Goal: Task Accomplishment & Management: Complete application form

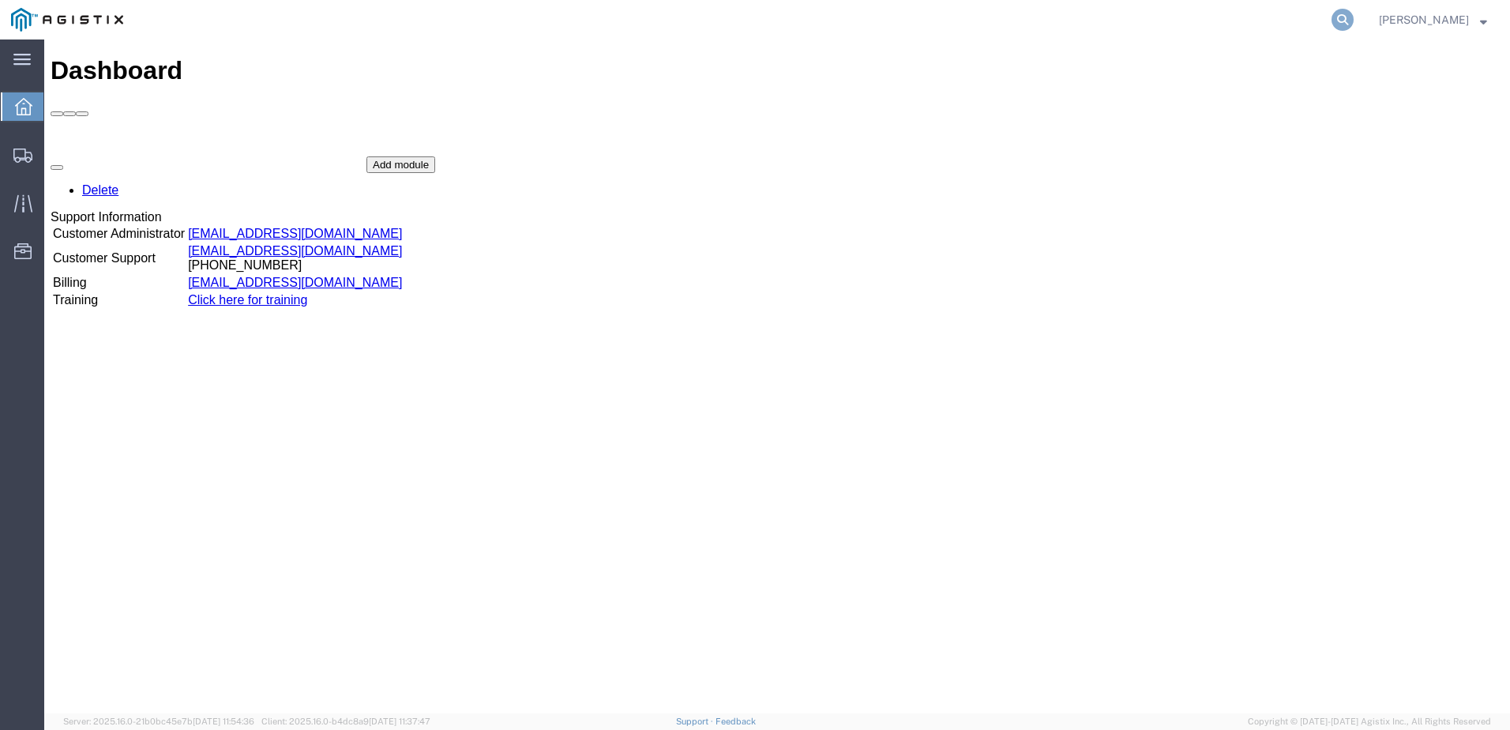
click at [1353, 23] on icon at bounding box center [1342, 20] width 22 height 22
paste input "56360831"
type input "56360831"
click at [29, 162] on icon at bounding box center [22, 155] width 19 height 14
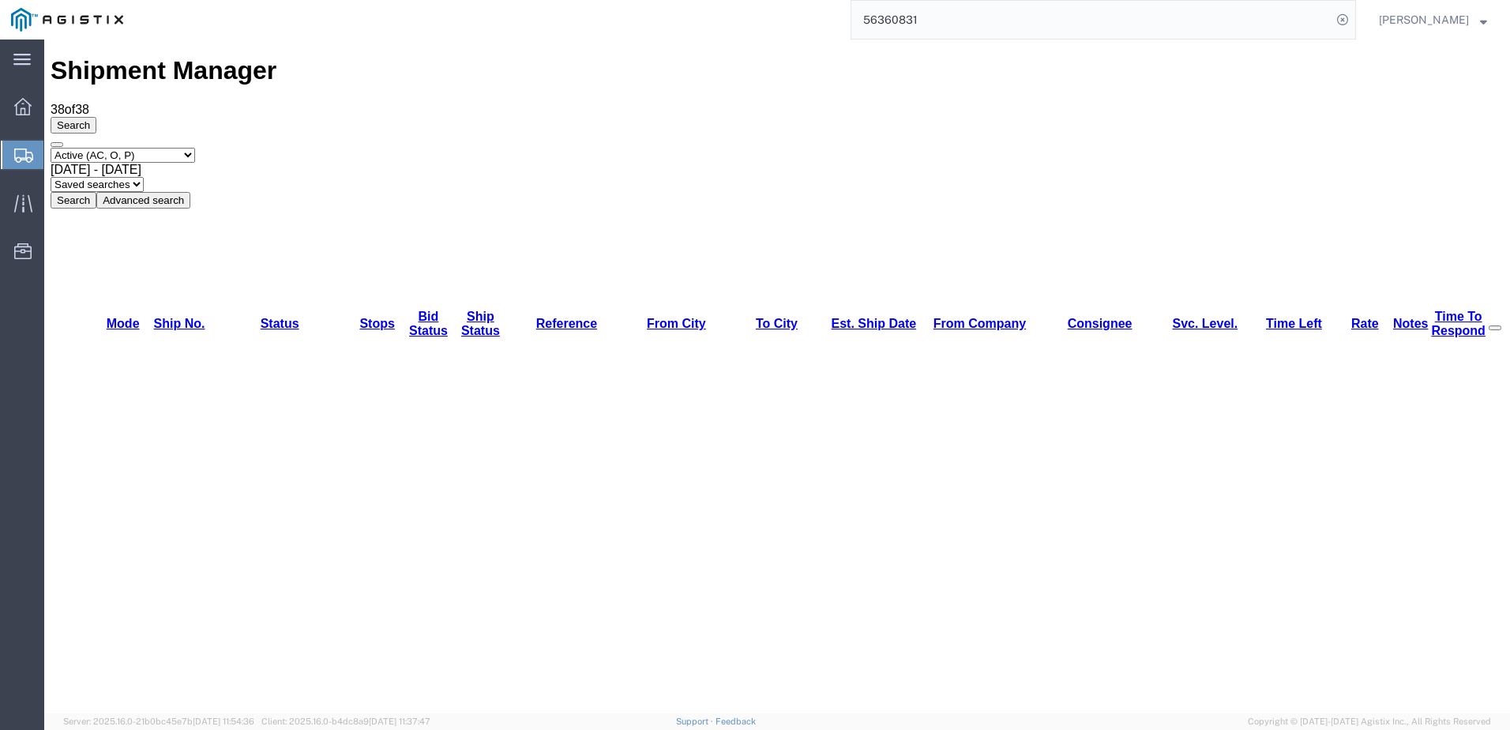
click at [1442, 23] on span "[PERSON_NAME]" at bounding box center [1424, 19] width 90 height 17
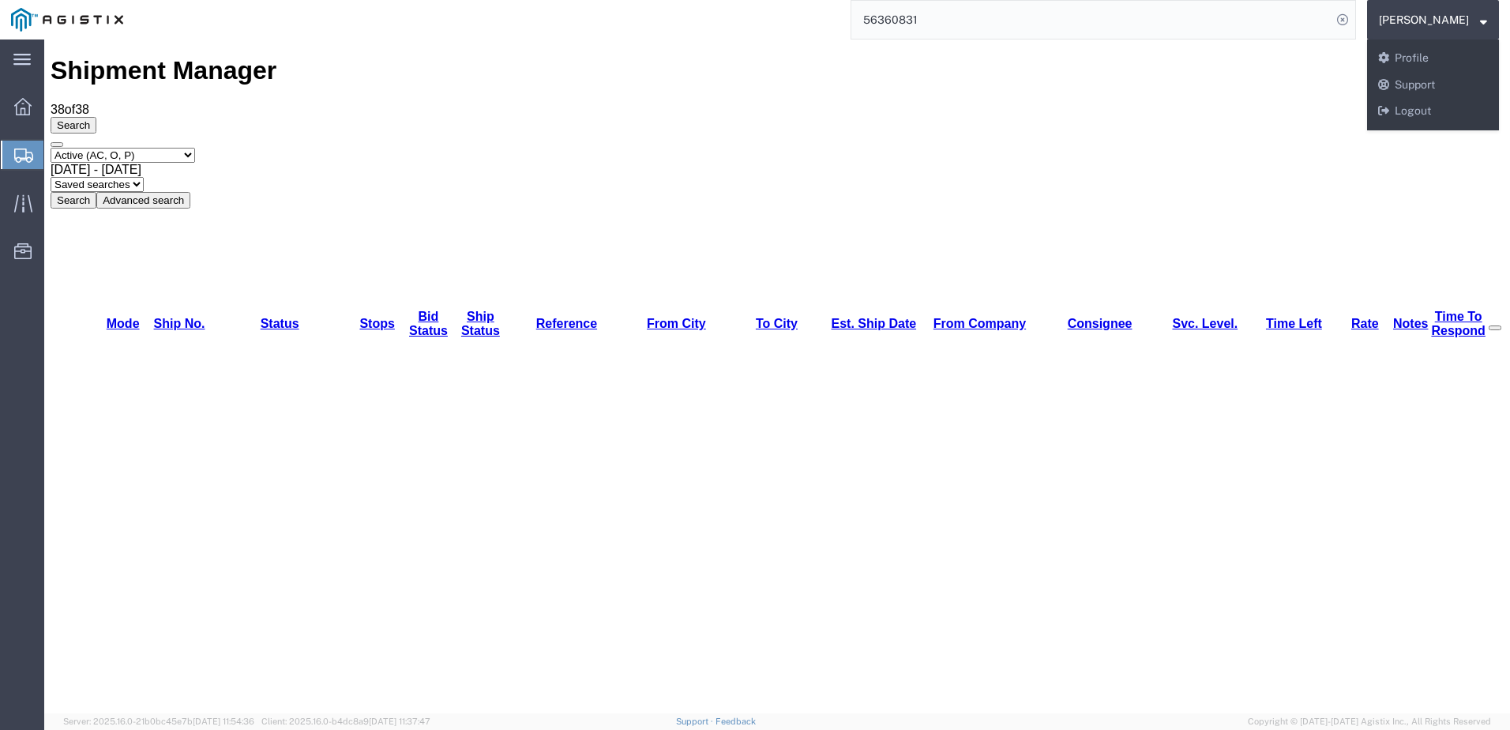
click at [974, 33] on input "56360831" at bounding box center [1091, 20] width 480 height 38
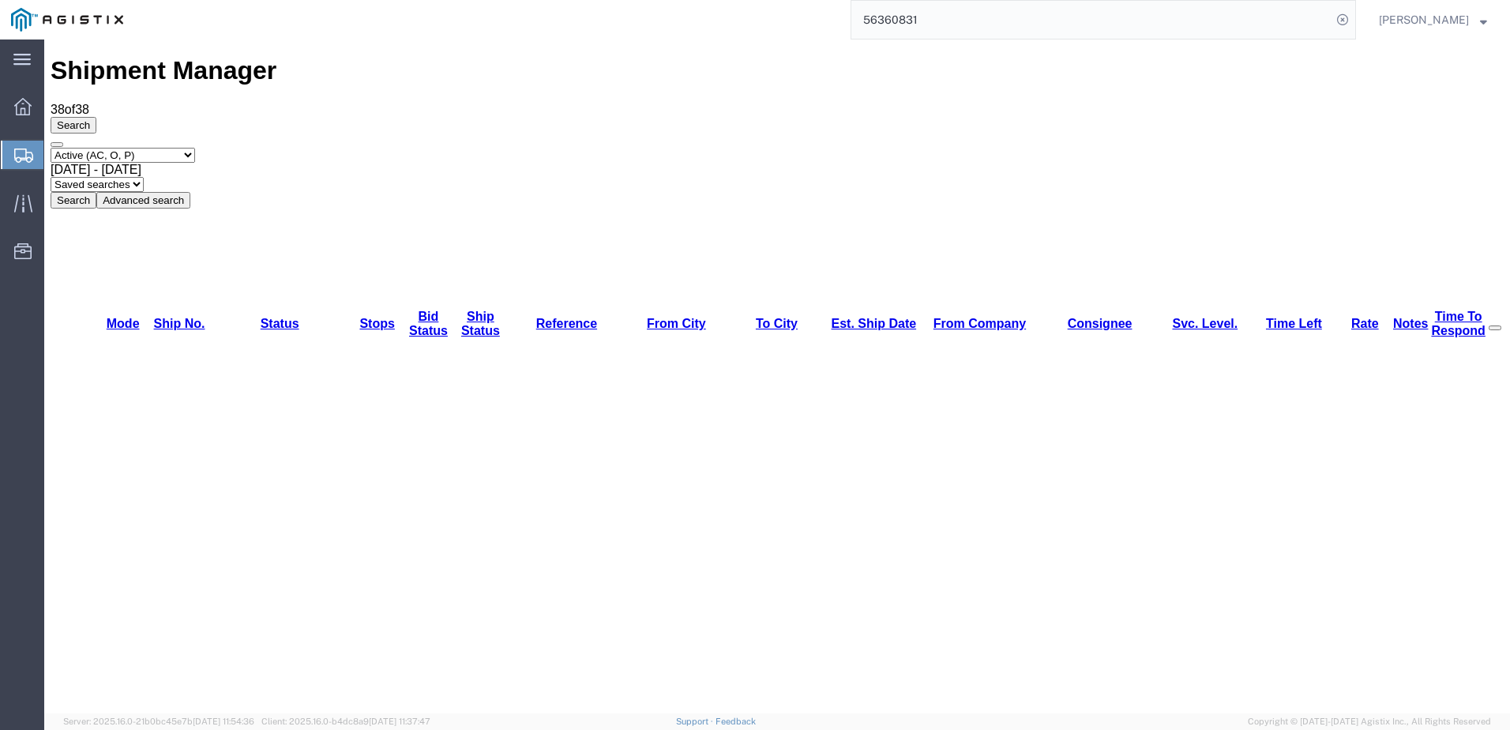
click at [974, 33] on input "56360831" at bounding box center [1091, 20] width 480 height 38
click at [195, 148] on select "Select status Active (AC, O, P) All Approved Awaiting Confirmation (AC) Booked …" at bounding box center [123, 155] width 144 height 15
select select "ALL"
click at [51, 148] on select "Select status Active (AC, O, P) All Approved Awaiting Confirmation (AC) Booked …" at bounding box center [123, 155] width 144 height 15
click at [942, 28] on input "56360831" at bounding box center [1091, 20] width 480 height 38
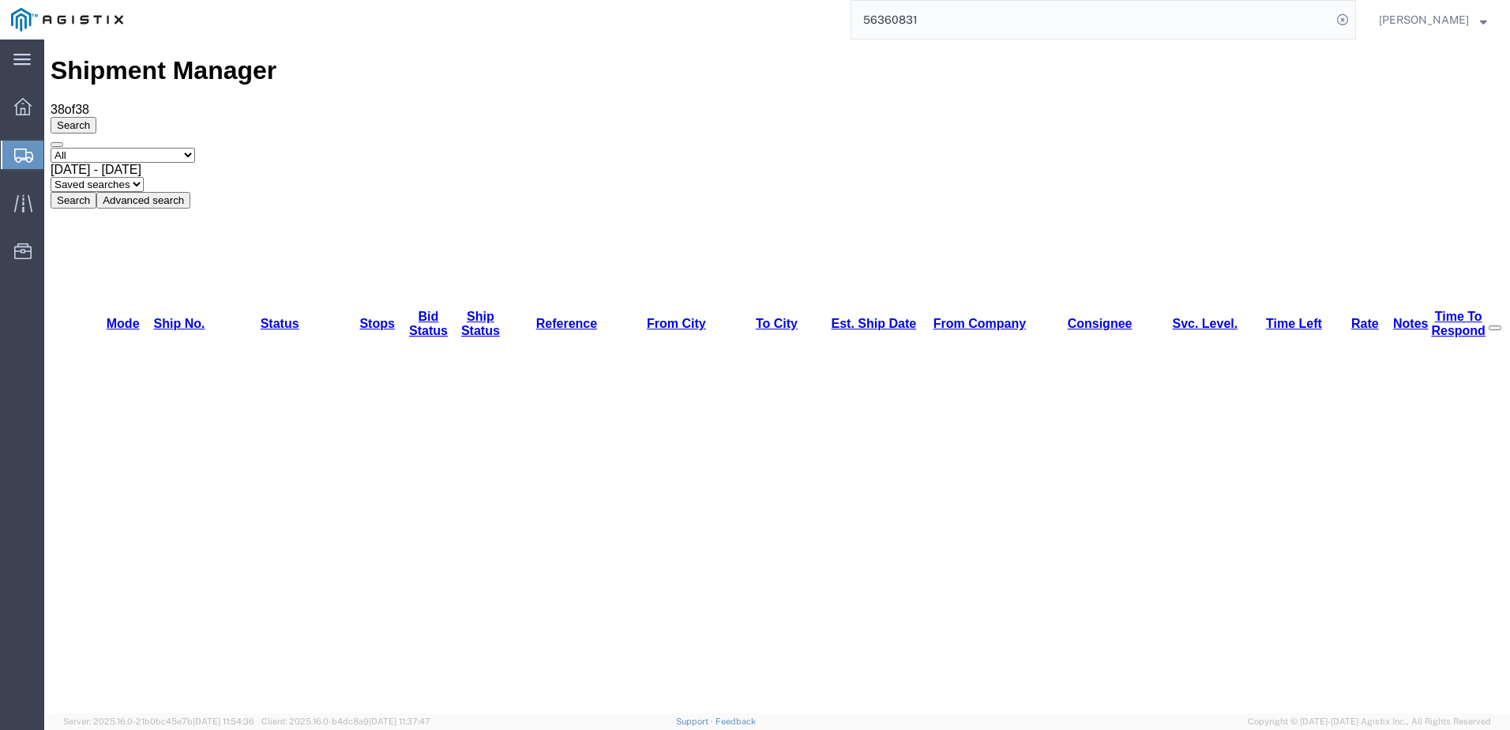
click at [972, 15] on input "56360831" at bounding box center [1091, 20] width 480 height 38
click at [969, 17] on input "56360831" at bounding box center [1091, 20] width 480 height 38
click at [974, 22] on input "56360831" at bounding box center [1091, 20] width 480 height 38
click at [971, 22] on input "56360831" at bounding box center [1091, 20] width 480 height 38
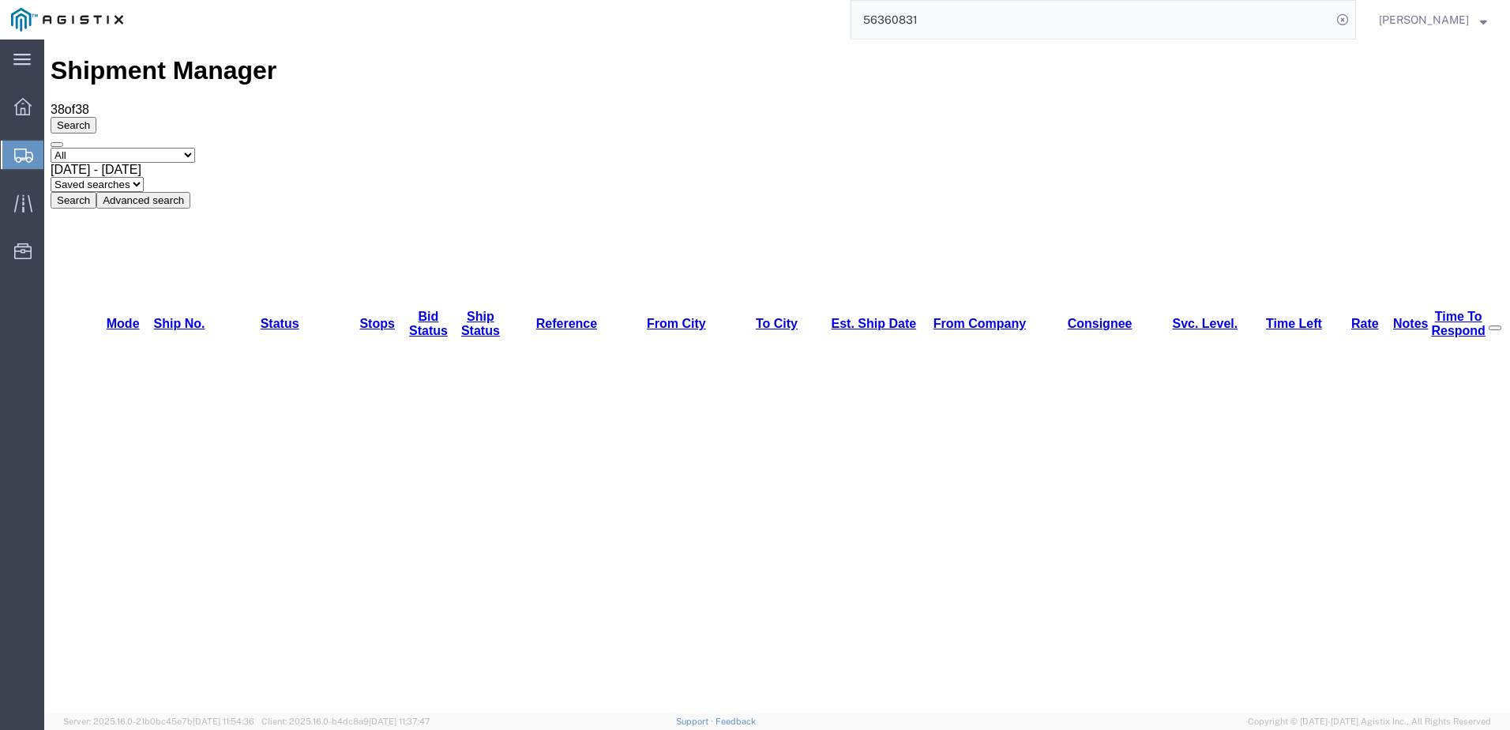
click at [971, 22] on input "56360831" at bounding box center [1091, 20] width 480 height 38
paste input "63714303"
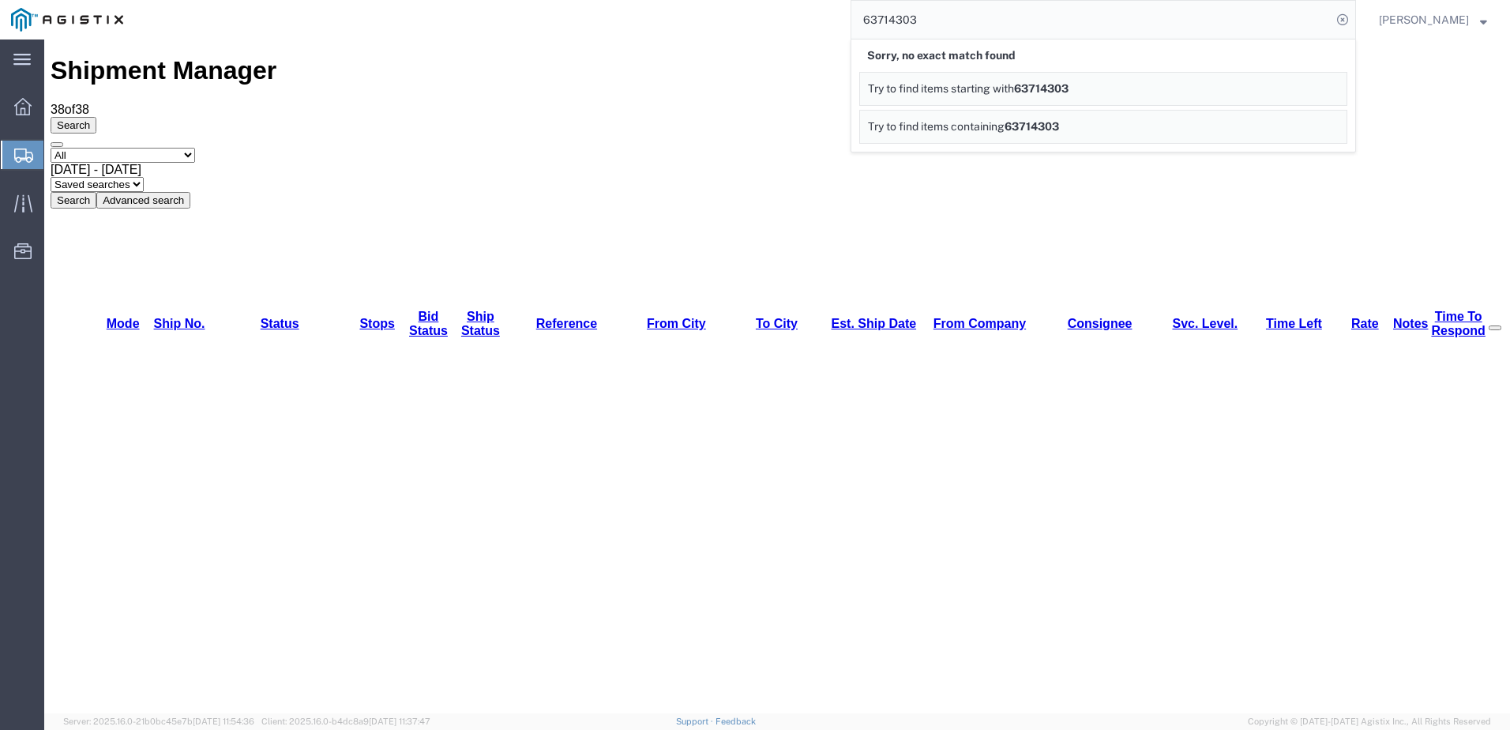
click at [572, 56] on div "Shipment Manager 38 of 38 Search Select status Active (AC, O, P) All Approved A…" at bounding box center [777, 132] width 1453 height 152
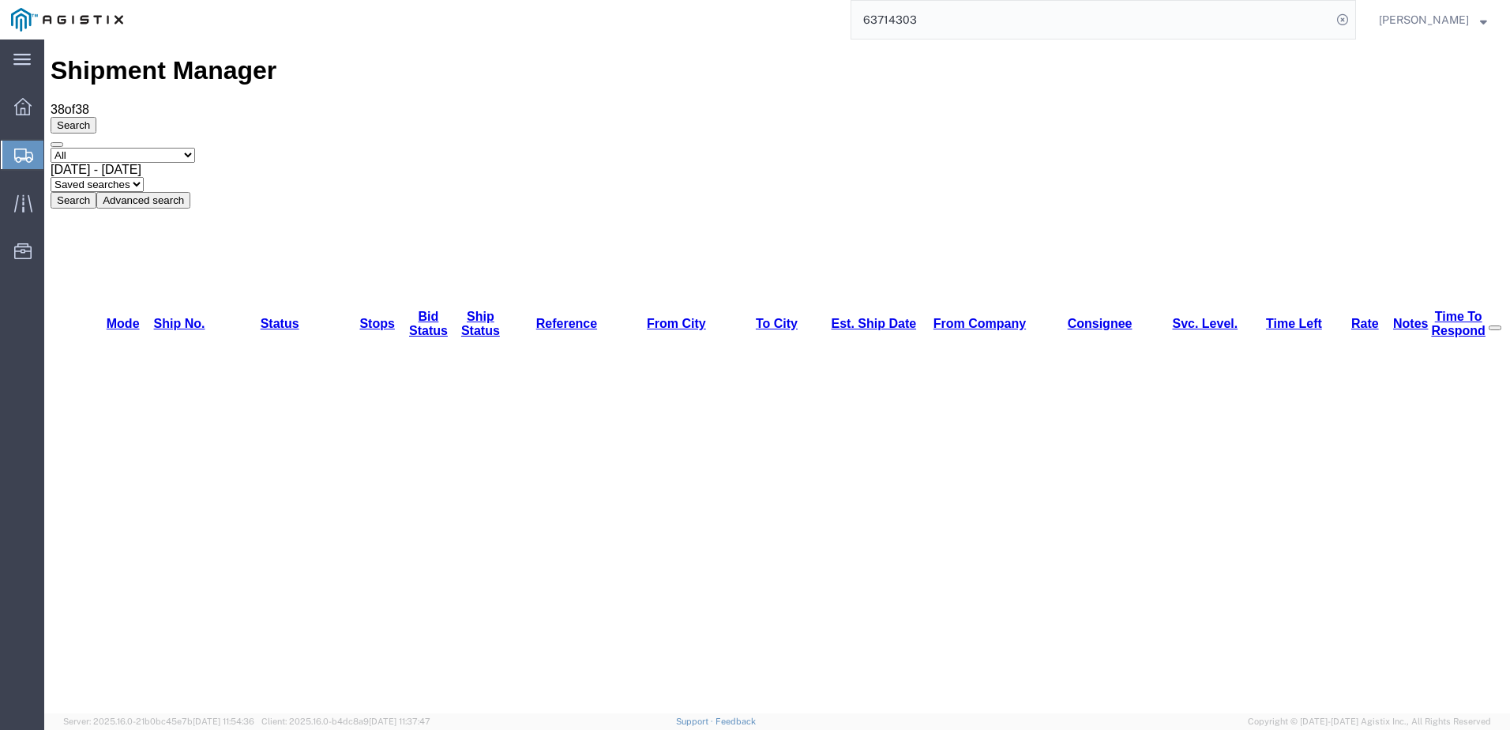
click at [1075, 26] on input "63714303" at bounding box center [1091, 20] width 480 height 38
type input "56497411"
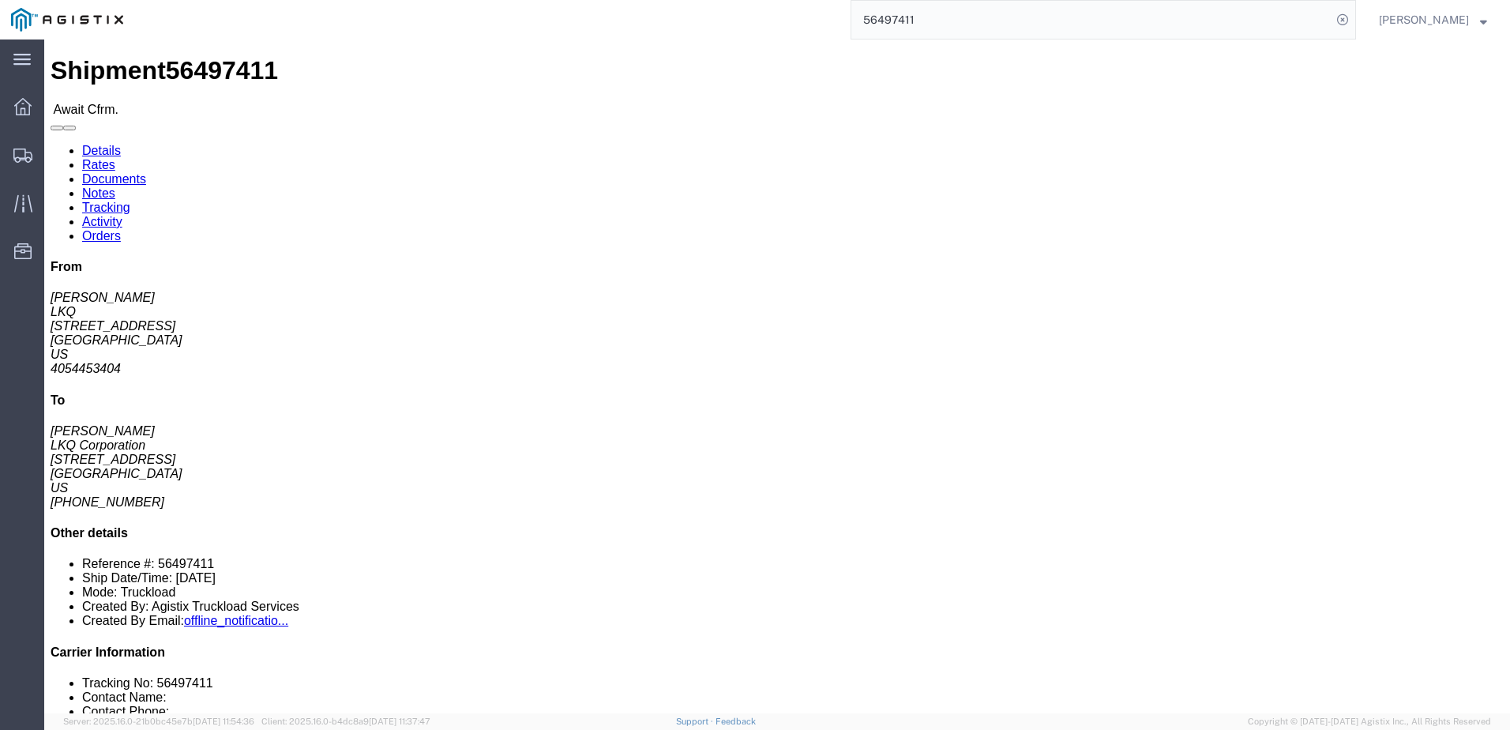
click link "Rates"
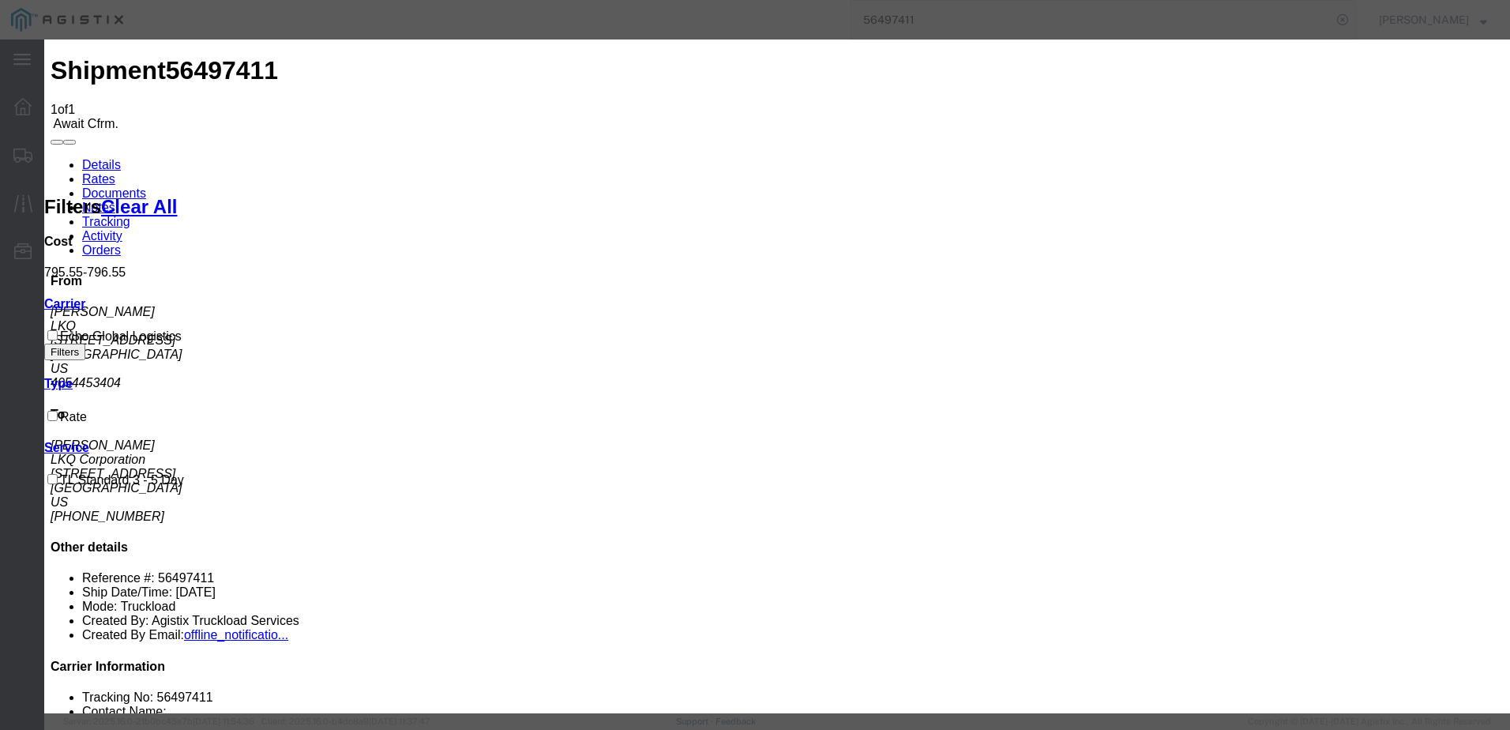
type input "7778899"
type input "[PERSON_NAME]"
type input "3127686379"
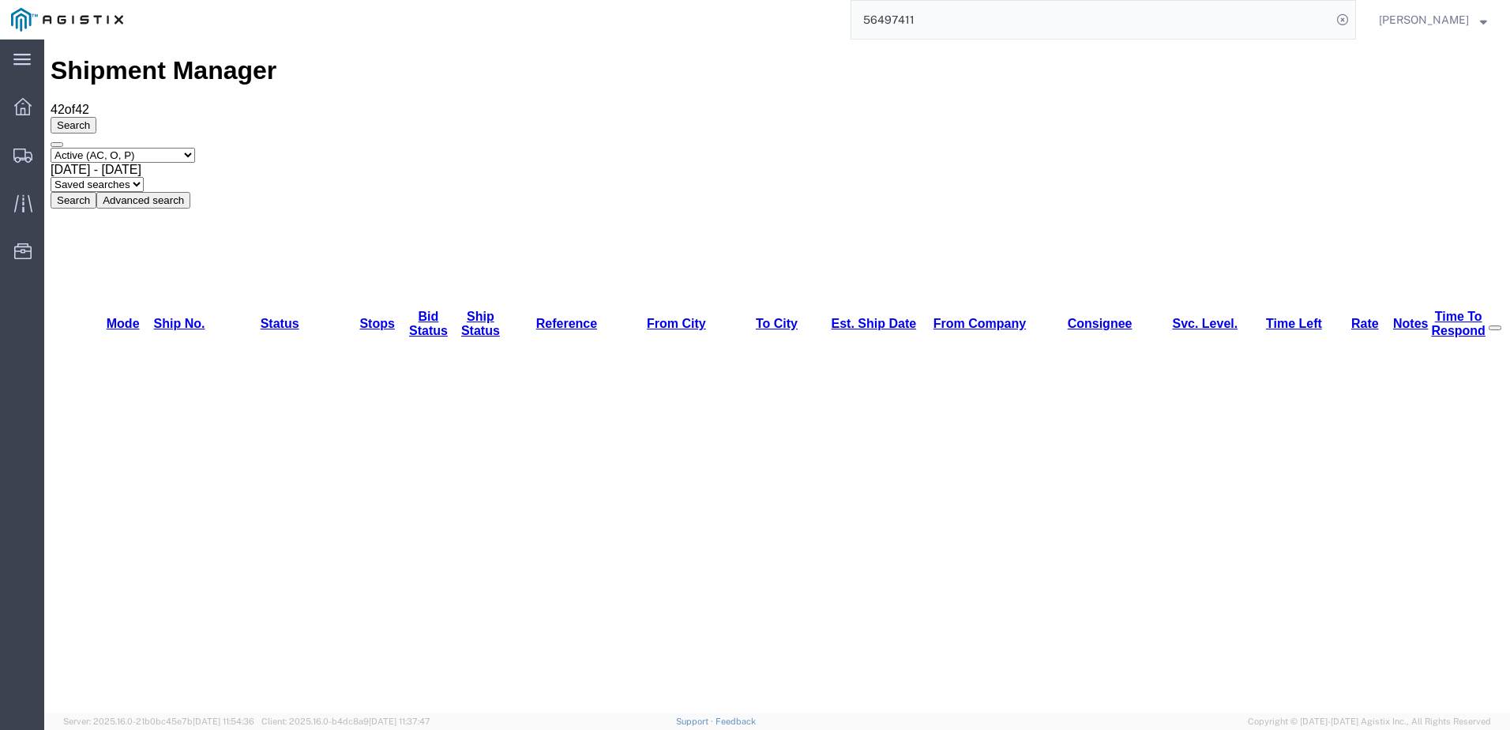
click at [992, 21] on input "56497411" at bounding box center [1091, 20] width 480 height 38
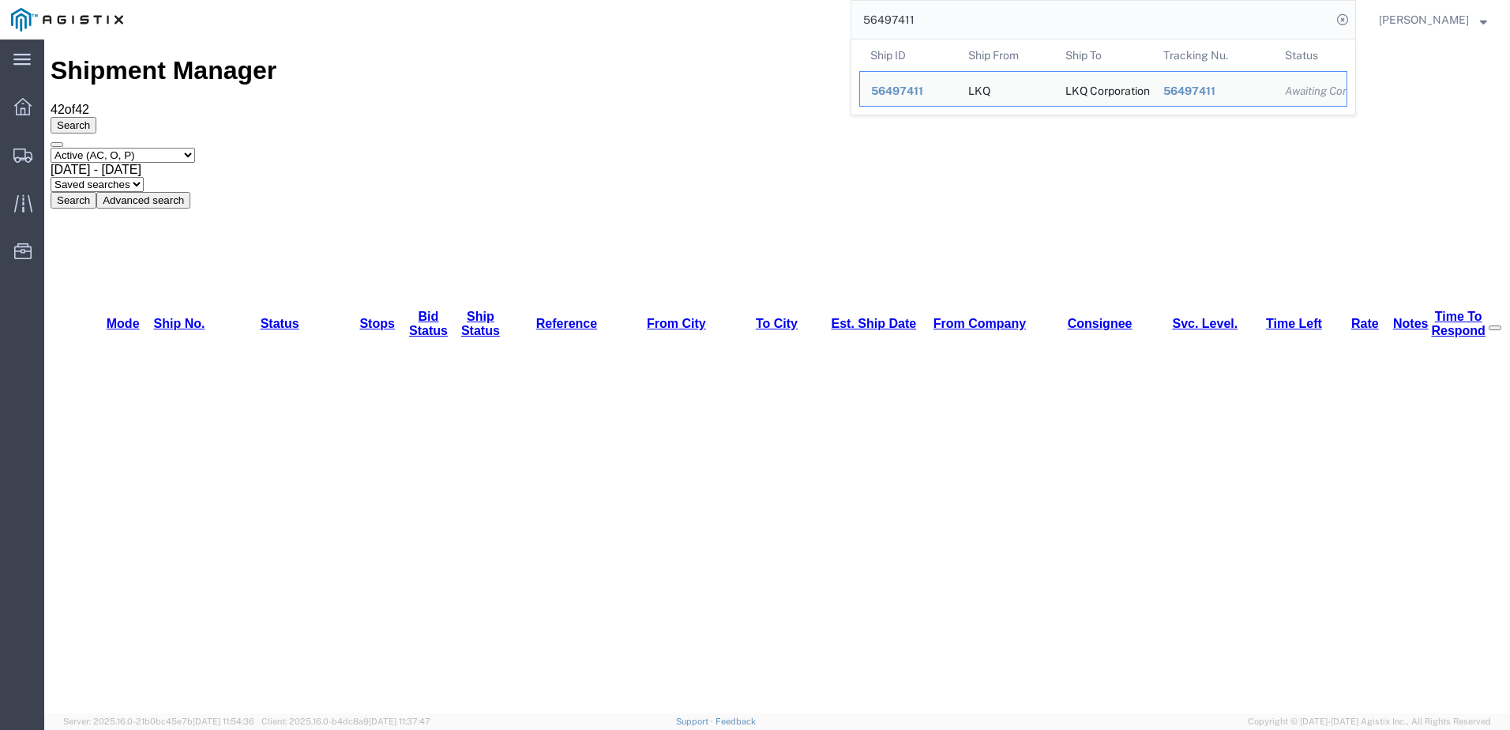
click at [992, 21] on input "56497411" at bounding box center [1091, 20] width 480 height 38
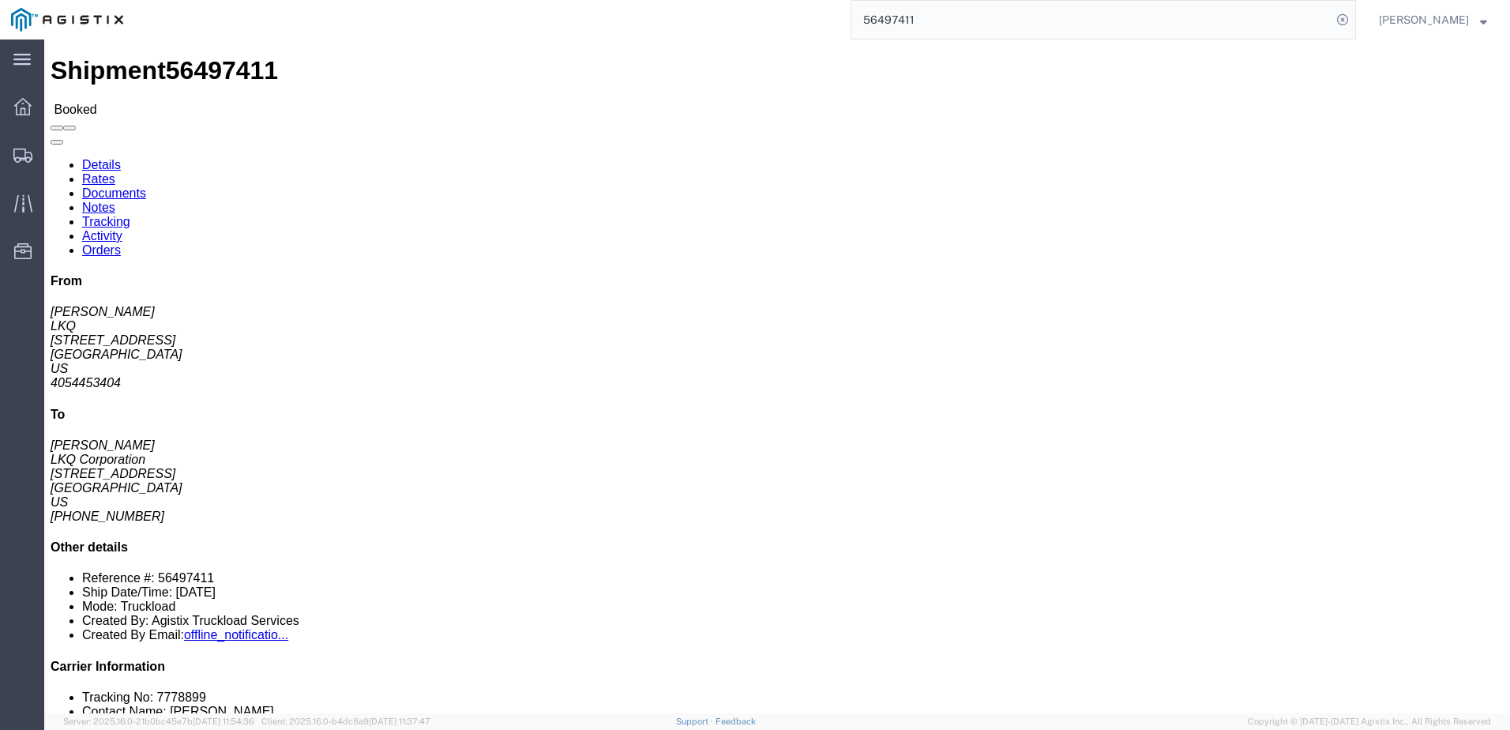
click link "Rates"
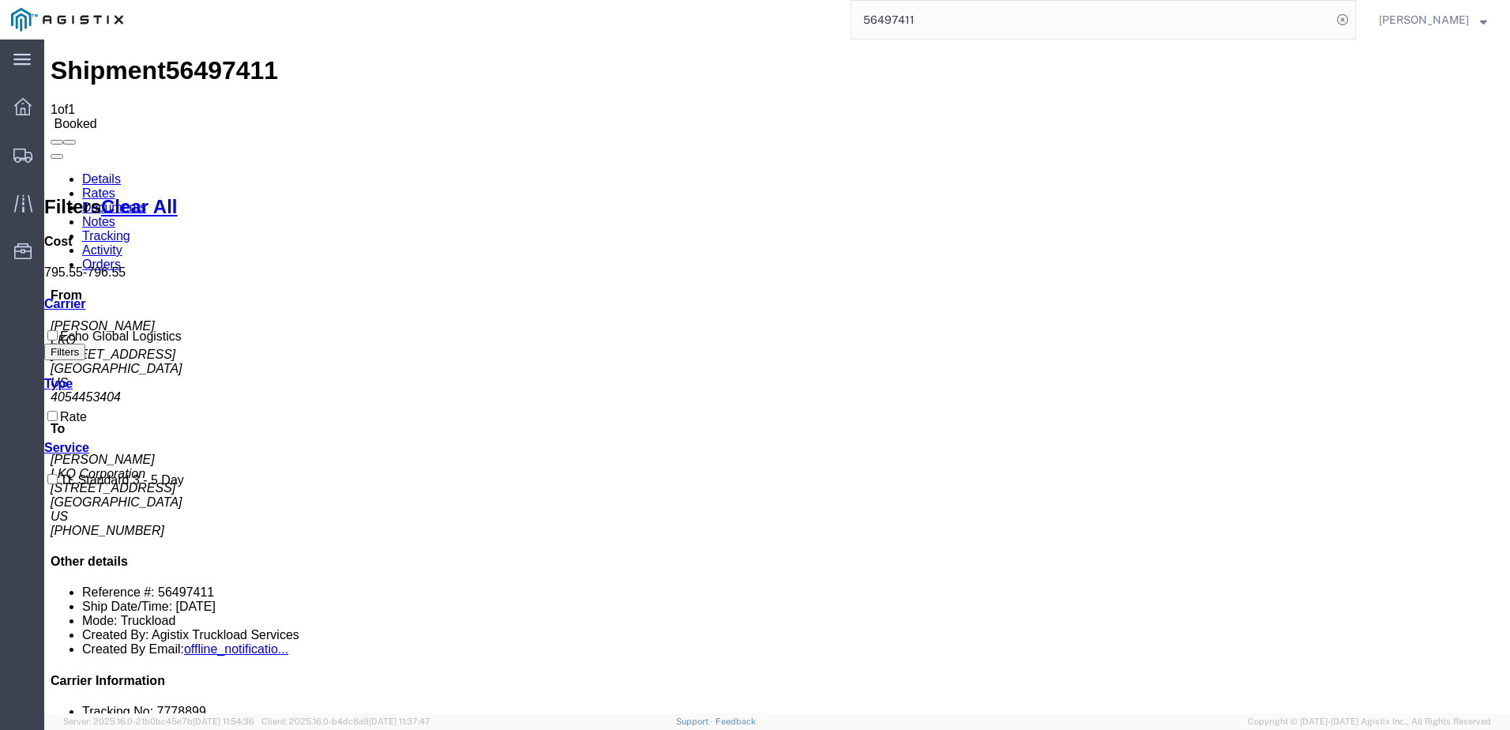
click at [105, 172] on link "Details" at bounding box center [101, 178] width 39 height 13
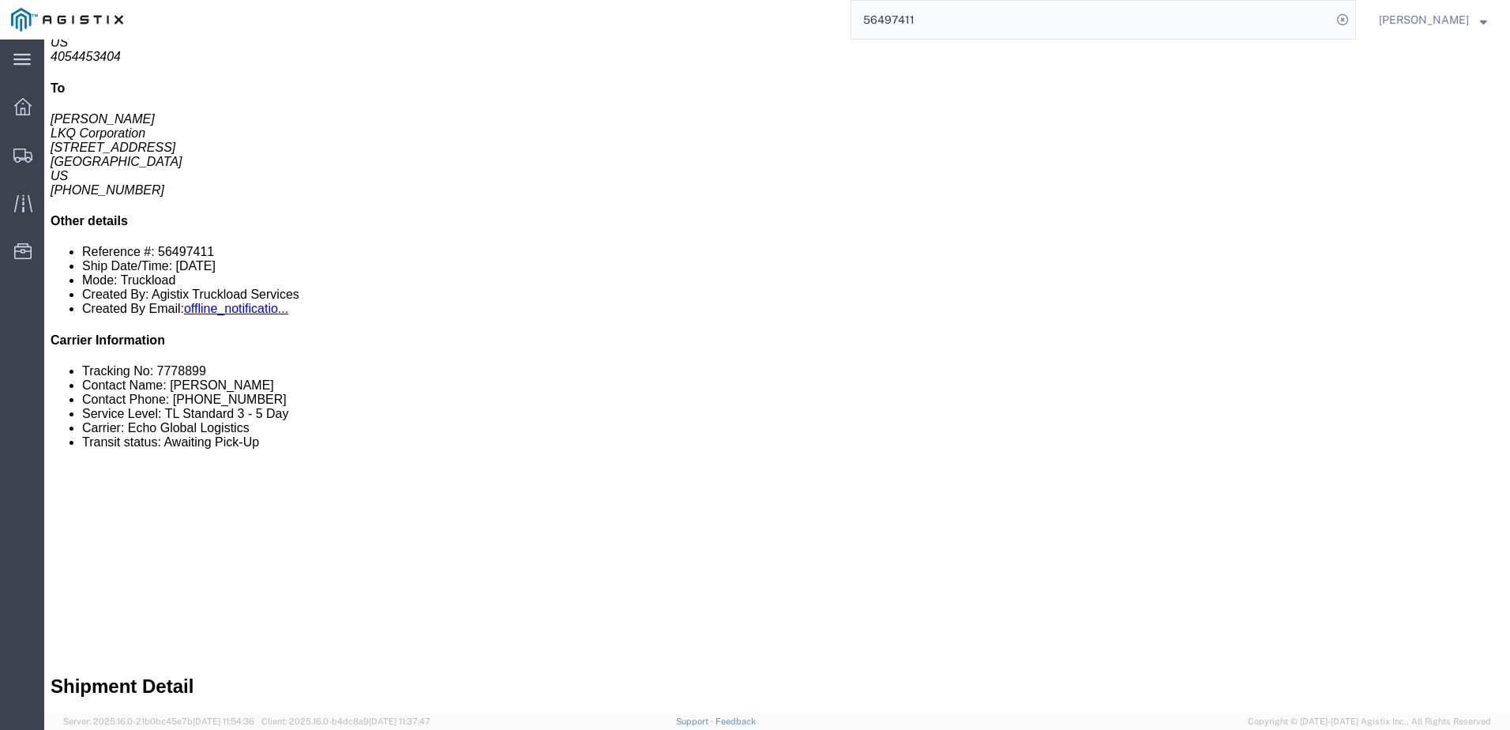
scroll to position [158, 0]
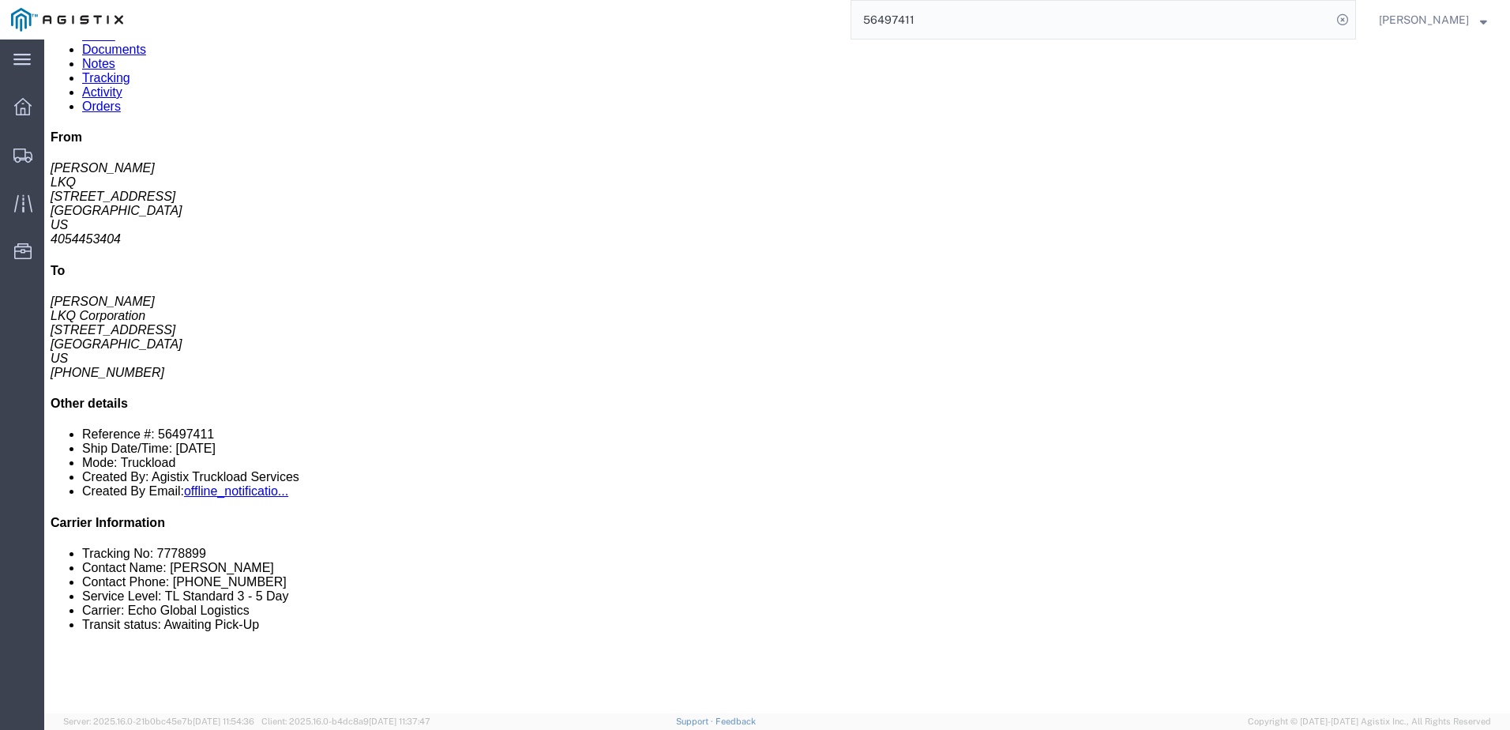
click link "Notes"
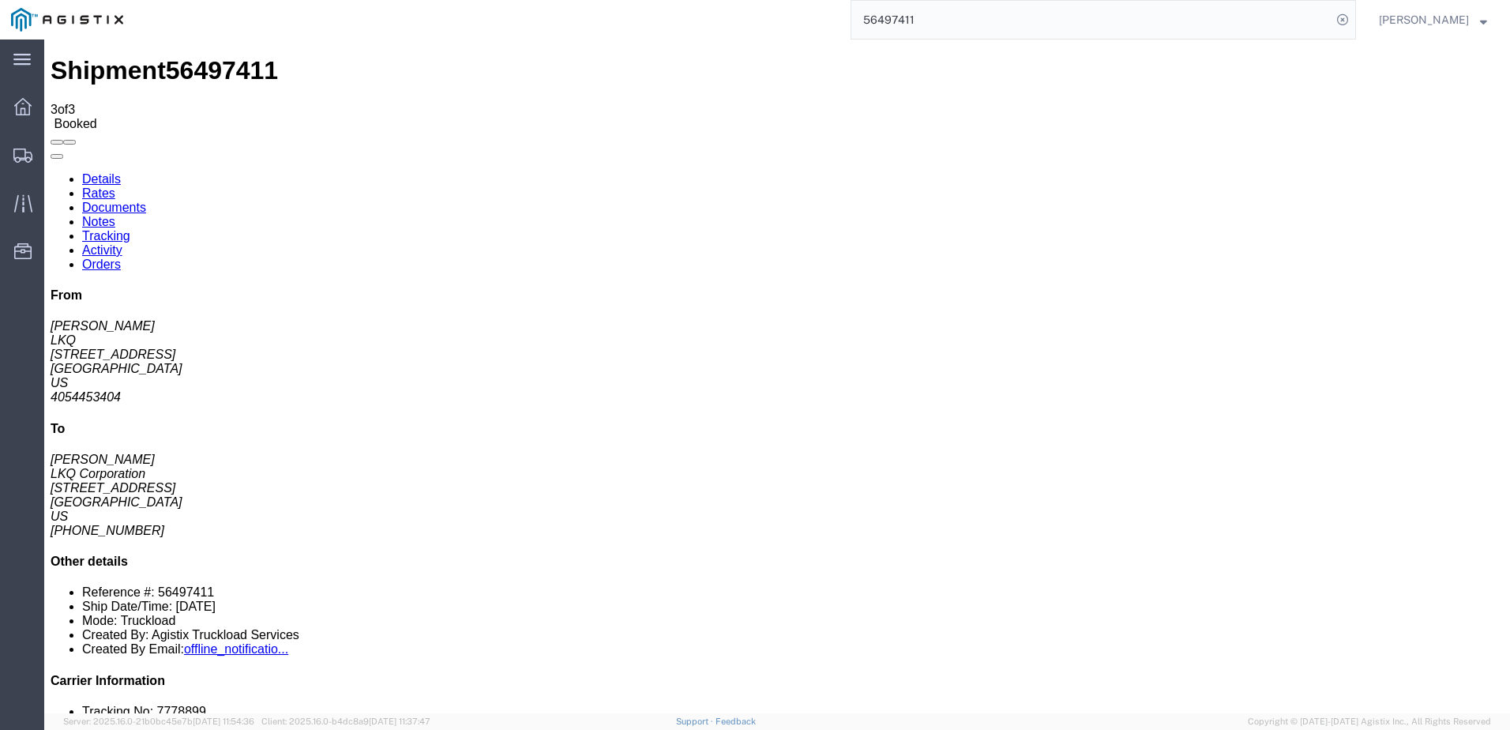
click at [101, 172] on link "Details" at bounding box center [101, 178] width 39 height 13
drag, startPoint x: 974, startPoint y: 21, endPoint x: 1038, endPoint y: 21, distance: 64.0
click at [974, 21] on input "56497411" at bounding box center [1091, 20] width 480 height 38
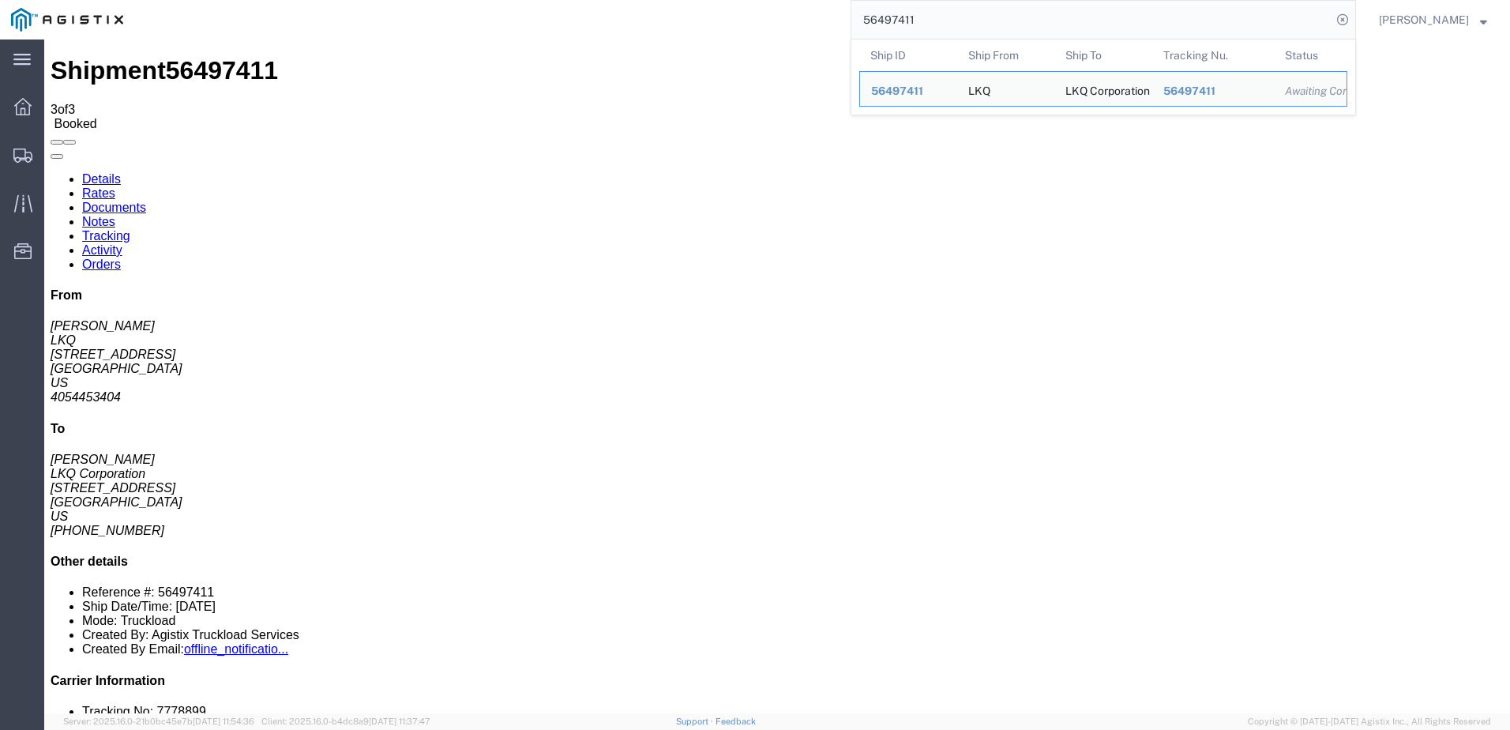
click at [951, 11] on input "56497411" at bounding box center [1091, 20] width 480 height 38
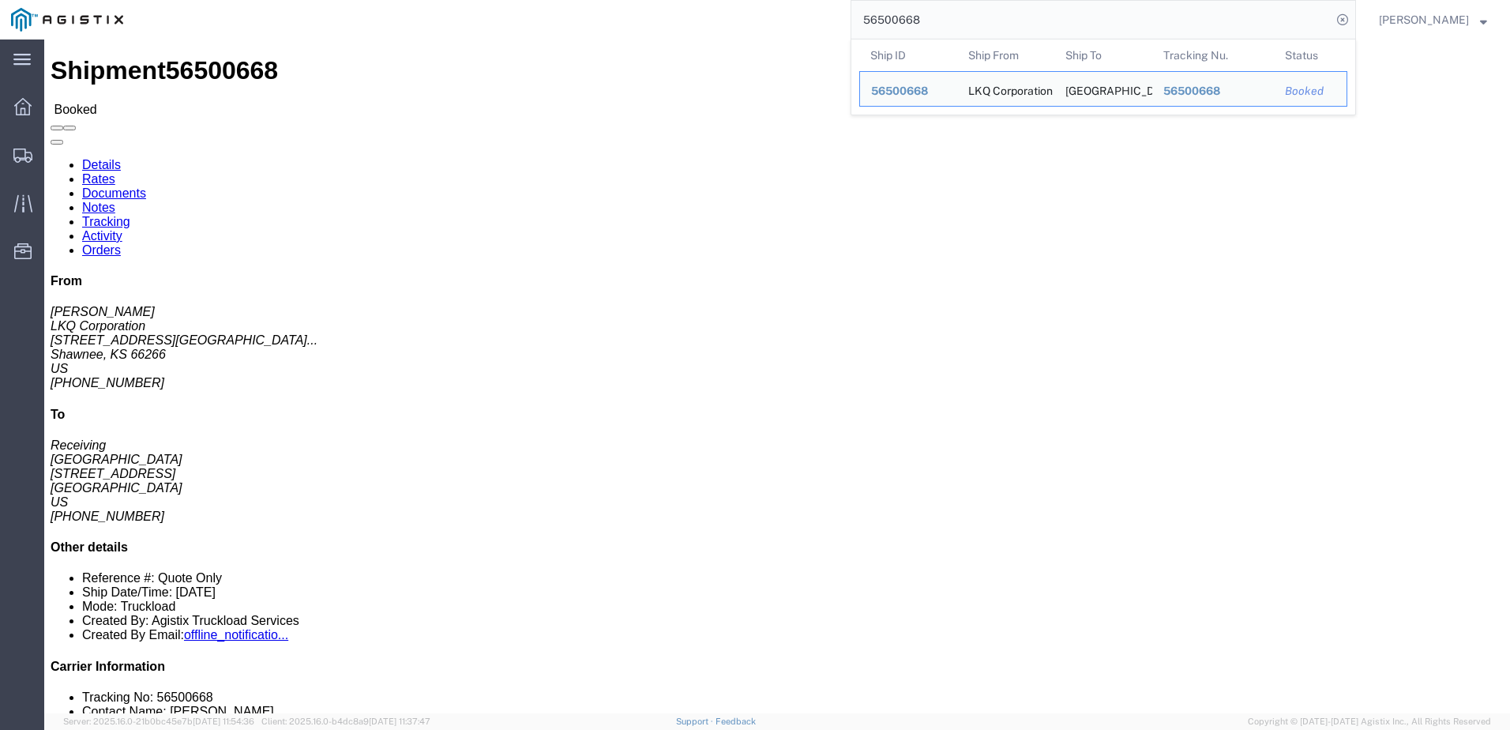
click link "Rates"
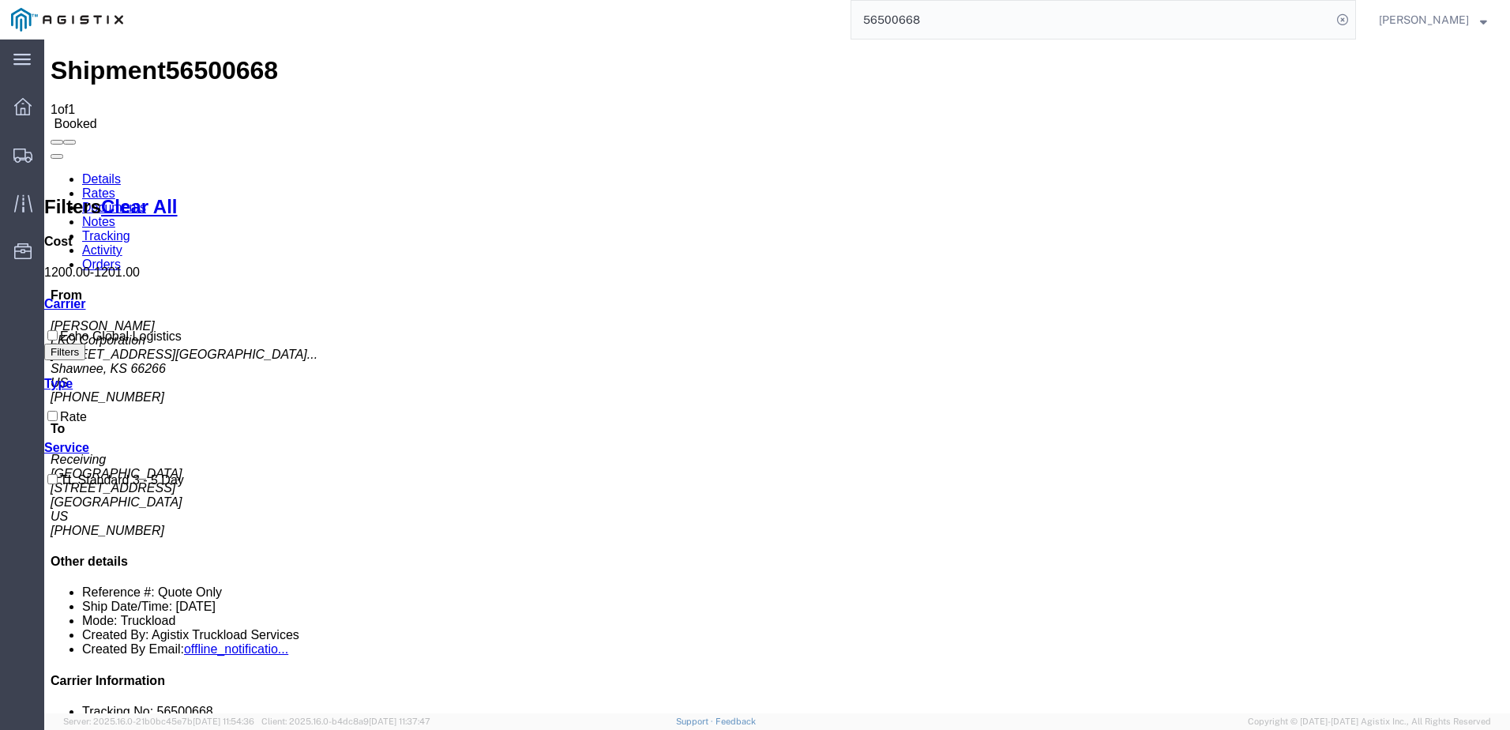
click at [92, 172] on link "Details" at bounding box center [101, 178] width 39 height 13
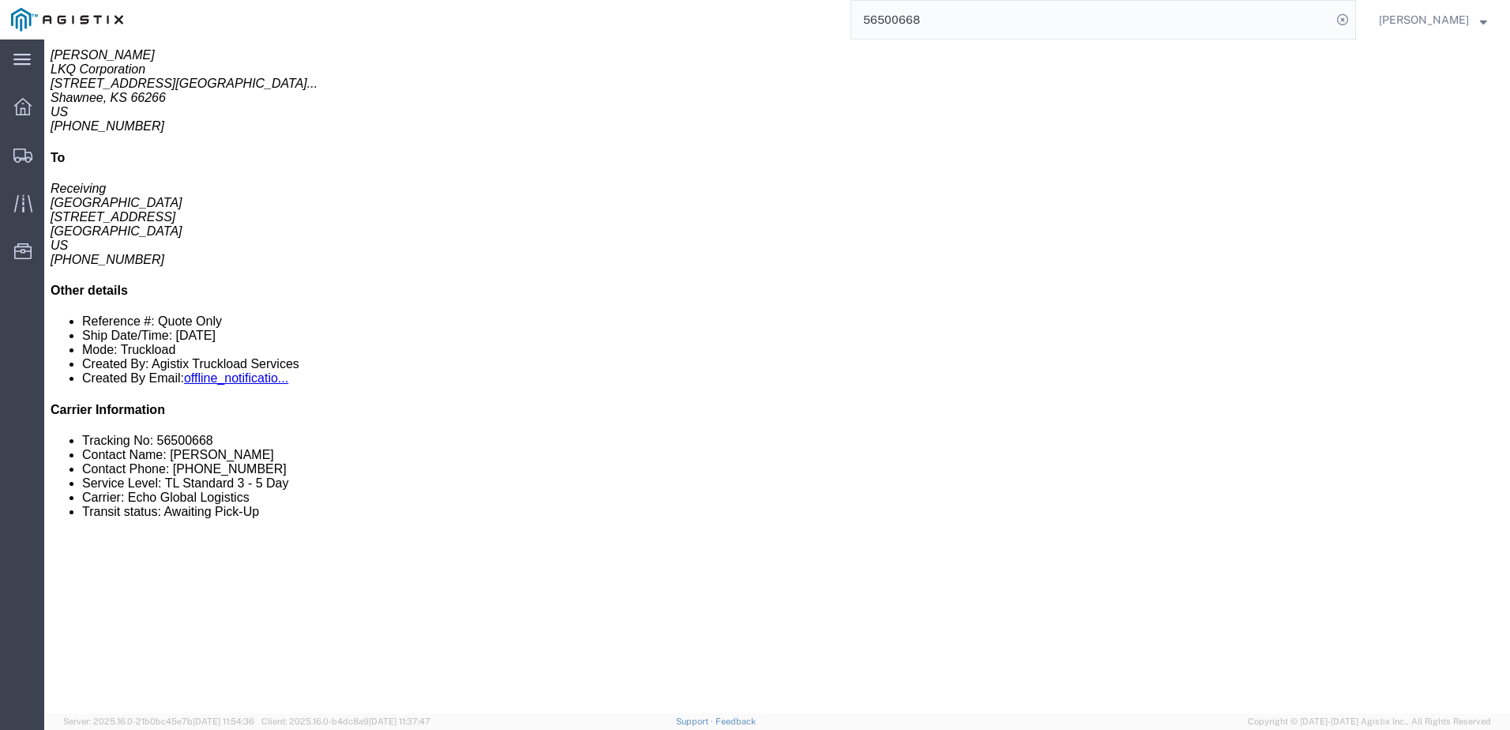
scroll to position [298, 0]
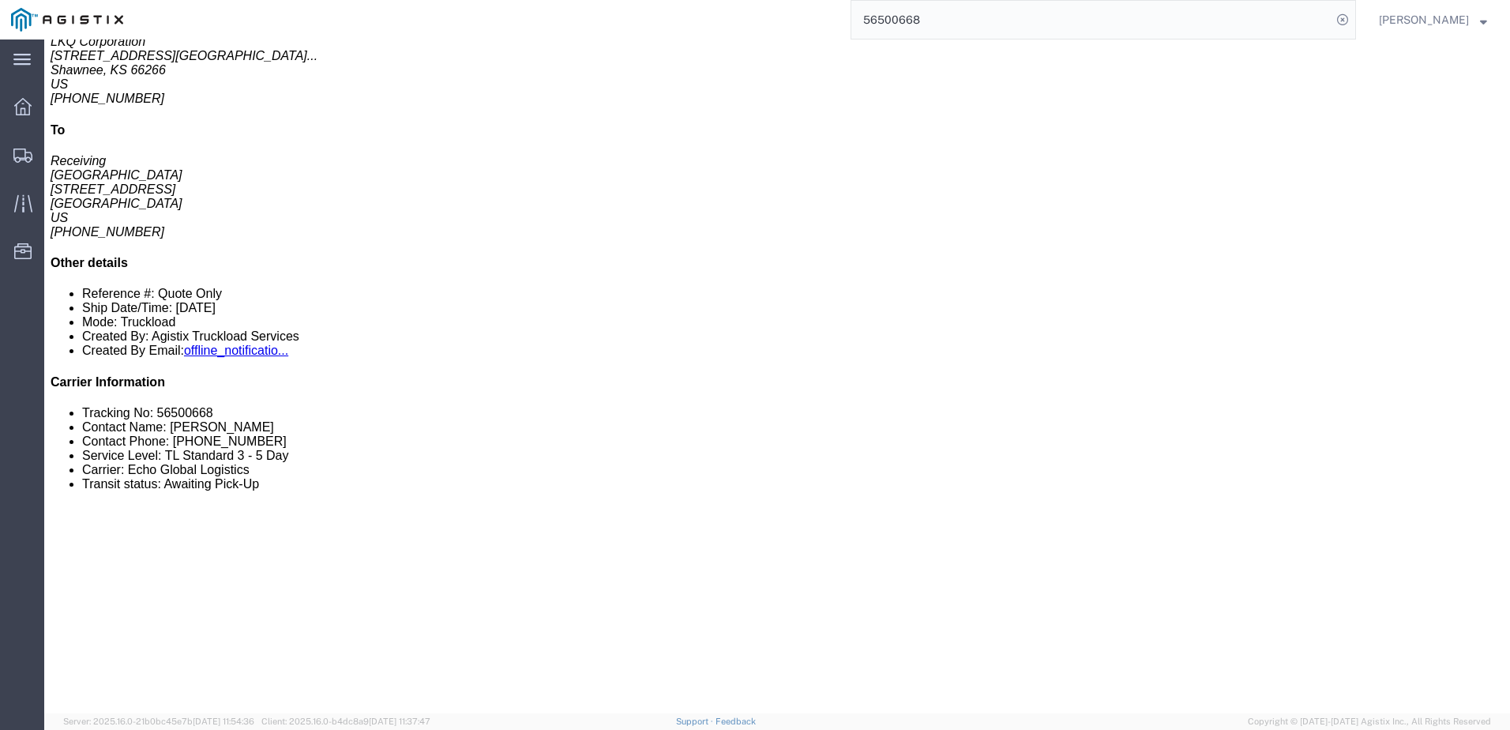
click link "Notes"
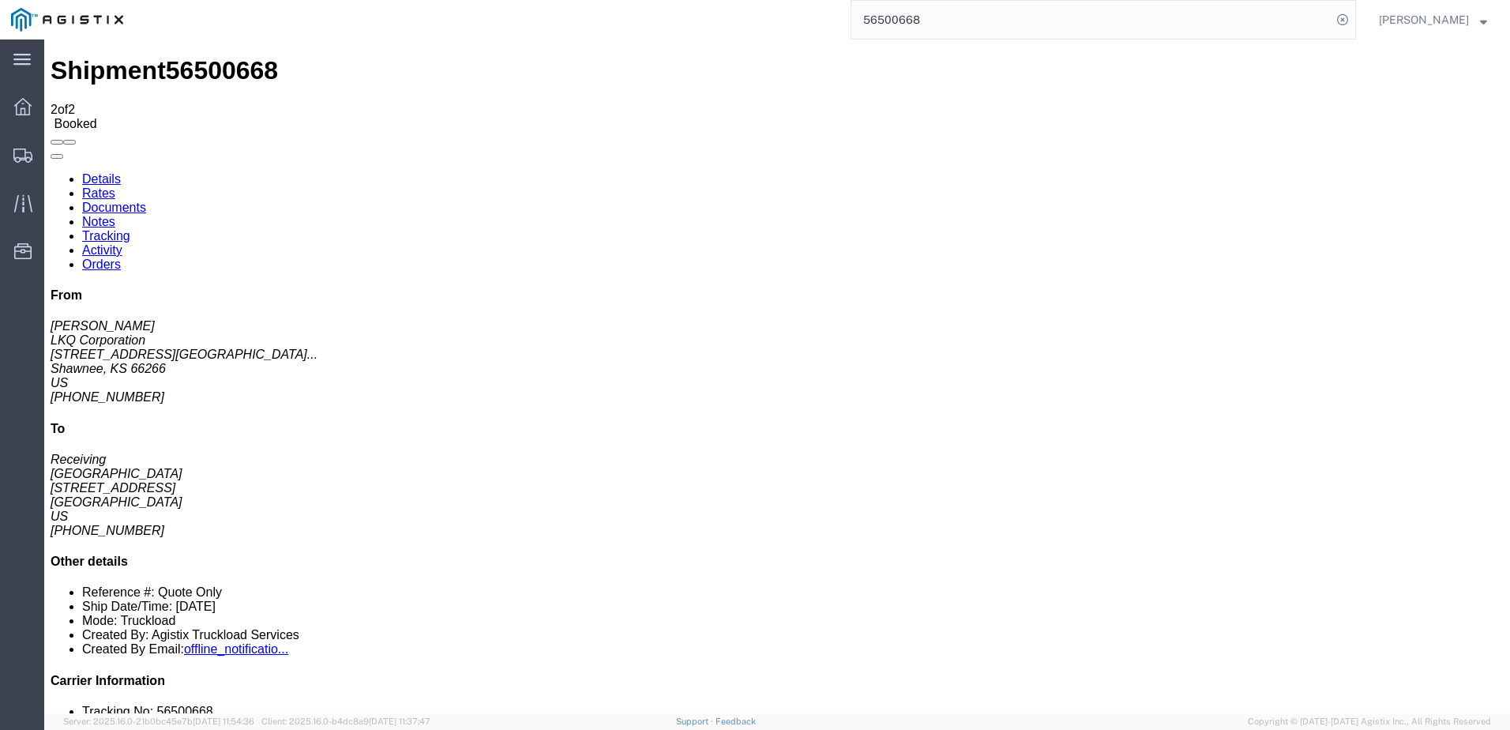
click at [118, 172] on link "Details" at bounding box center [101, 178] width 39 height 13
click at [980, 24] on input "56500668" at bounding box center [1091, 20] width 480 height 38
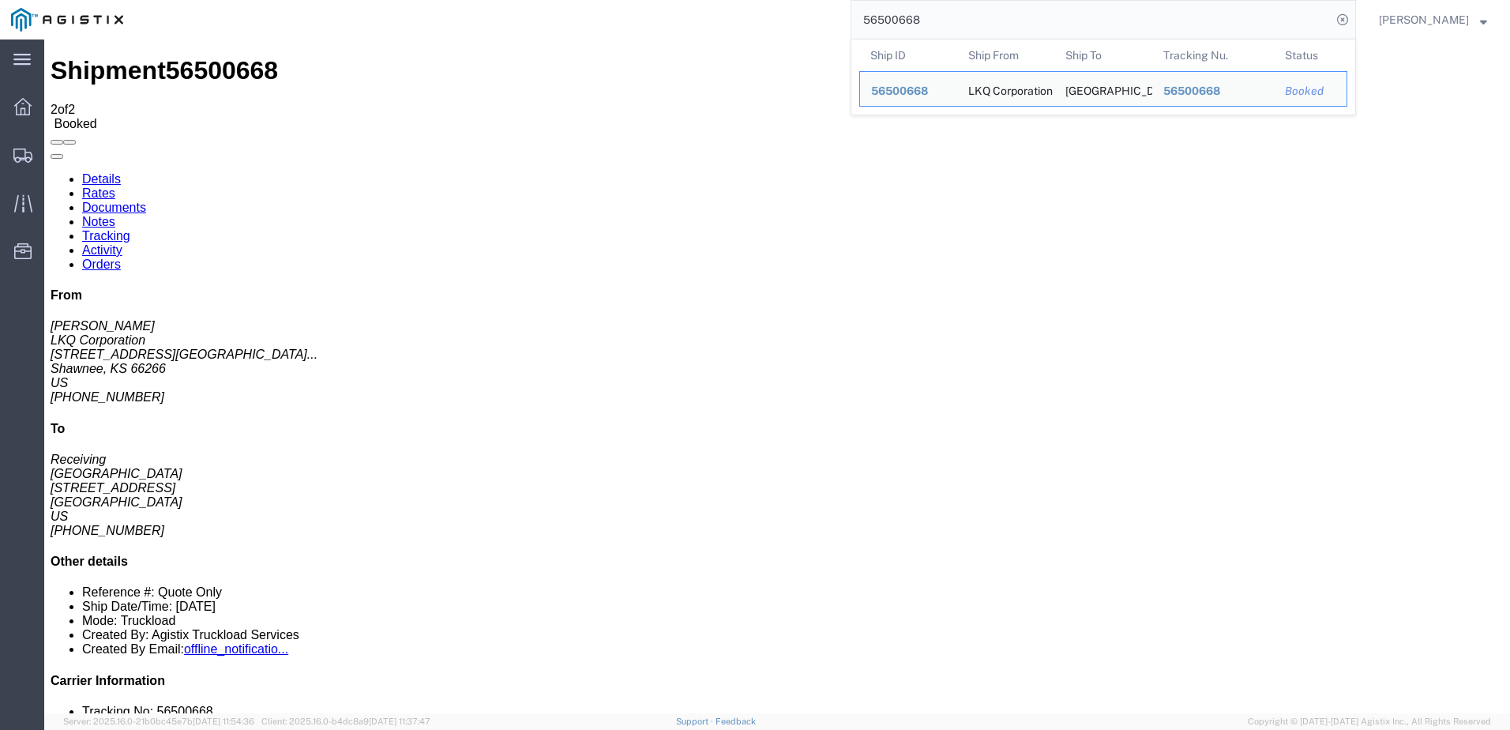
click at [980, 24] on input "56500668" at bounding box center [1091, 20] width 480 height 38
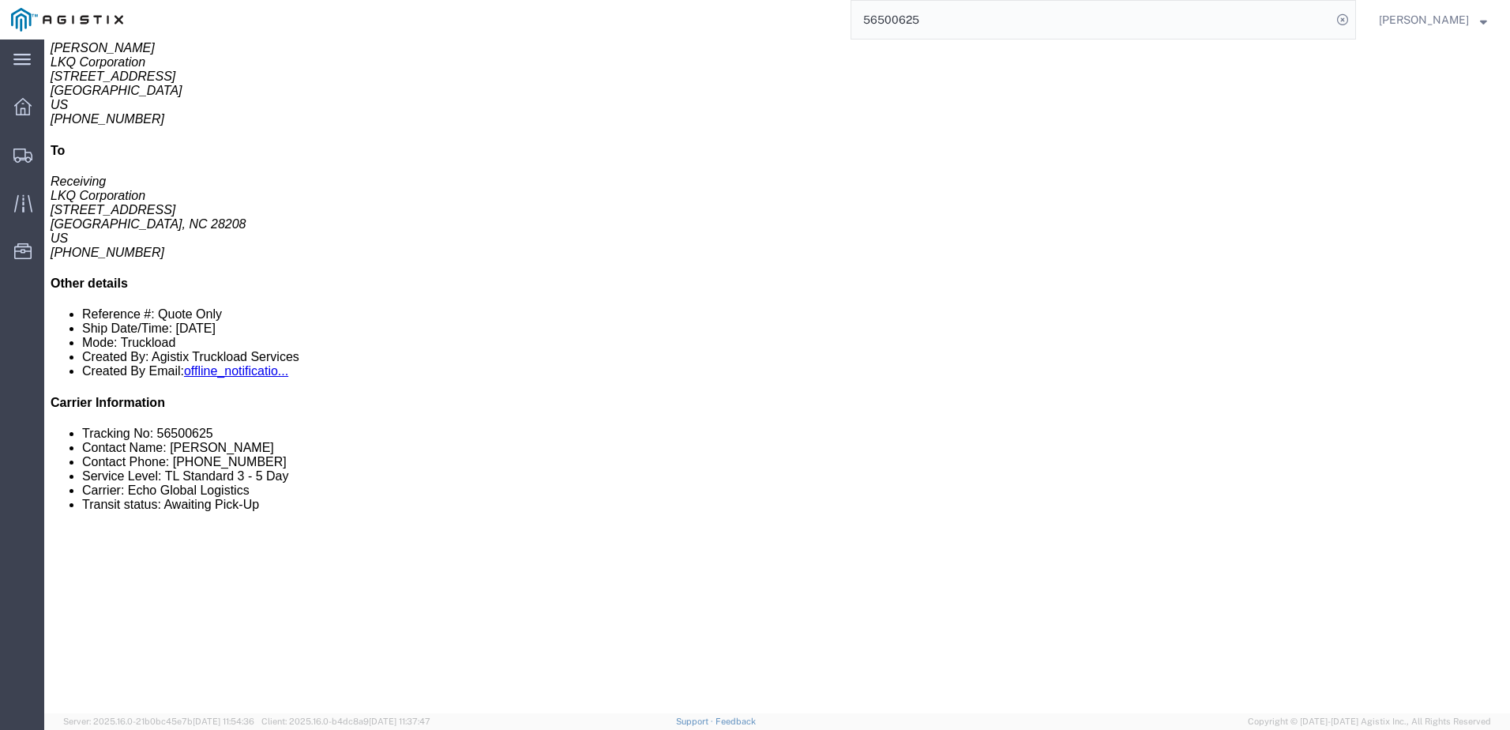
scroll to position [237, 0]
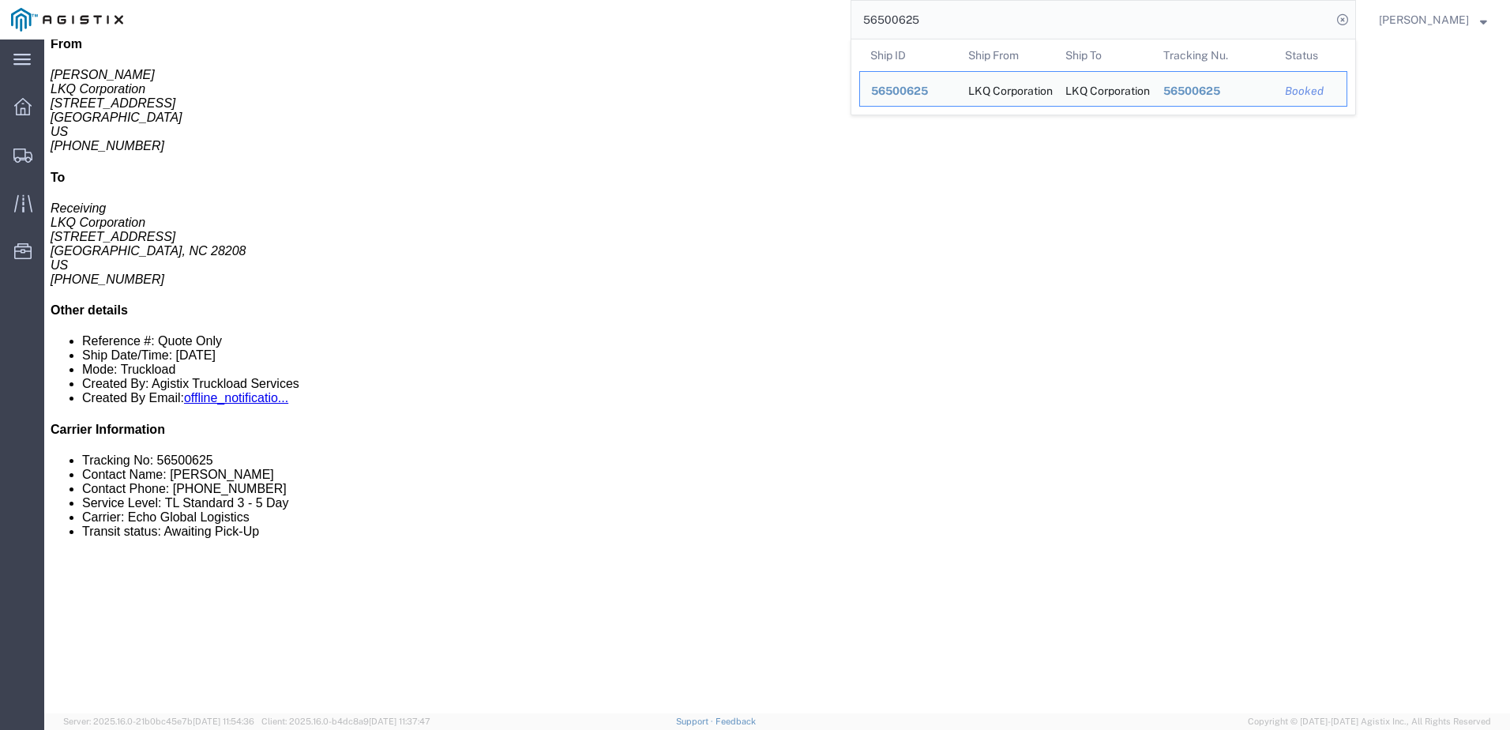
click link "Notes"
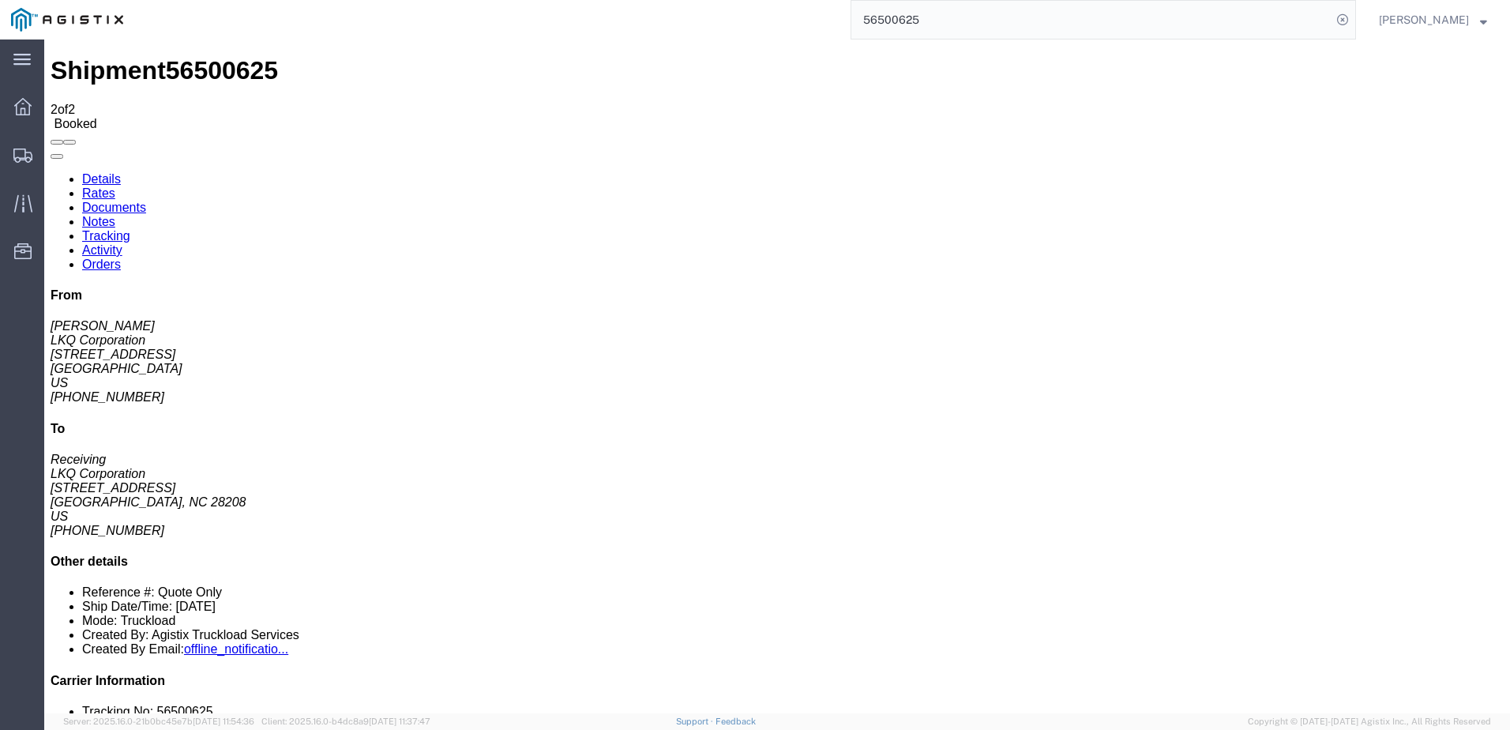
drag, startPoint x: 159, startPoint y: 93, endPoint x: 72, endPoint y: 136, distance: 96.8
click at [115, 186] on link "Rates" at bounding box center [98, 192] width 33 height 13
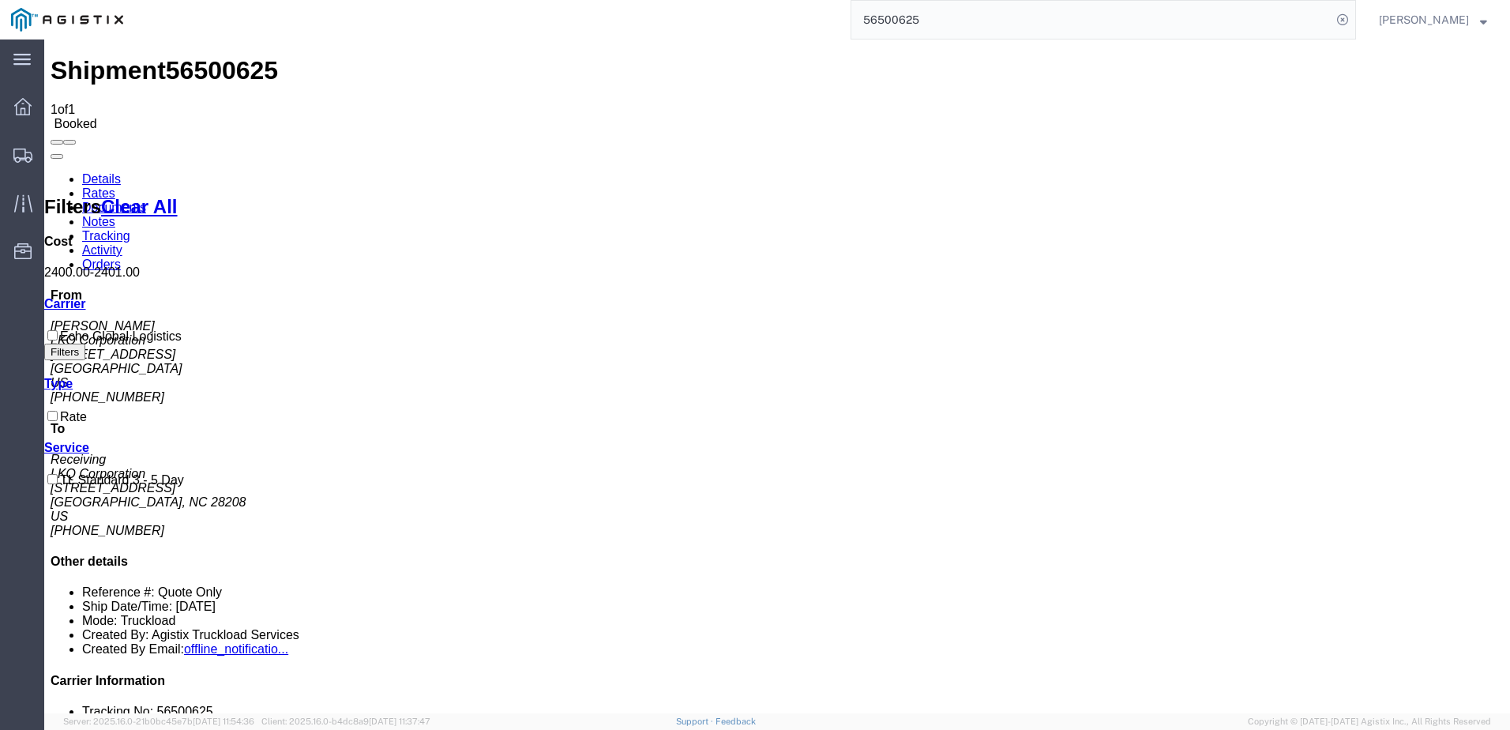
click at [1058, 35] on input "56500625" at bounding box center [1091, 20] width 480 height 38
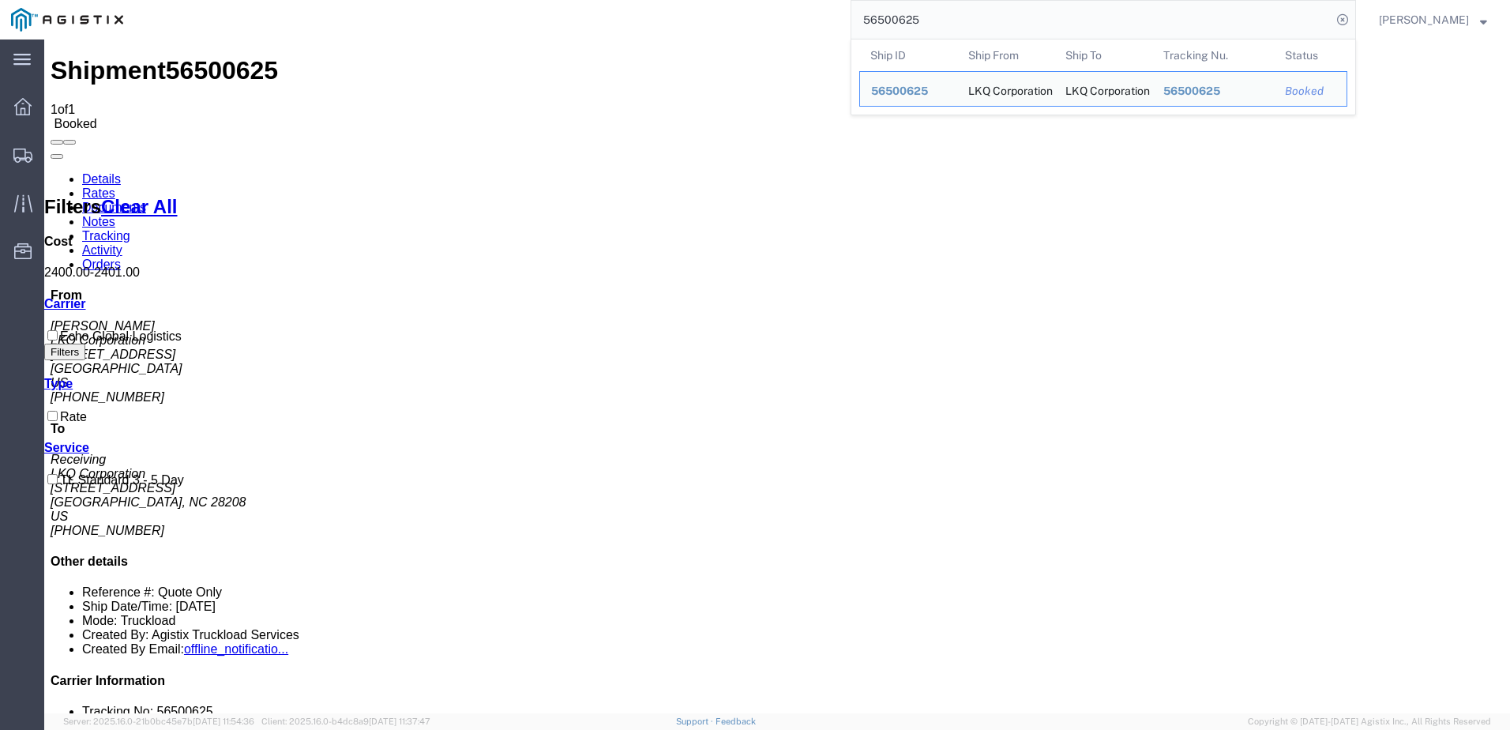
click at [1058, 35] on input "56500625" at bounding box center [1091, 20] width 480 height 38
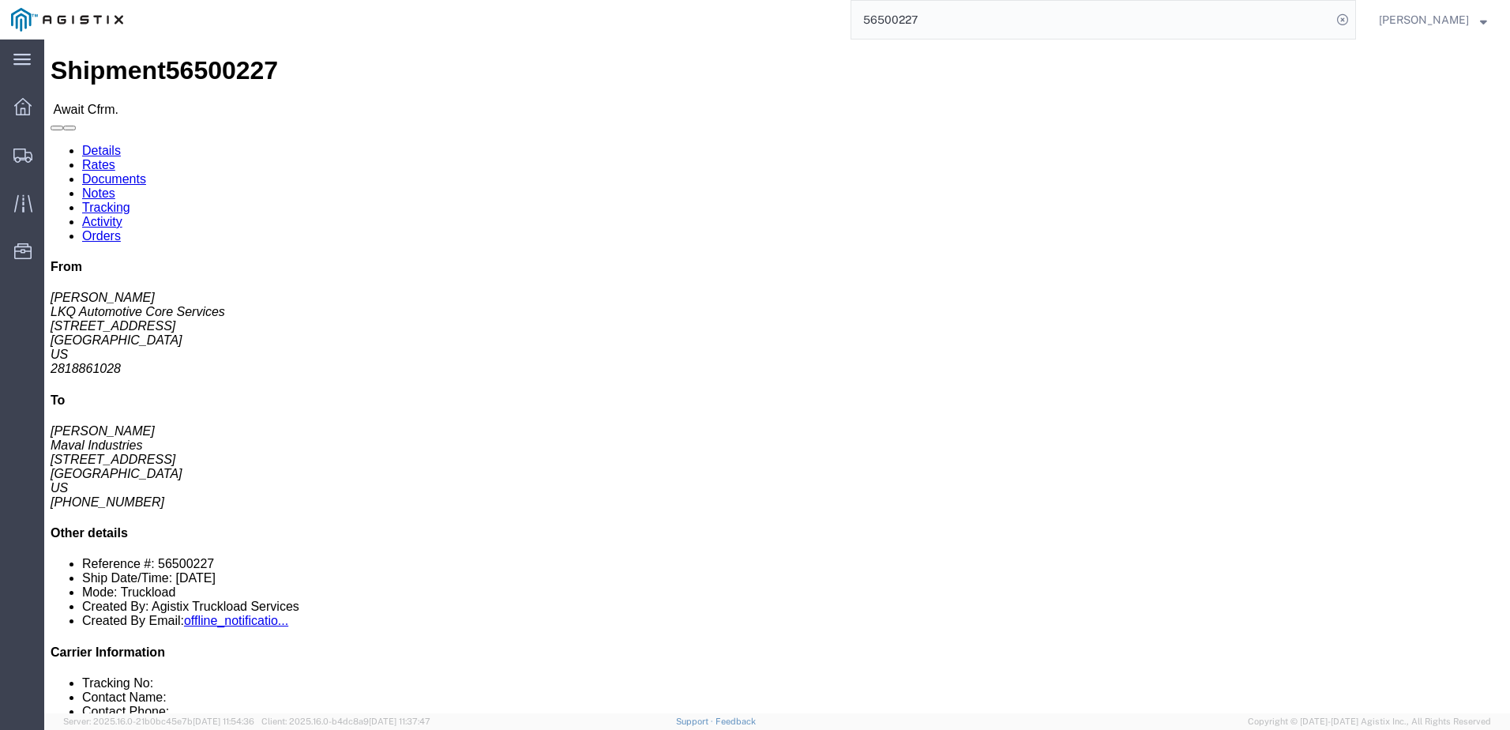
click link "Rates"
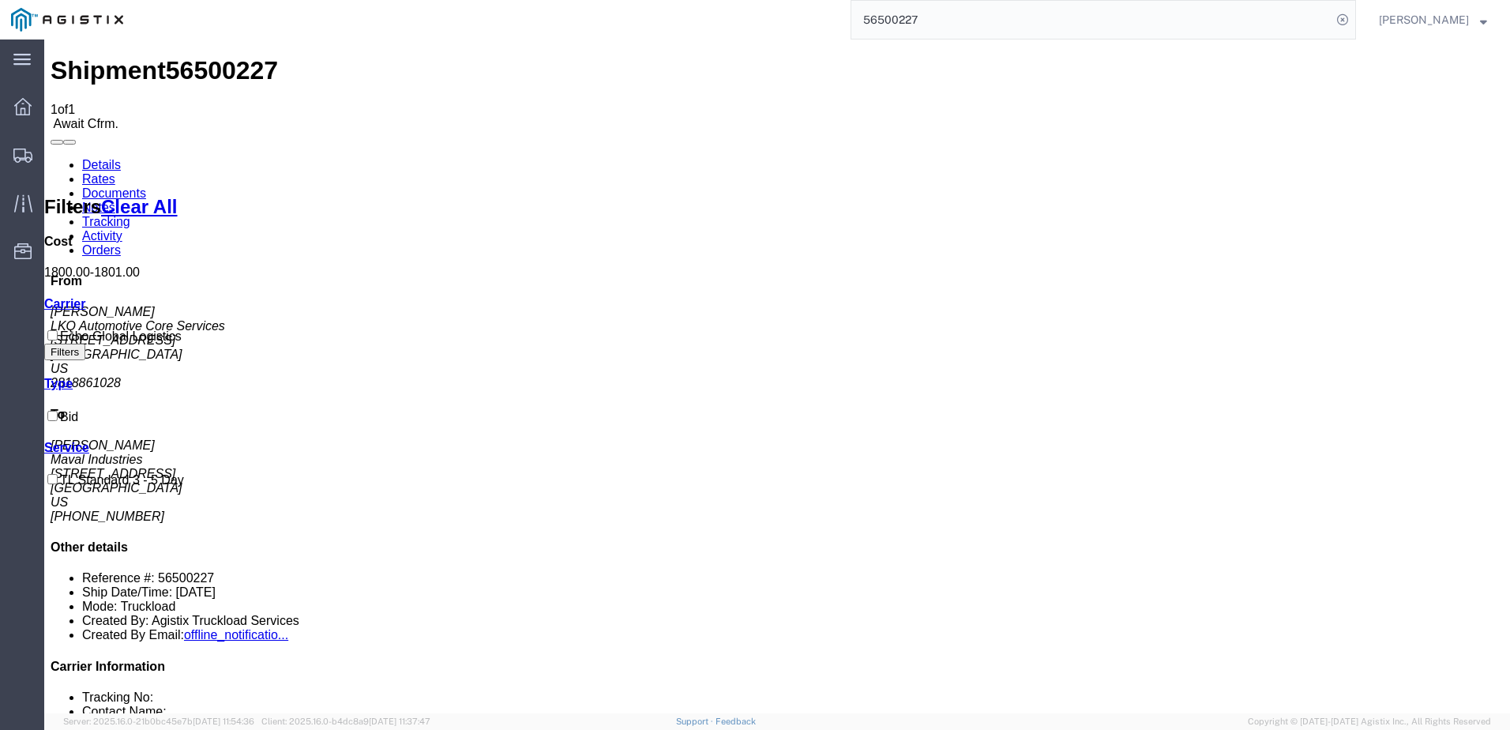
click at [111, 158] on link "Details" at bounding box center [101, 164] width 39 height 13
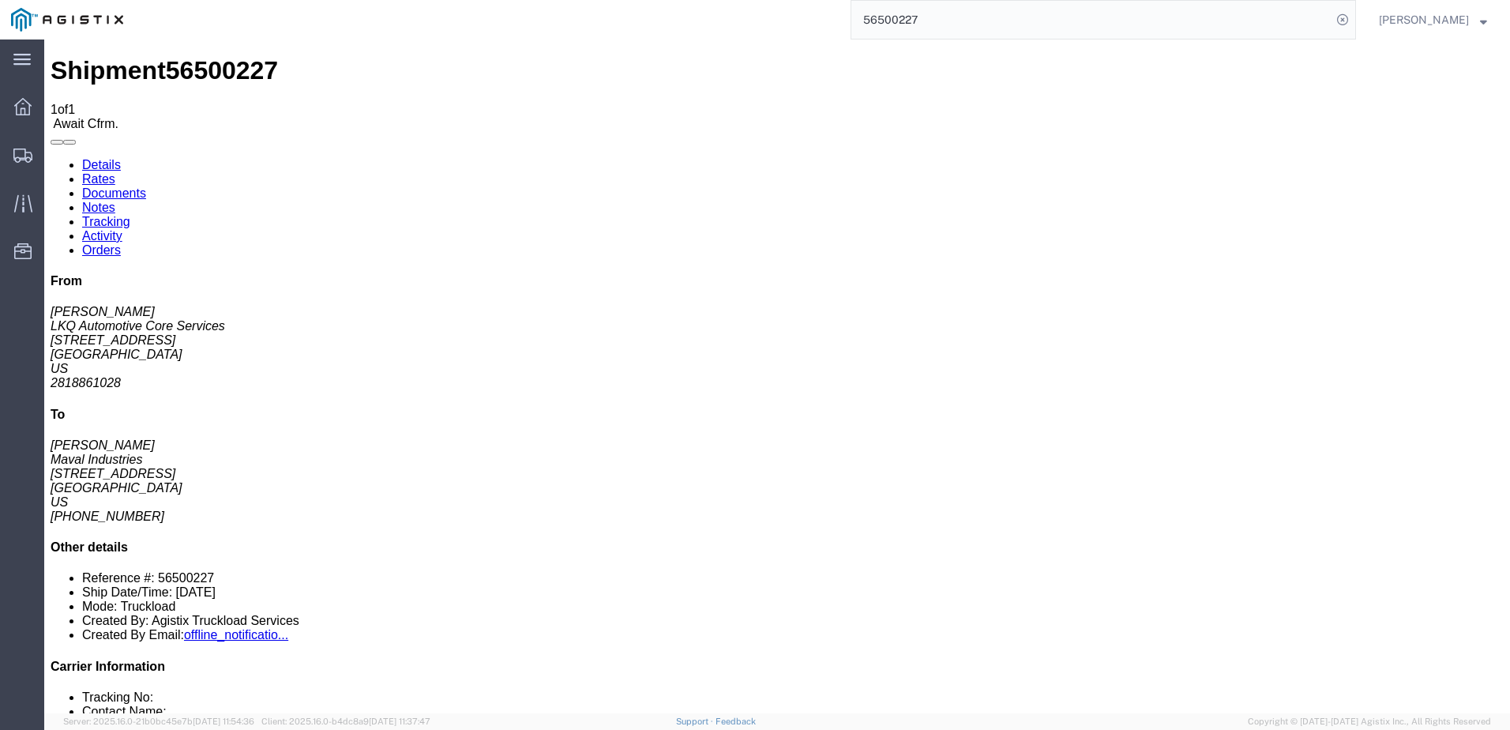
click span "56500227"
copy span "56500227"
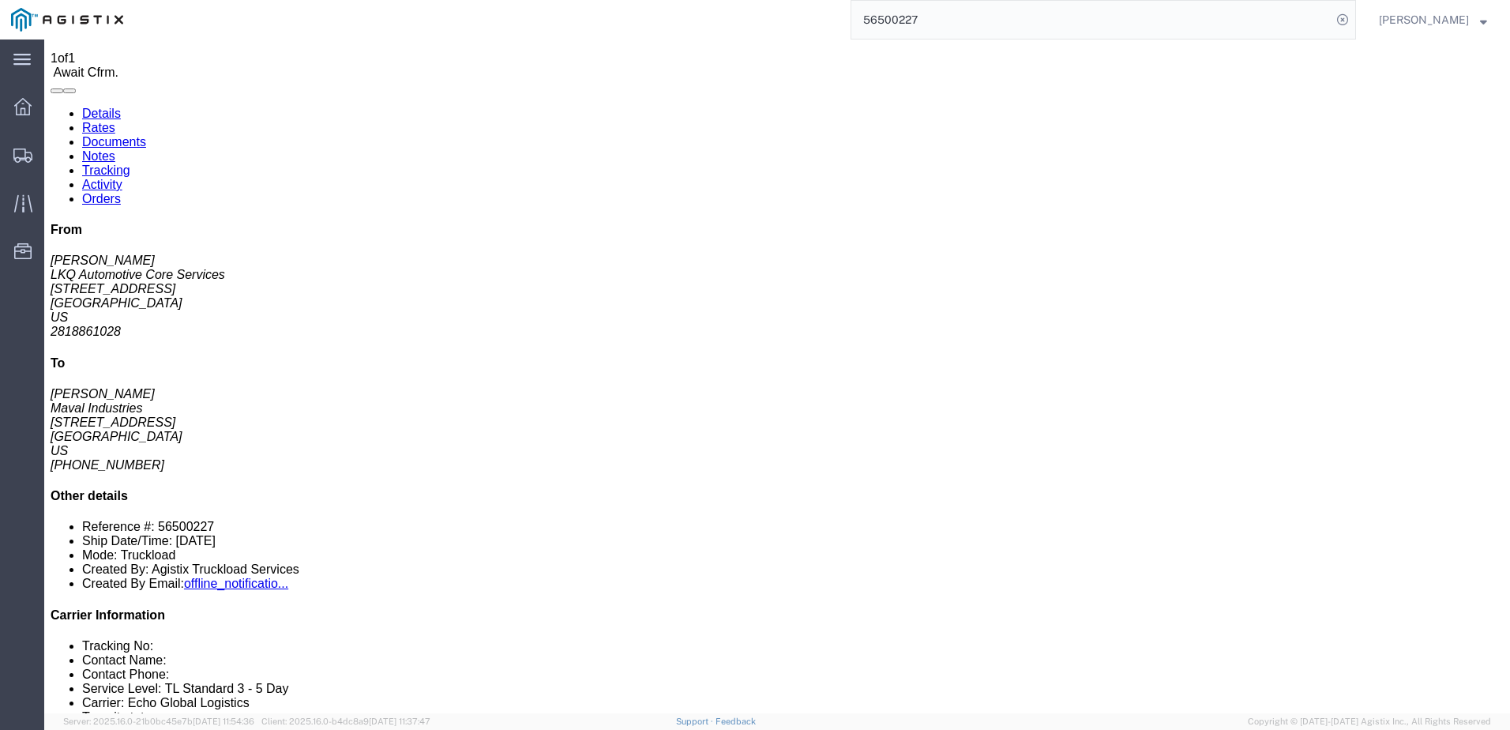
scroll to position [79, 0]
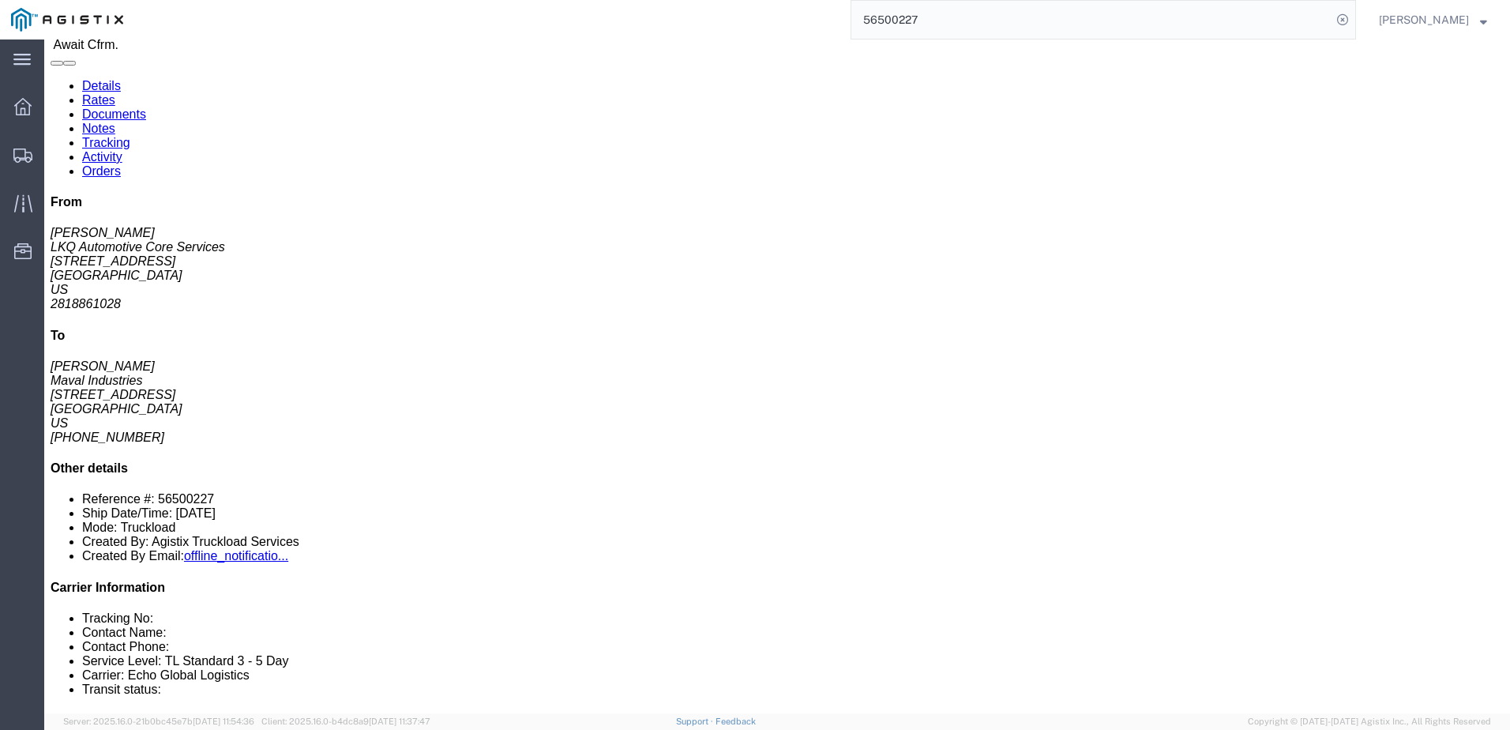
click link "Notes"
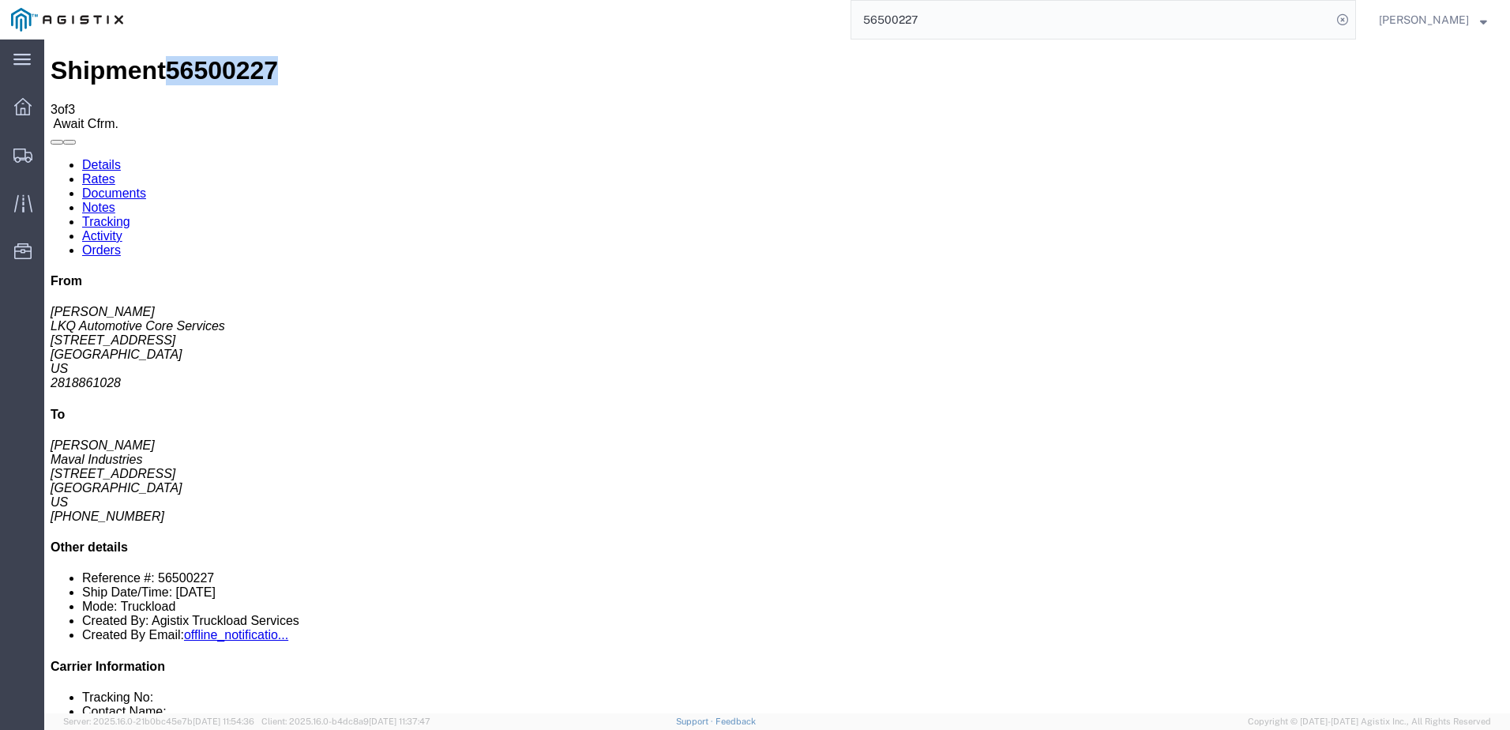
click at [99, 158] on link "Details" at bounding box center [101, 164] width 39 height 13
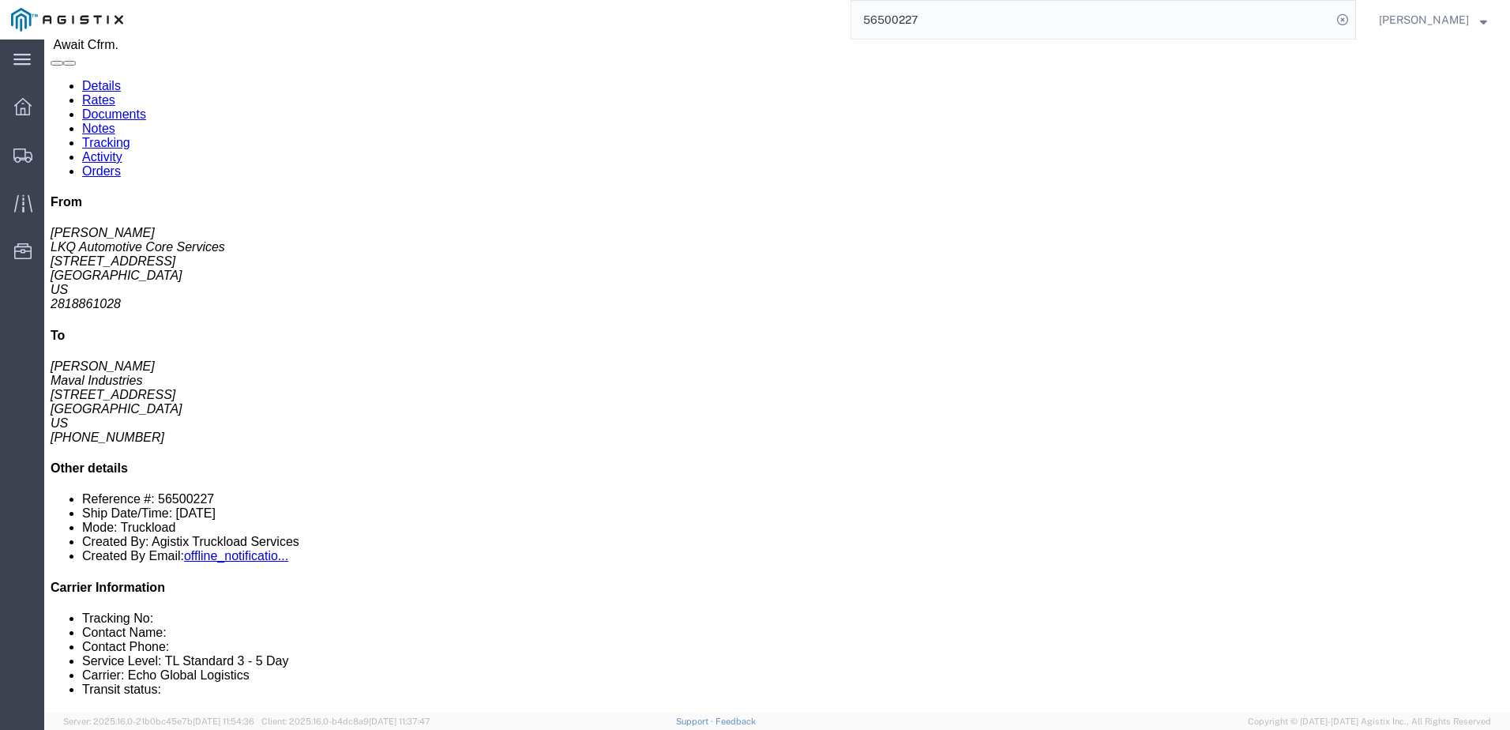
click link "Rates"
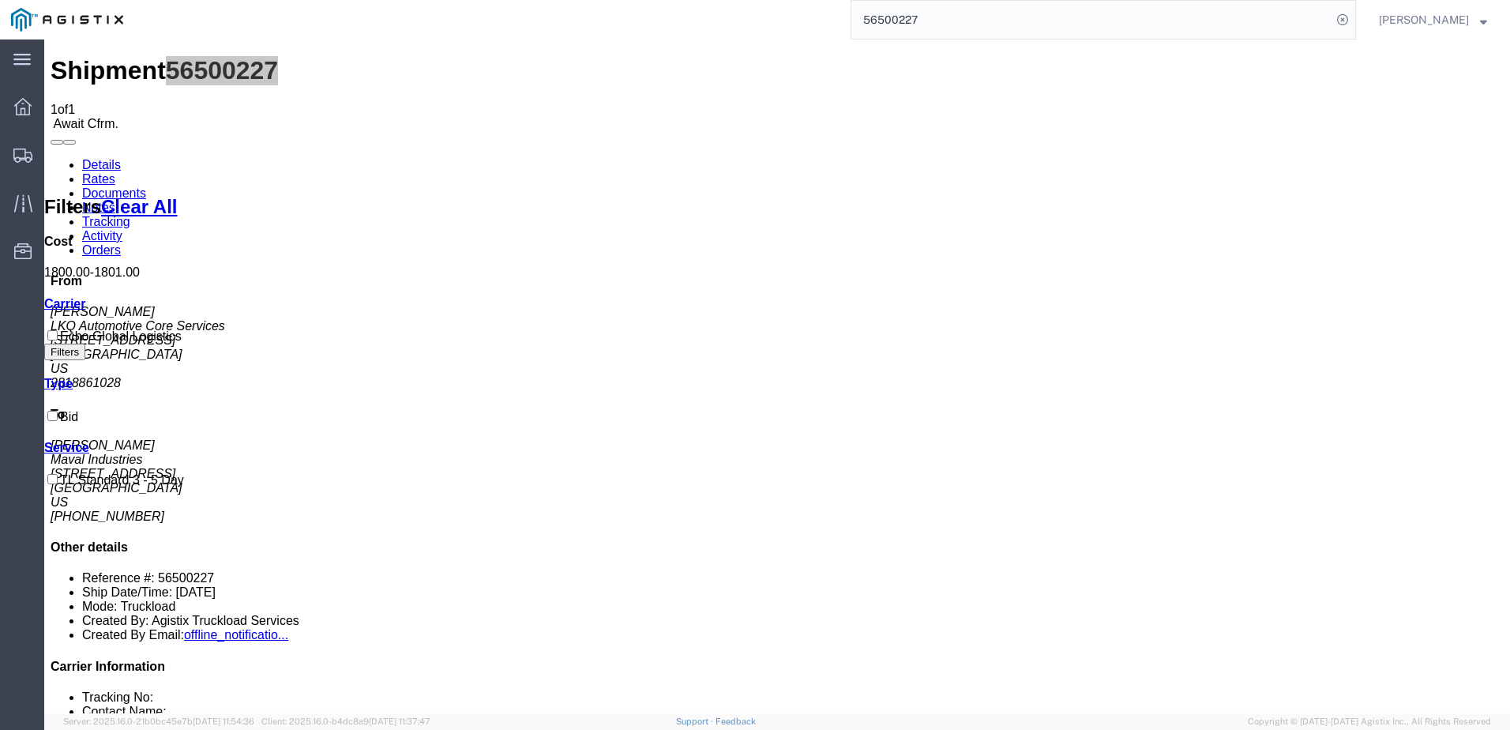
click at [1061, 21] on input "56500227" at bounding box center [1091, 20] width 480 height 38
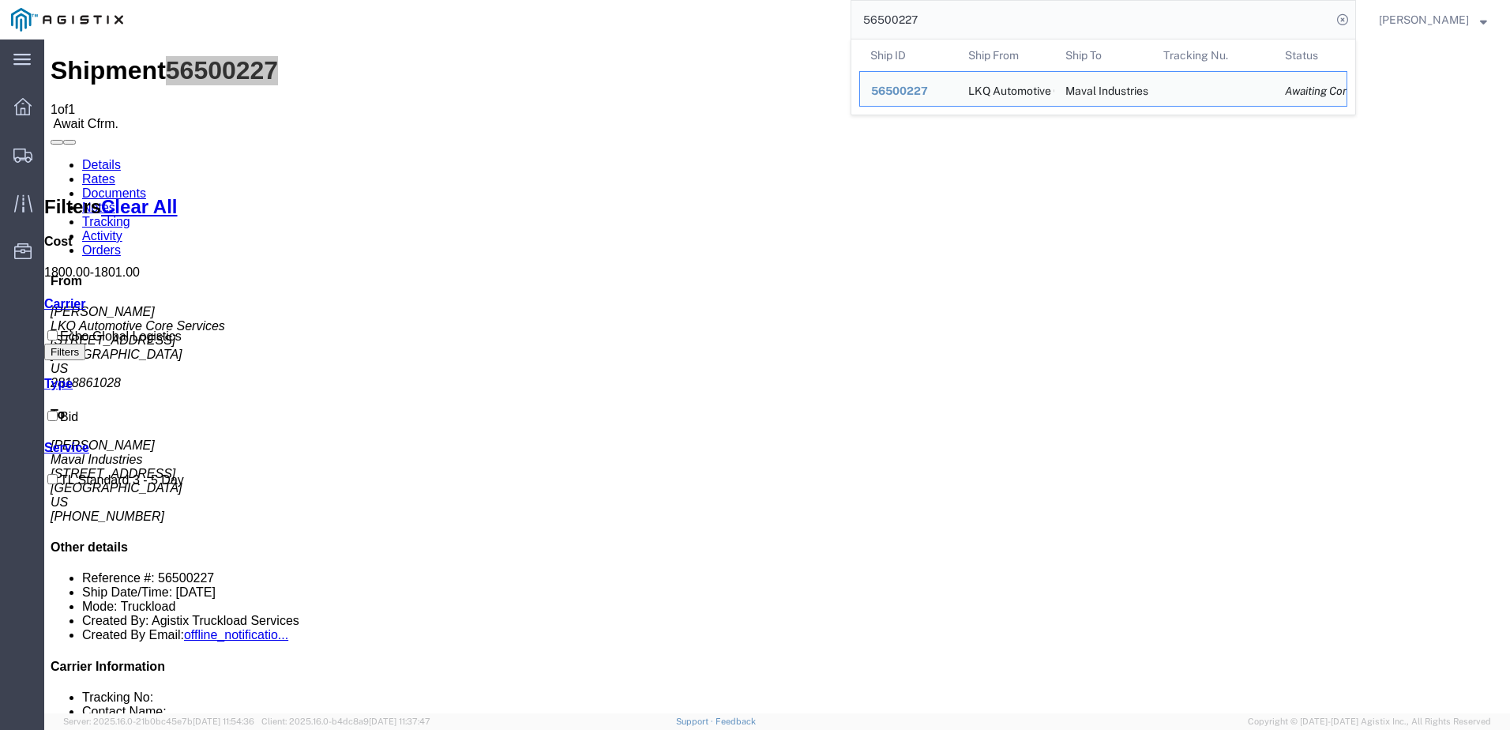
click at [1061, 21] on input "56500227" at bounding box center [1091, 20] width 480 height 38
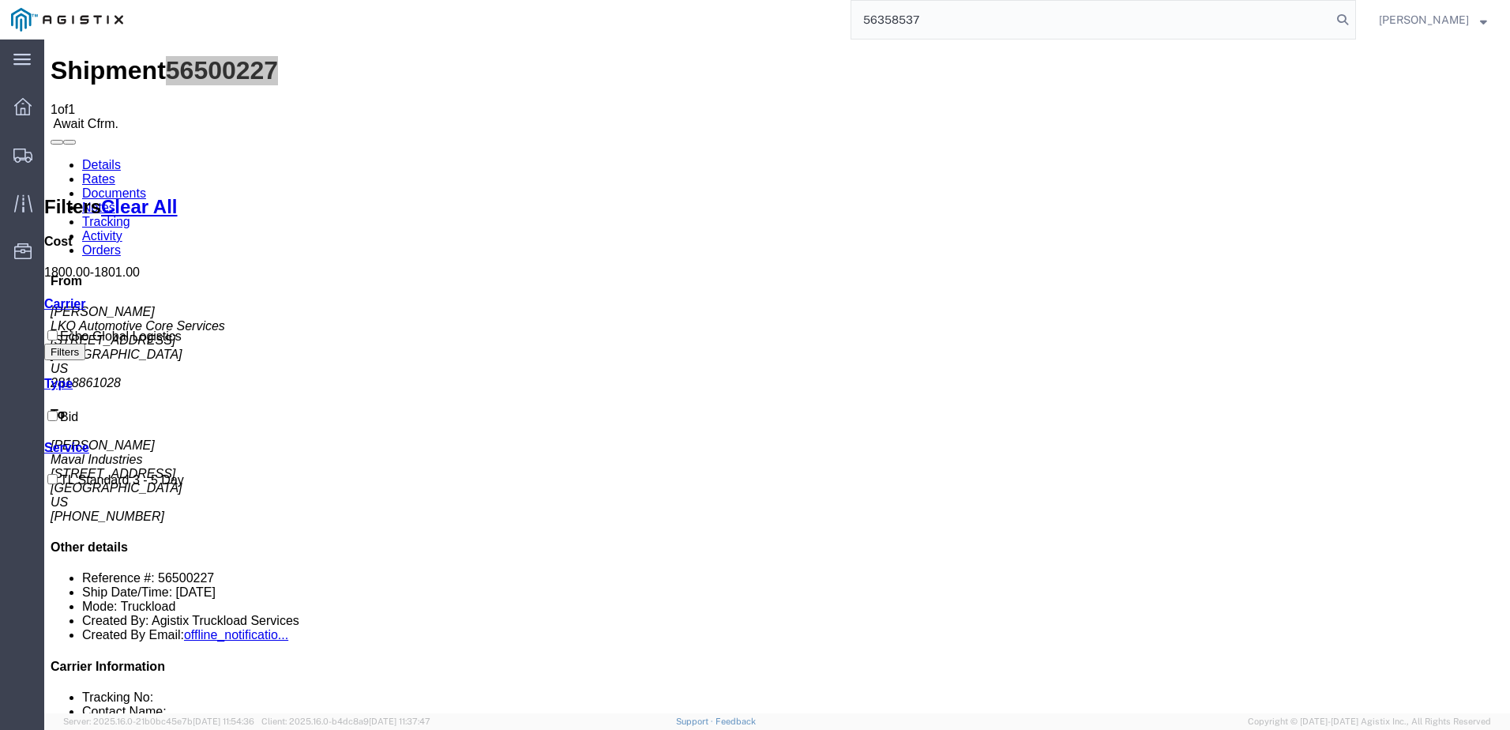
type input "56358537"
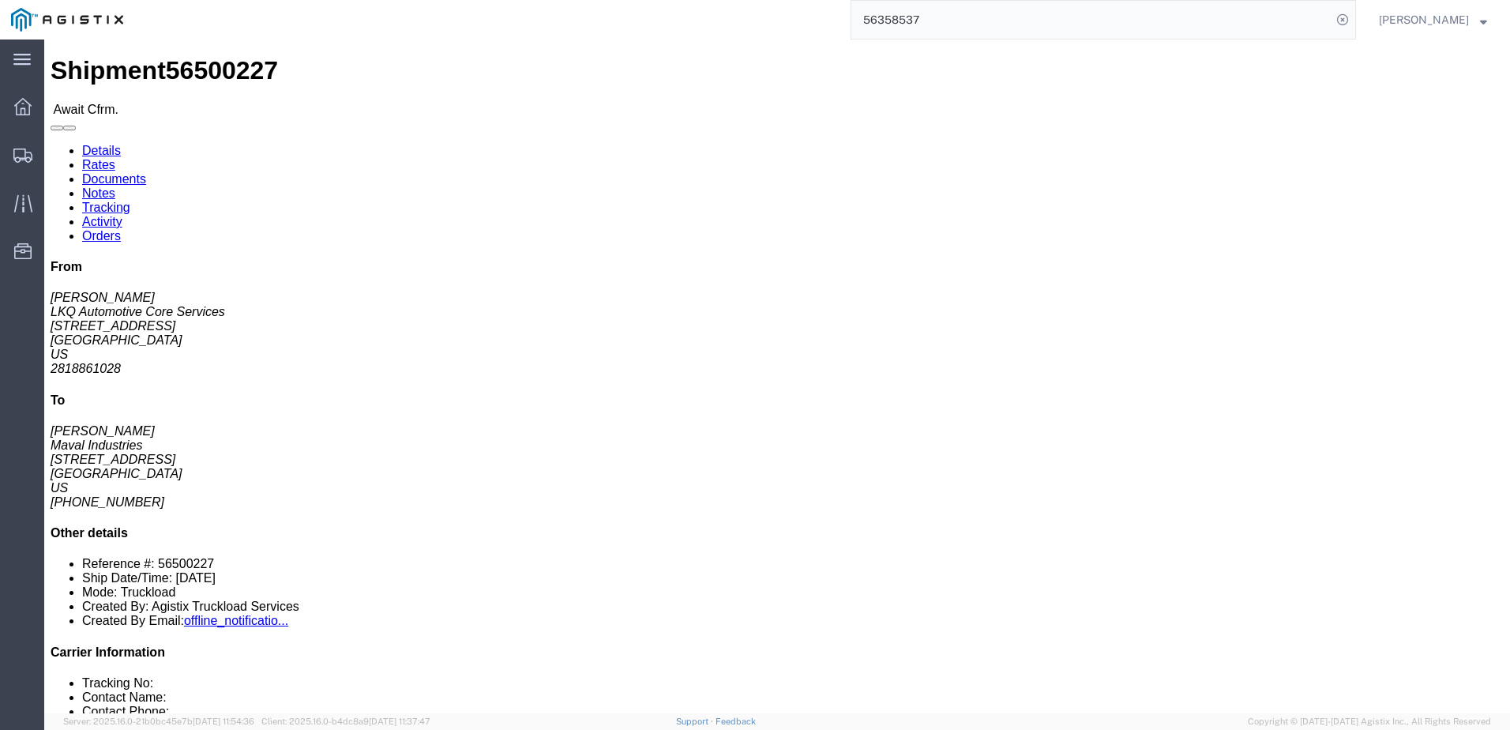
click link "Rates"
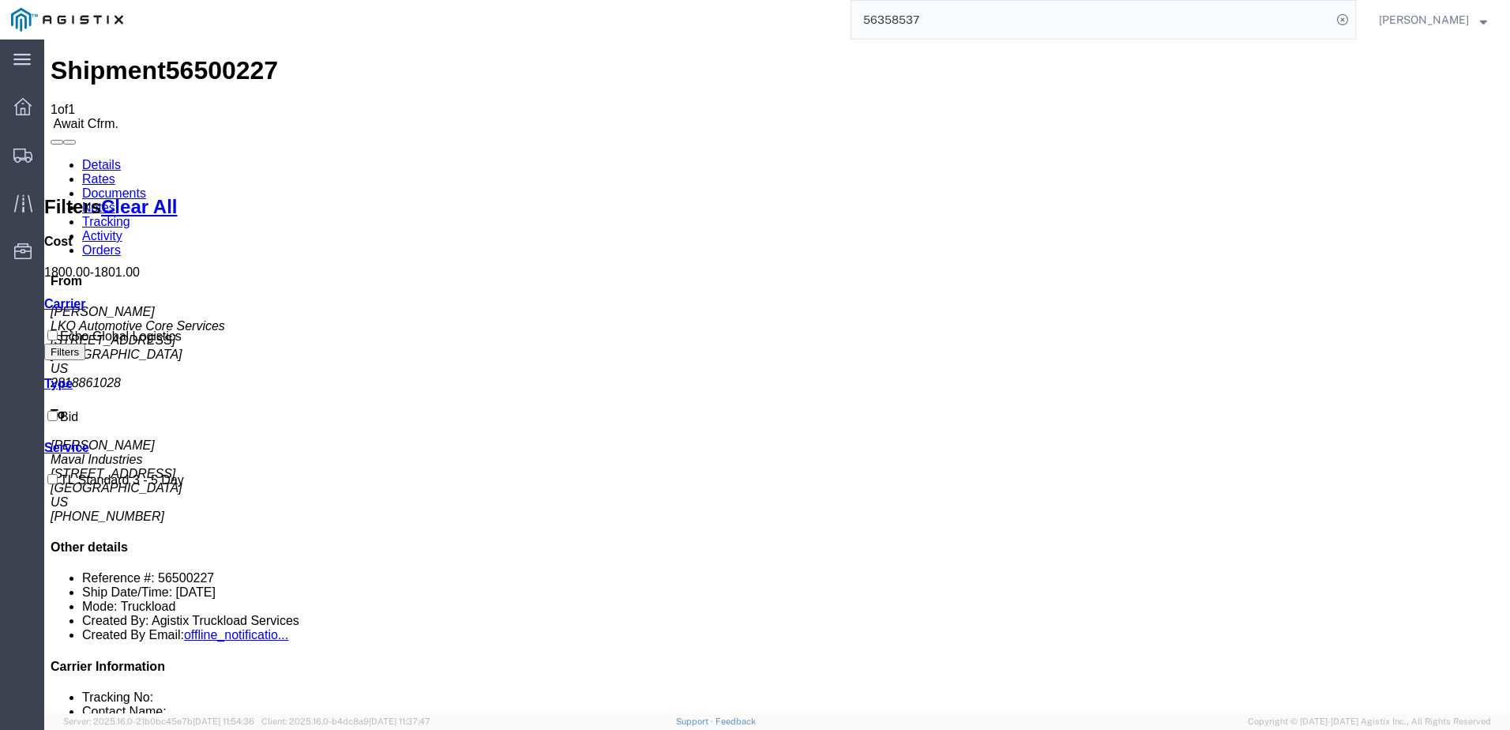
click at [99, 158] on link "Details" at bounding box center [101, 164] width 39 height 13
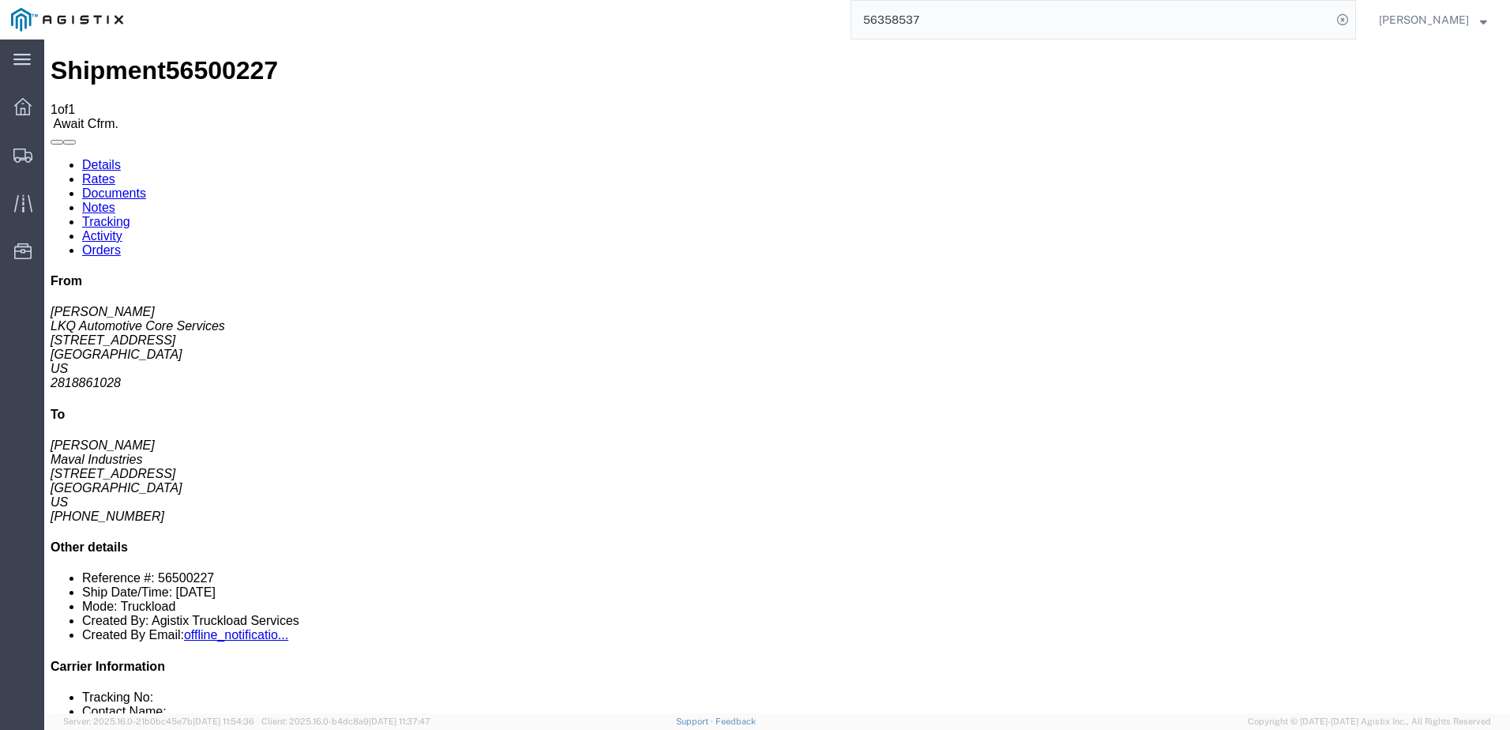
click link "Rates"
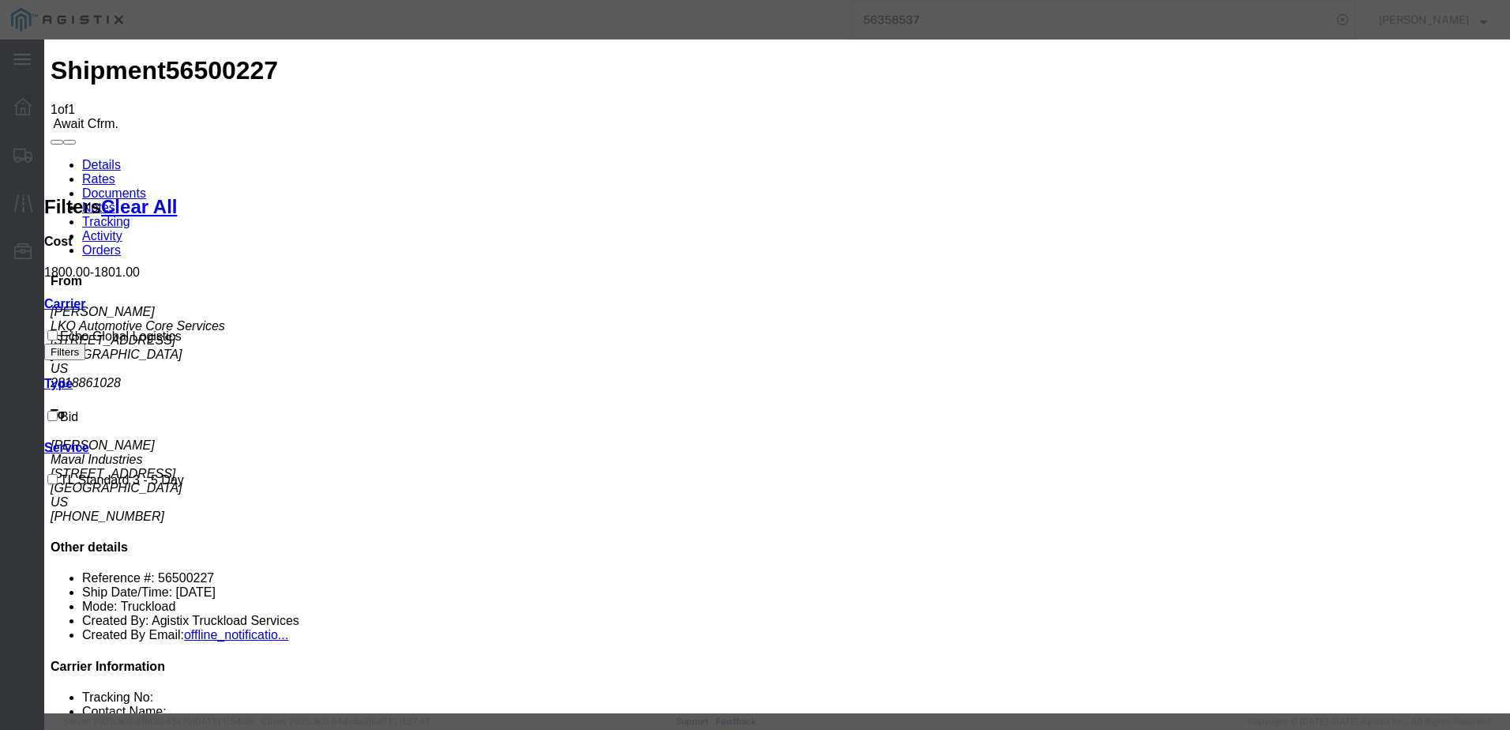
type input "63545228"
type input "[PERSON_NAME]"
type input "3127686379"
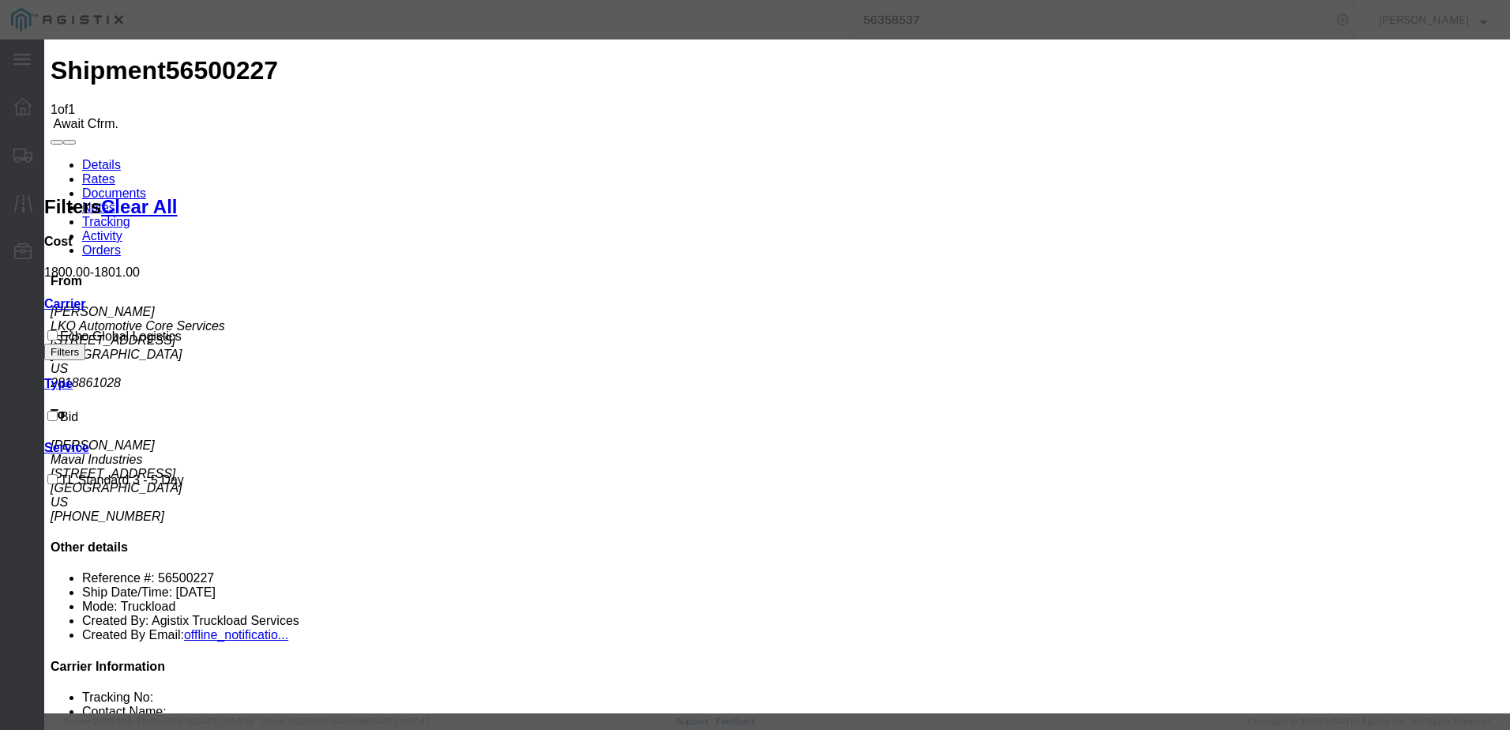
type input "5465465132"
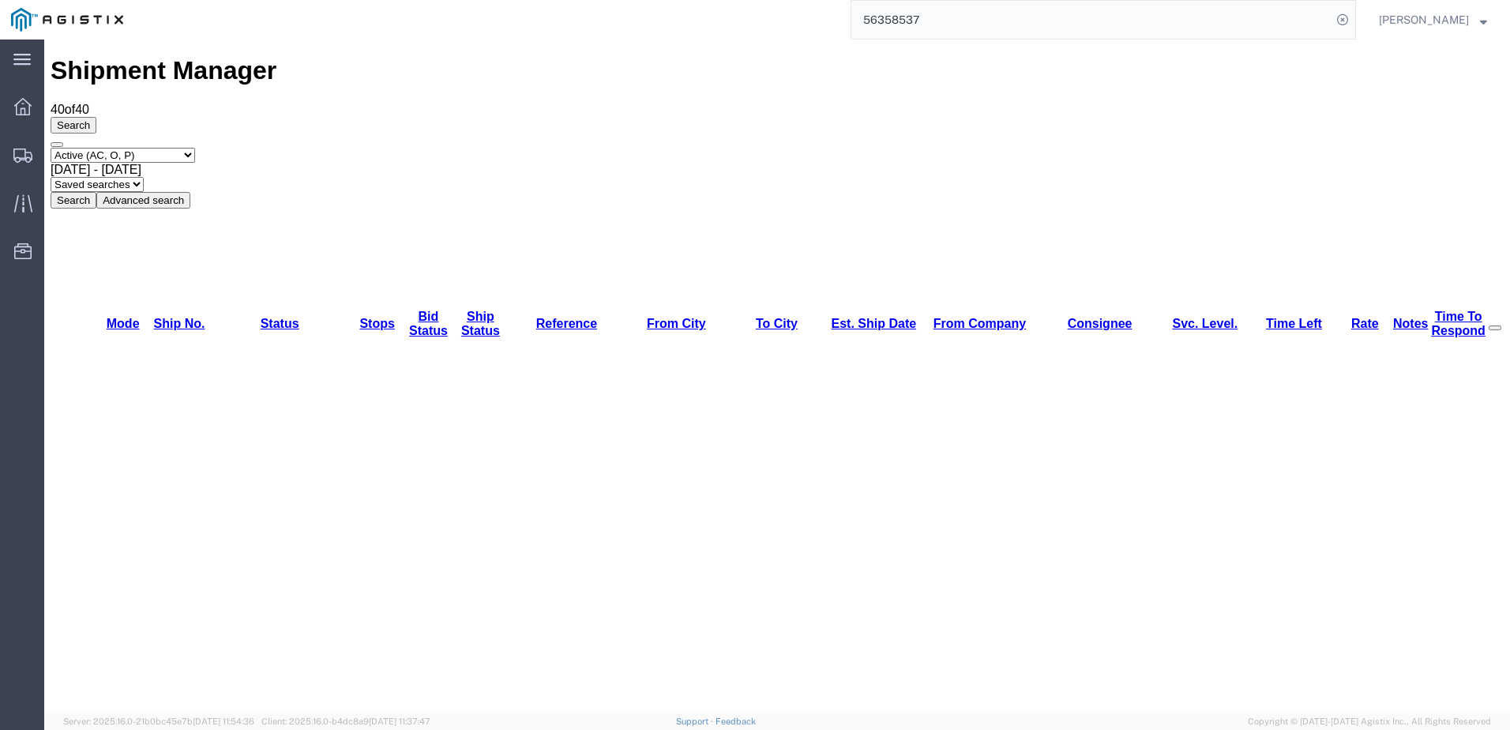
click at [1059, 27] on input "56358537" at bounding box center [1091, 20] width 480 height 38
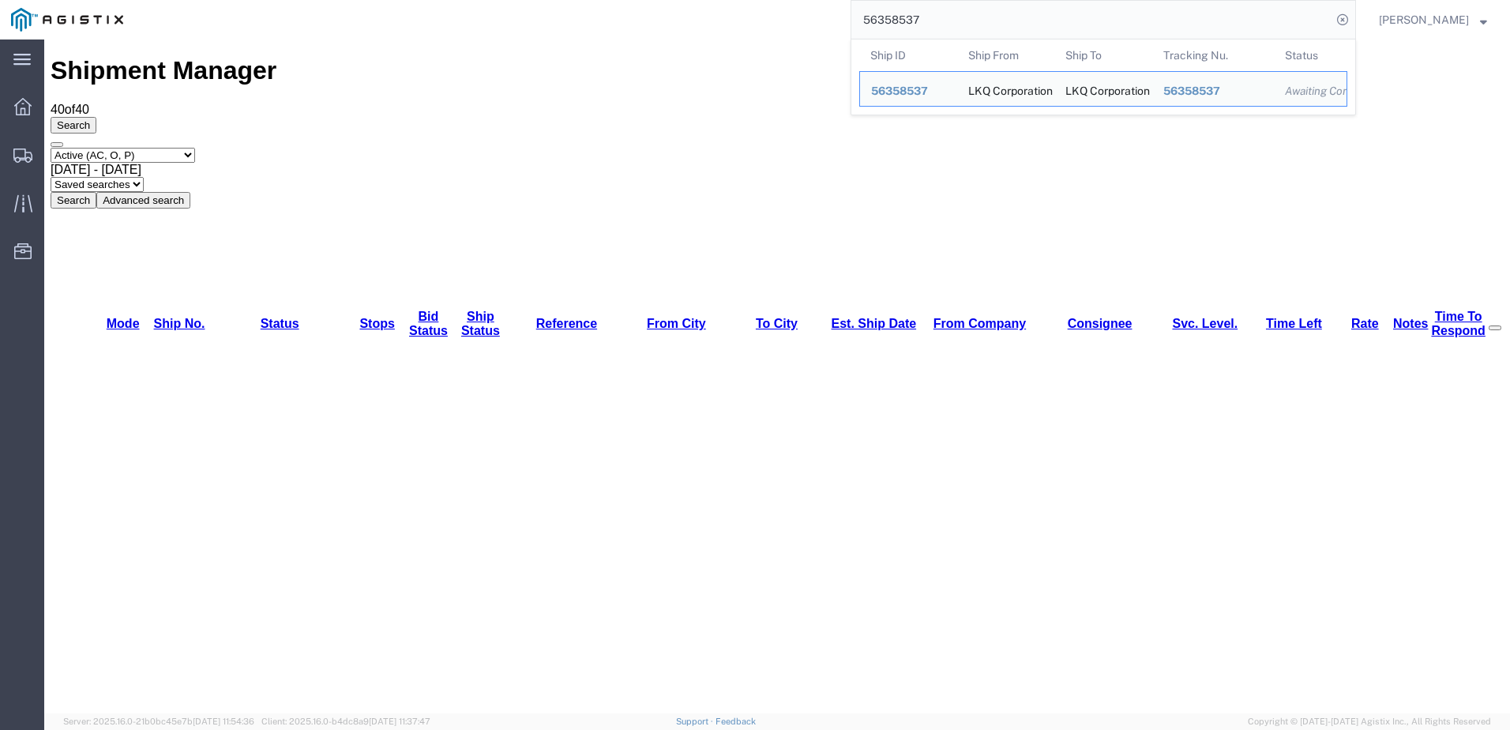
click at [1059, 27] on input "56358537" at bounding box center [1091, 20] width 480 height 38
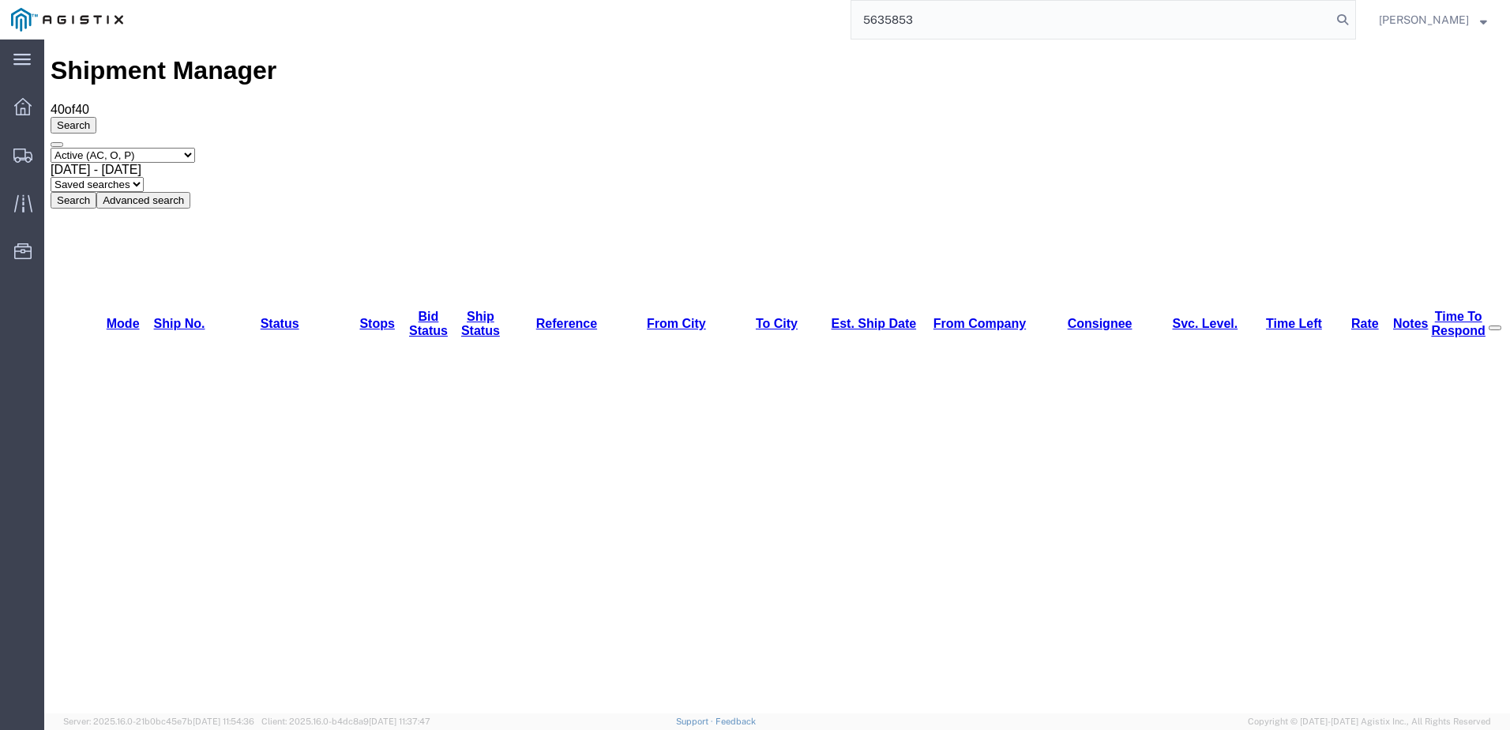
type input "56358537"
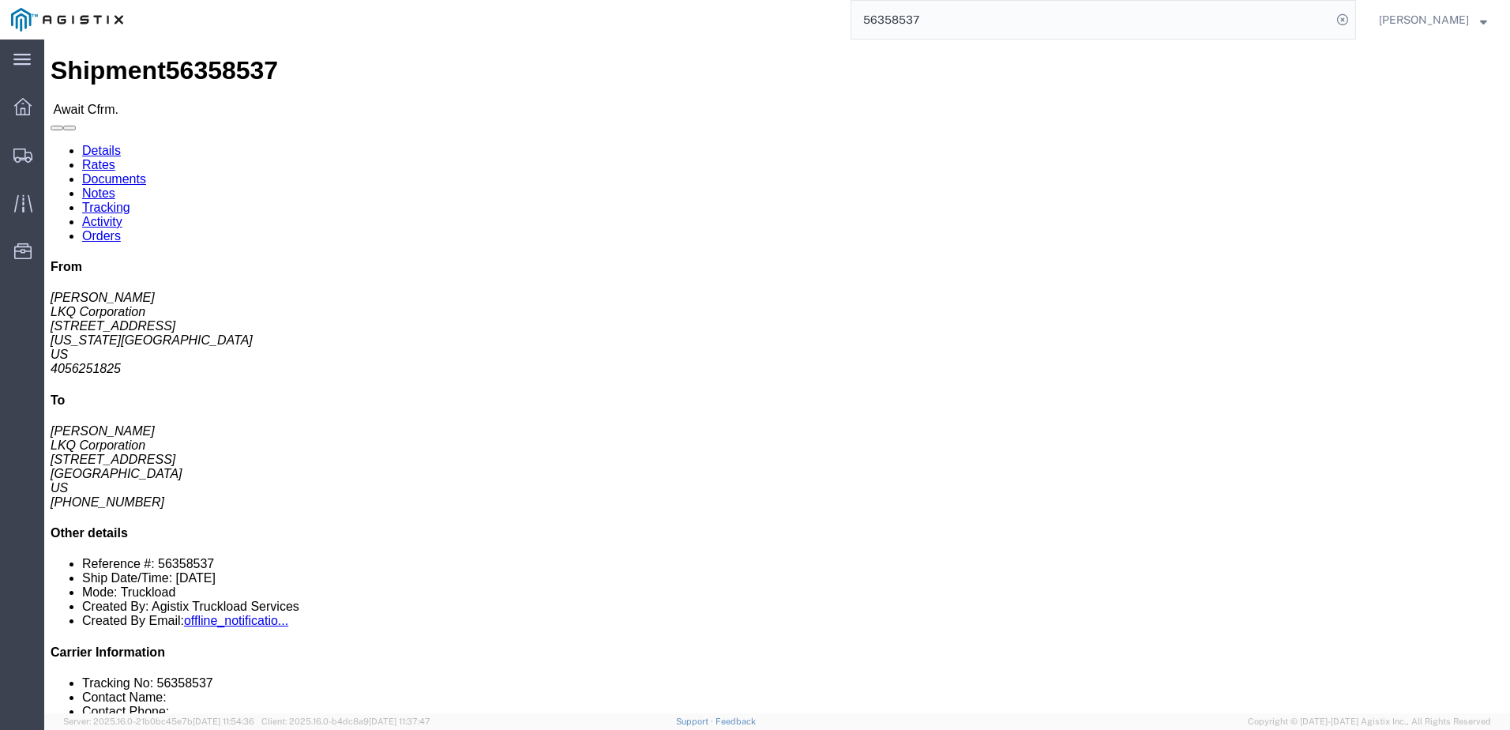
click link "Rates"
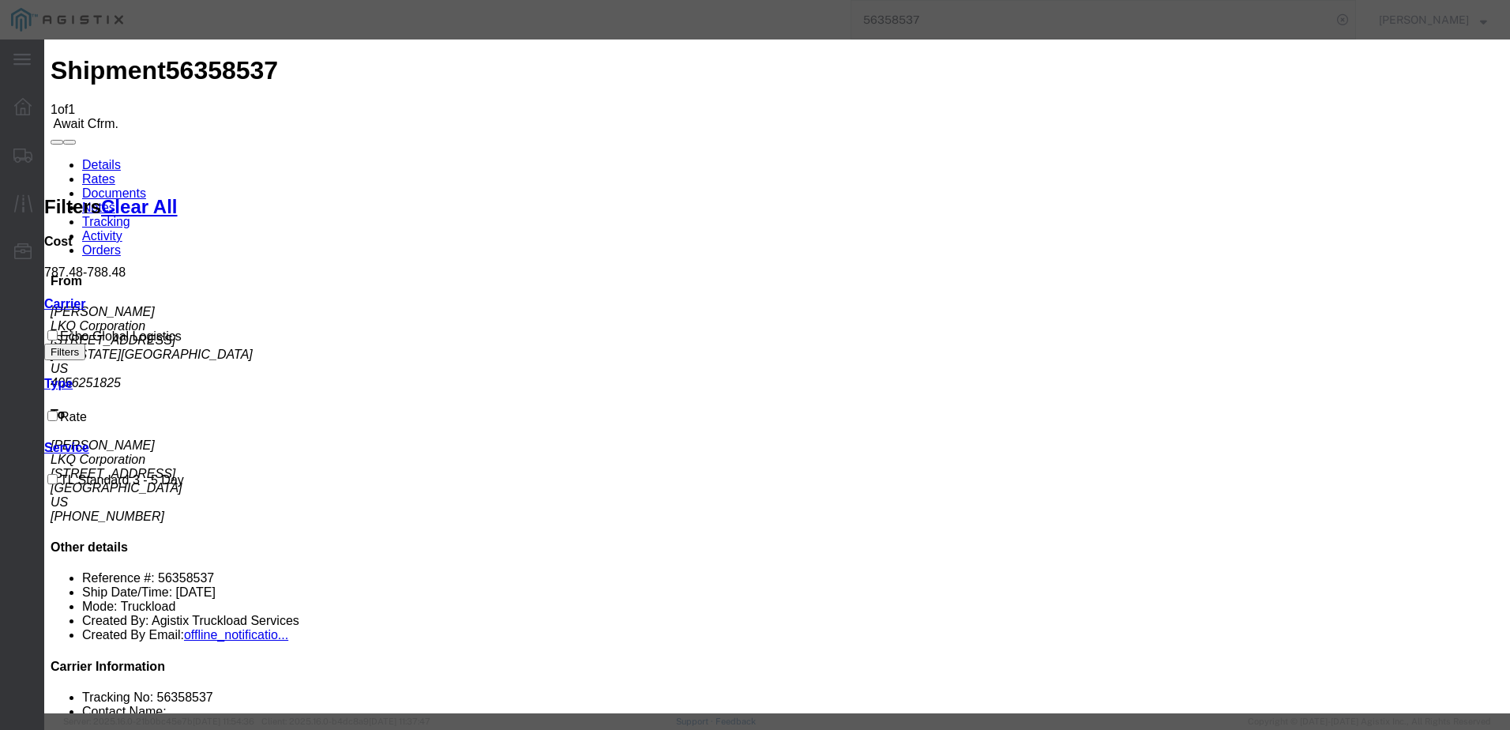
type input "6541654651652"
type input "[PERSON_NAME]"
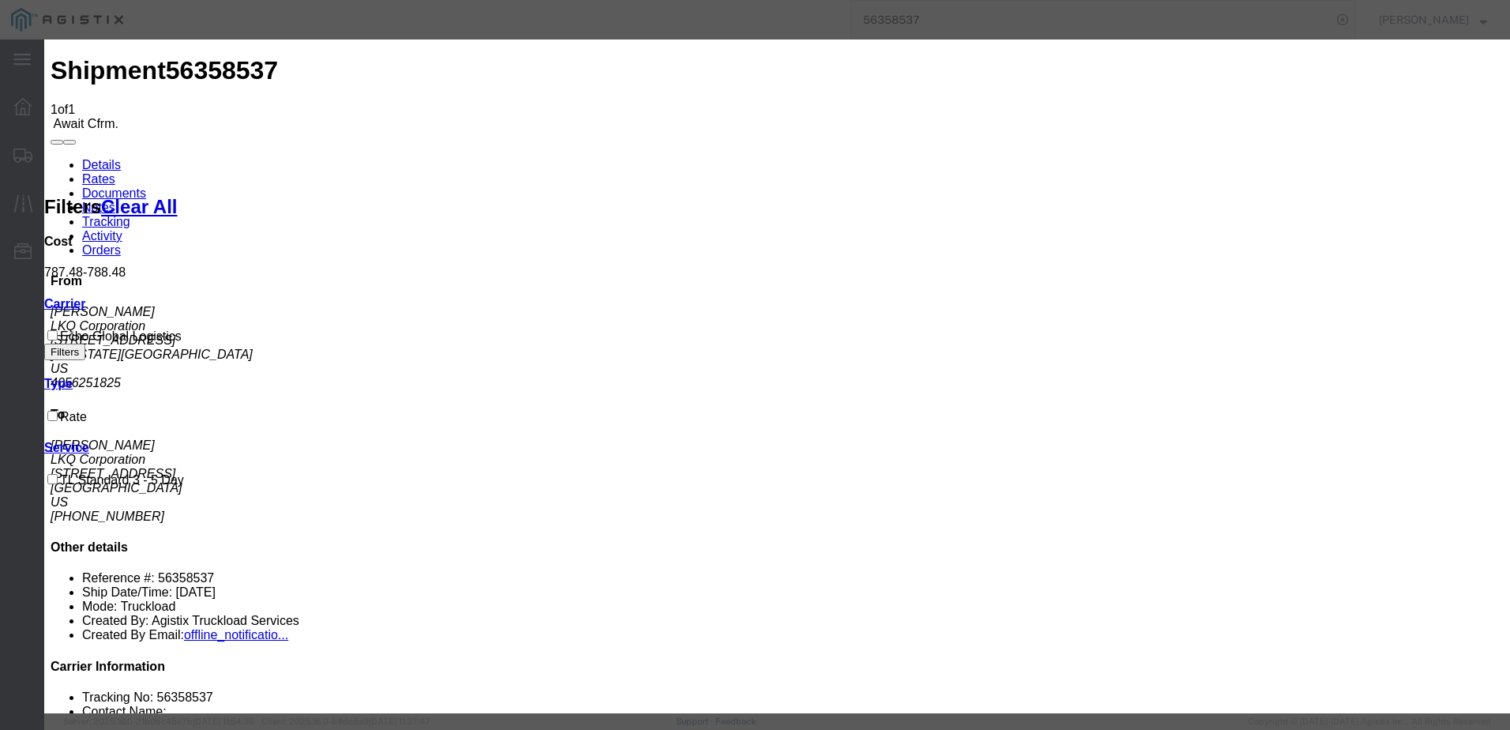
type input "3127686379"
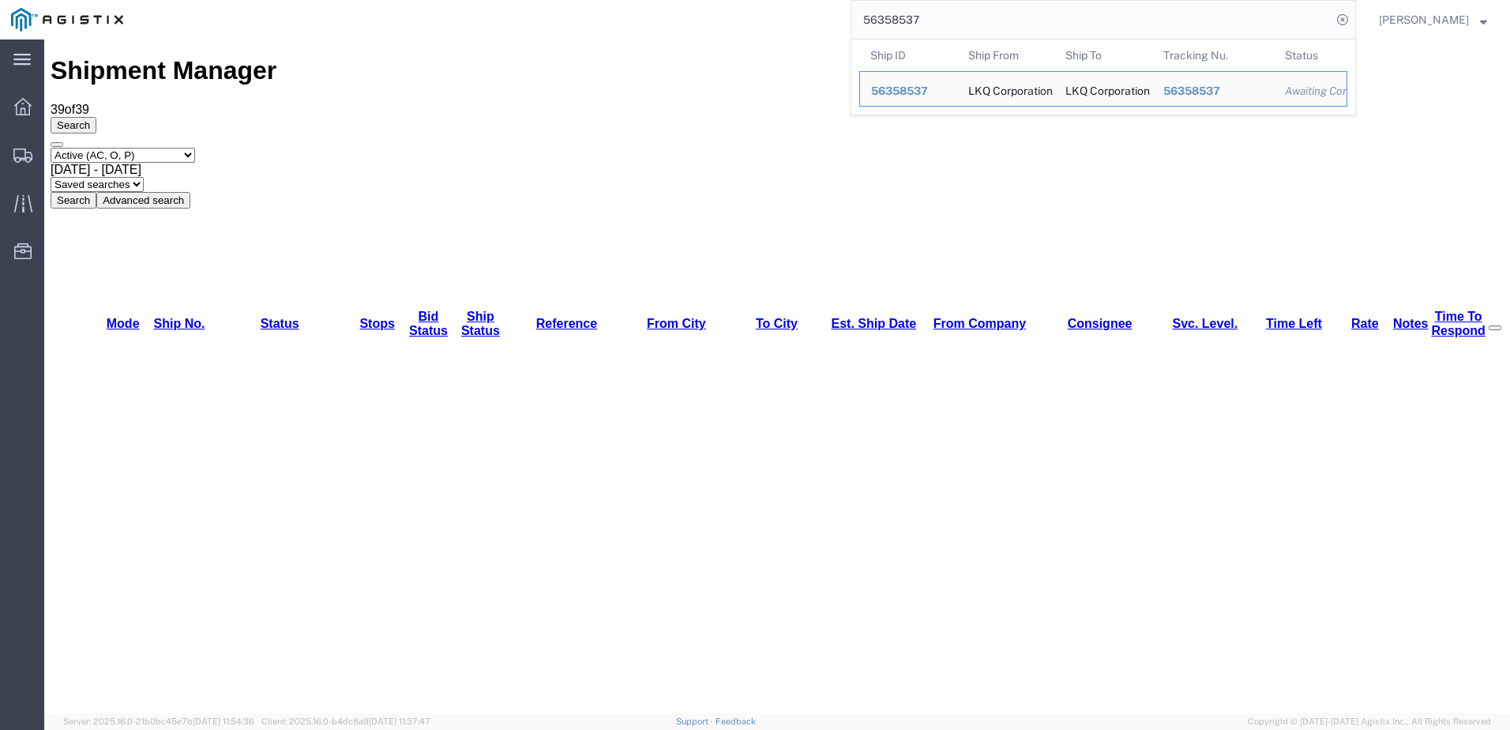
click at [1101, 6] on input "56358537" at bounding box center [1091, 20] width 480 height 38
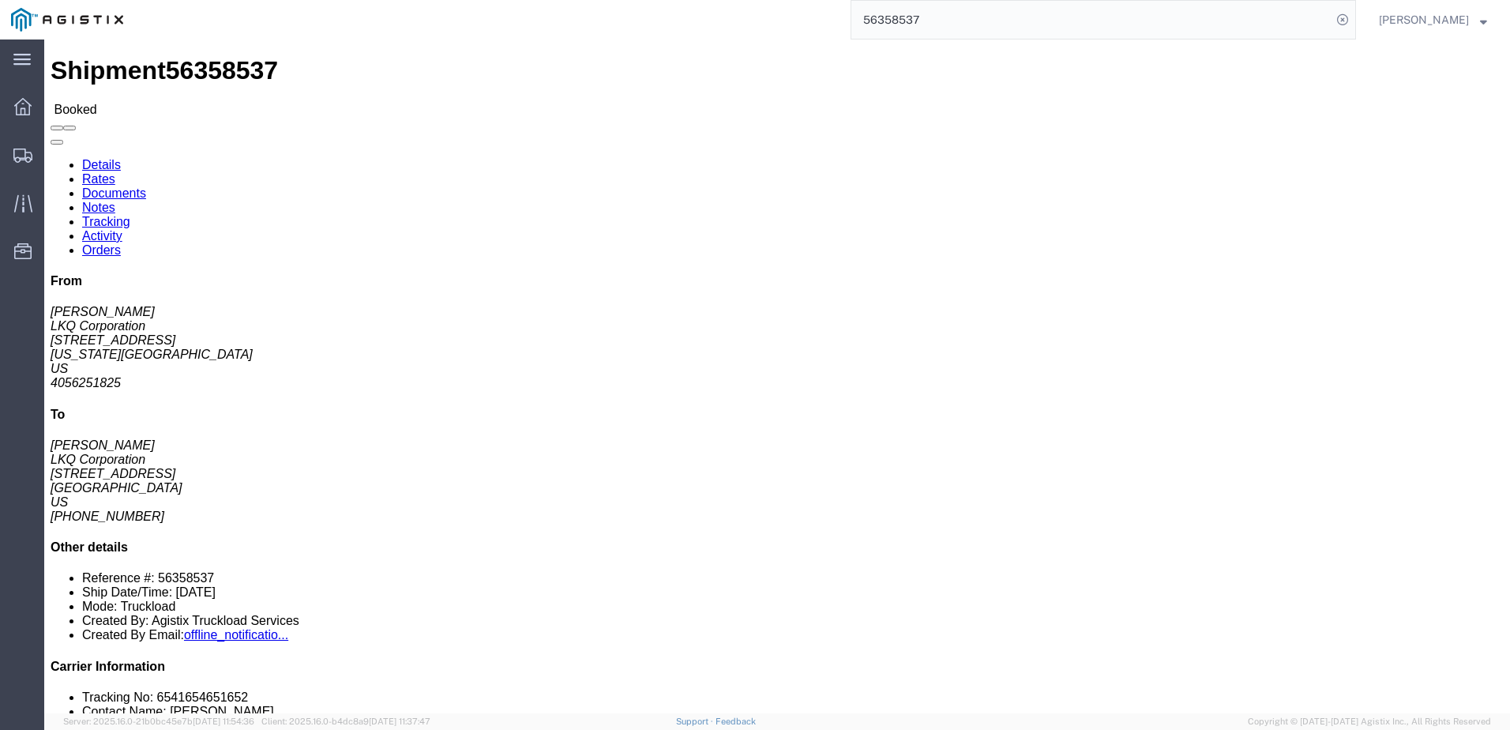
click link "Notes"
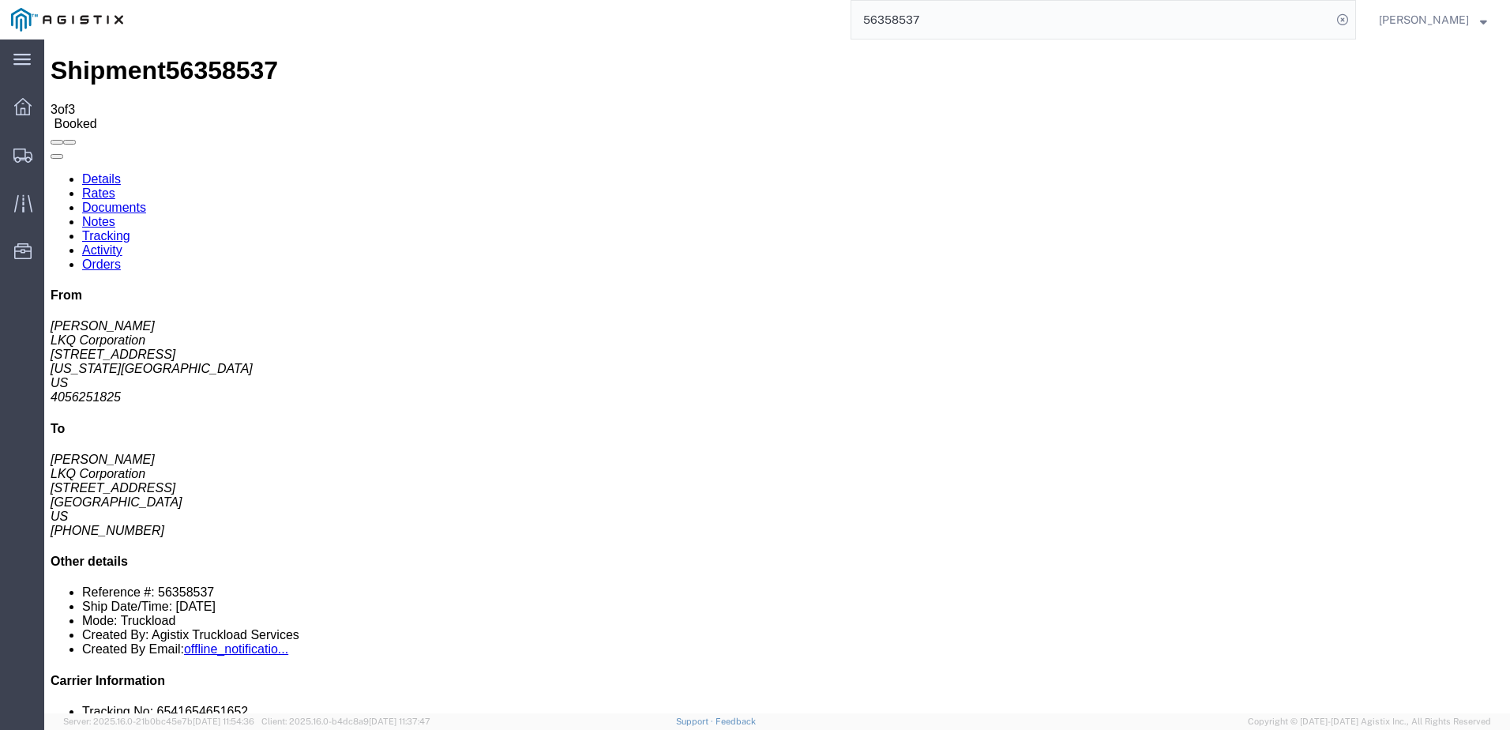
drag, startPoint x: 552, startPoint y: 213, endPoint x: 611, endPoint y: 215, distance: 59.2
click at [105, 172] on link "Details" at bounding box center [101, 178] width 39 height 13
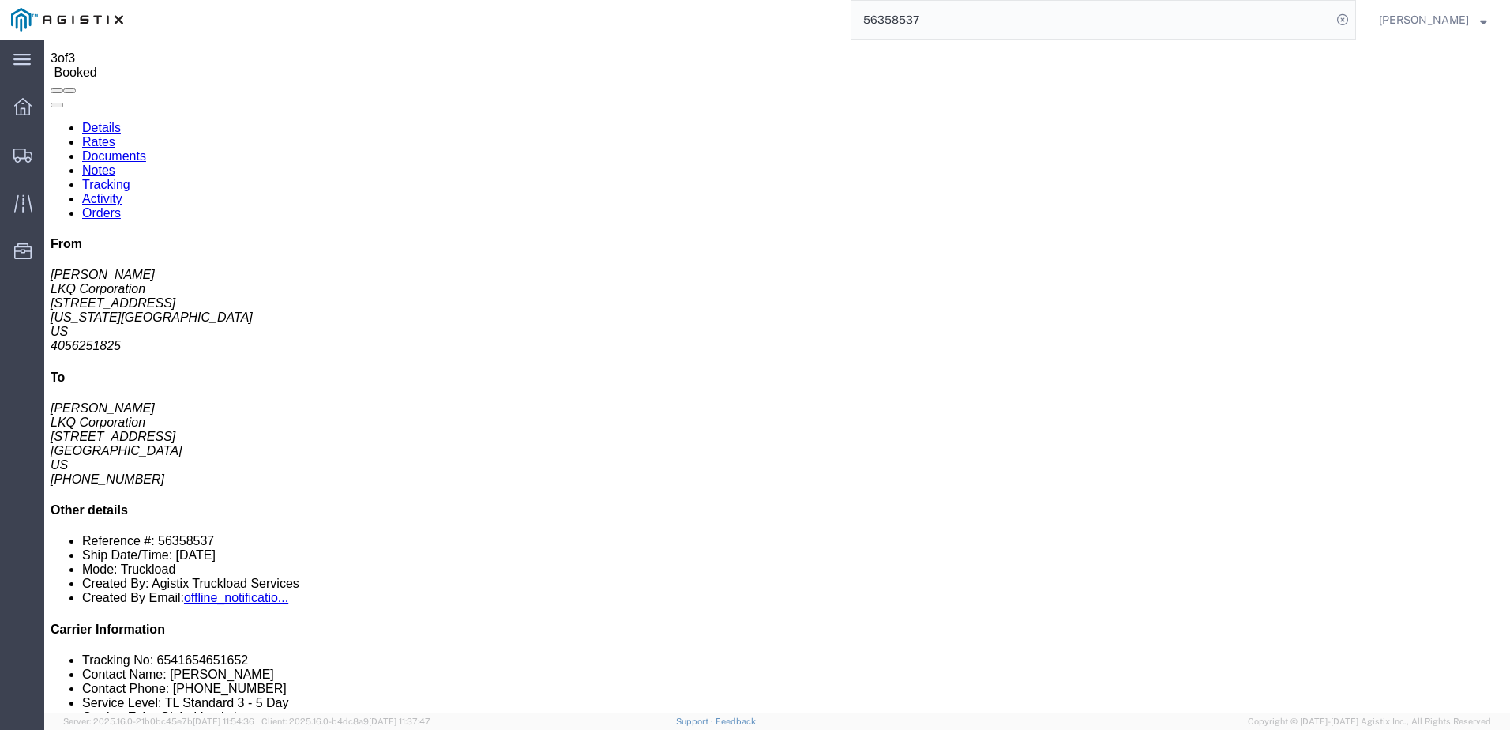
scroll to position [79, 0]
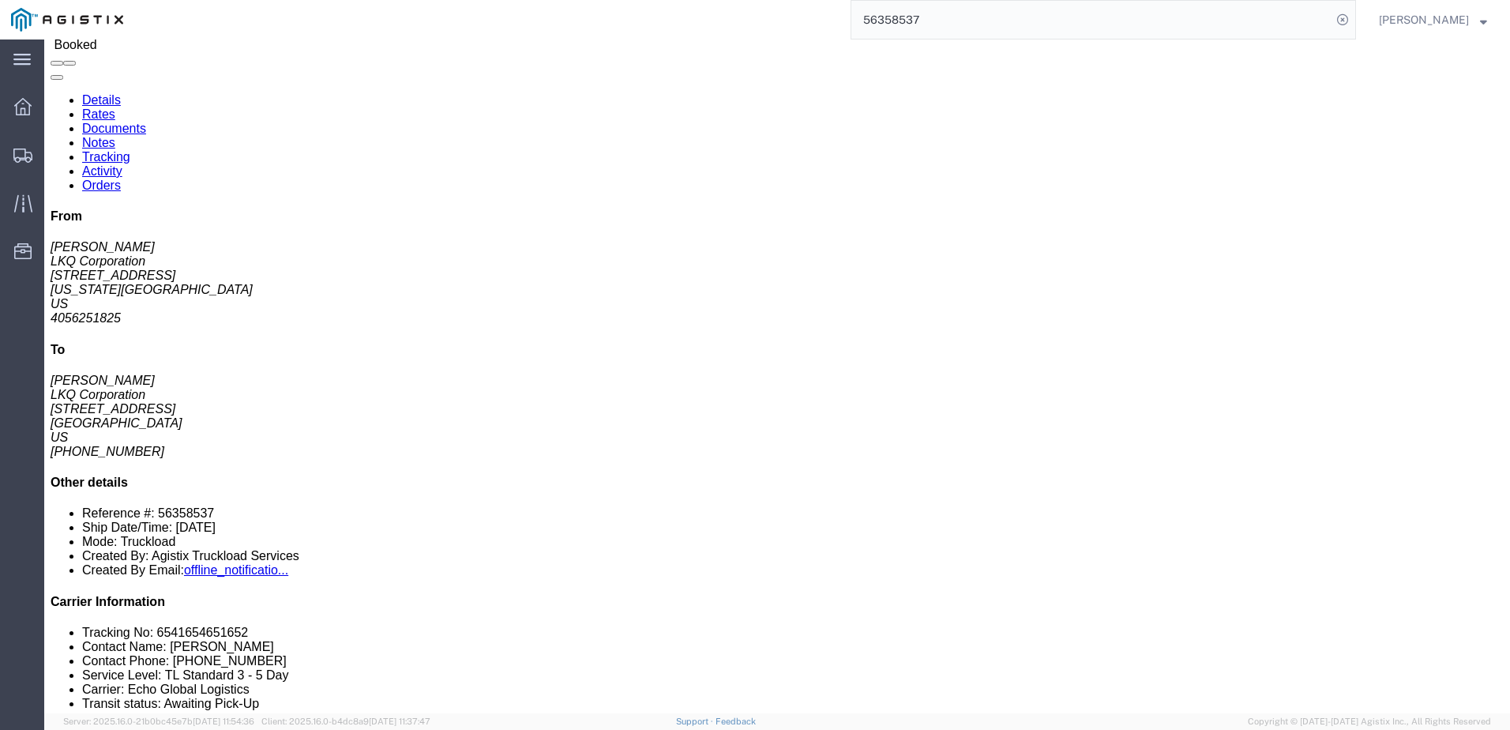
click link "Notes"
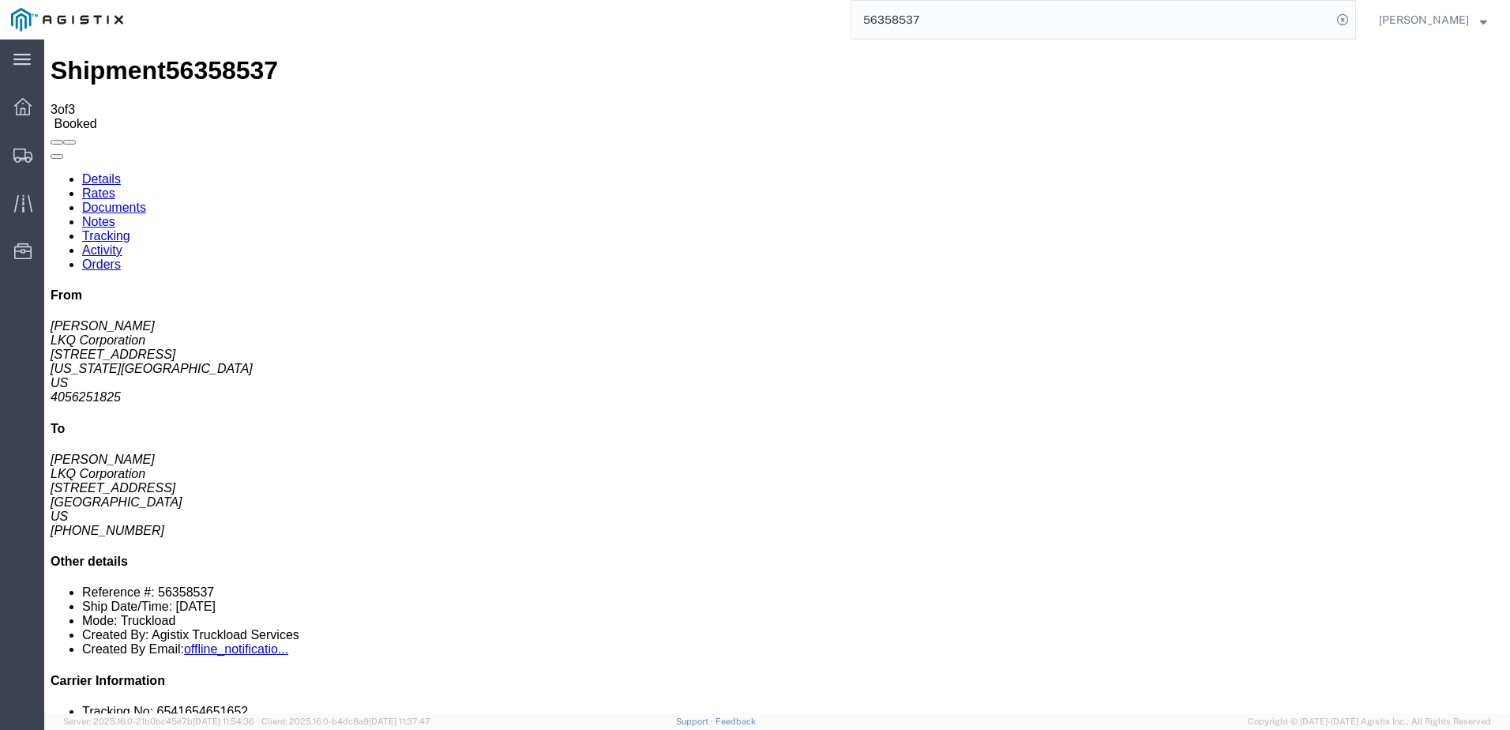
click at [107, 172] on link "Details" at bounding box center [101, 178] width 39 height 13
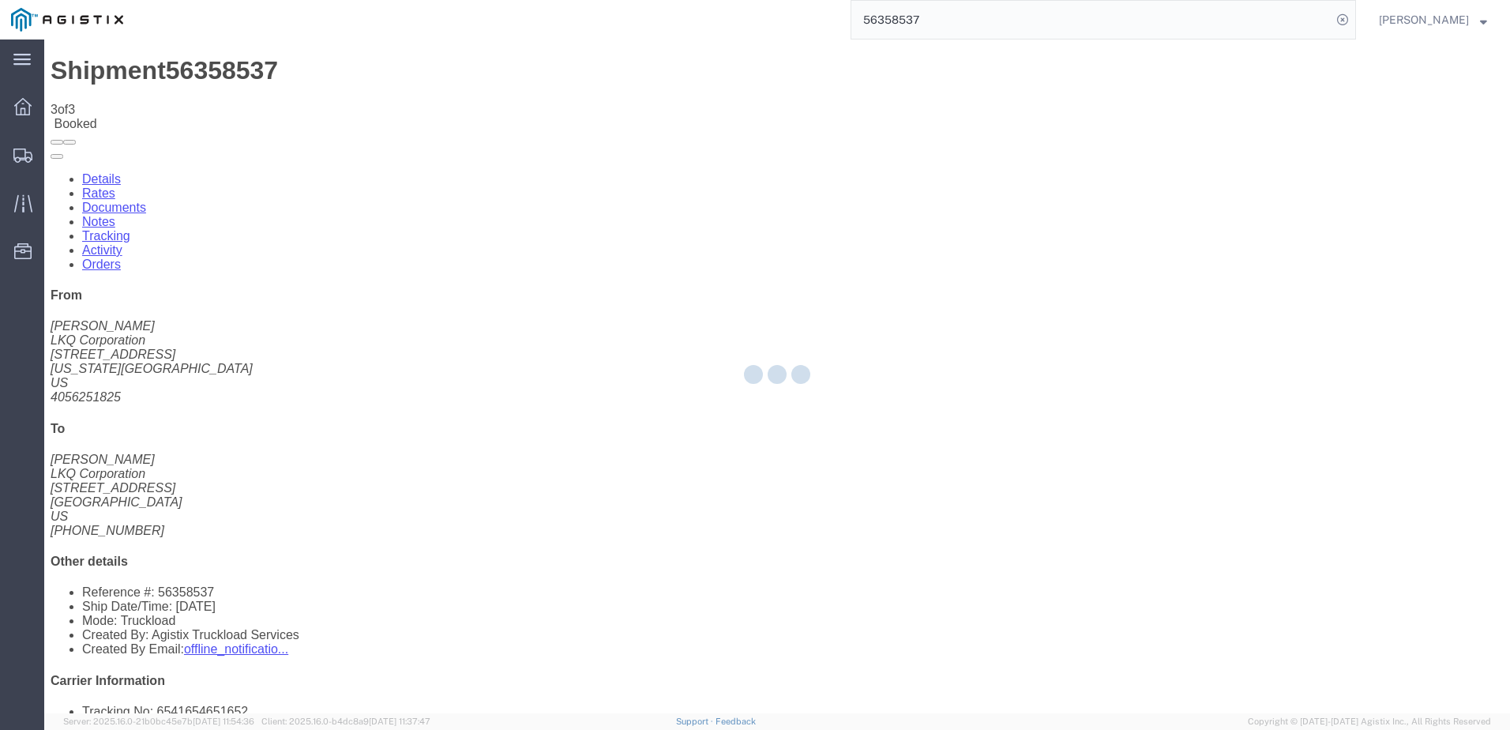
click at [160, 96] on div at bounding box center [776, 376] width 1465 height 674
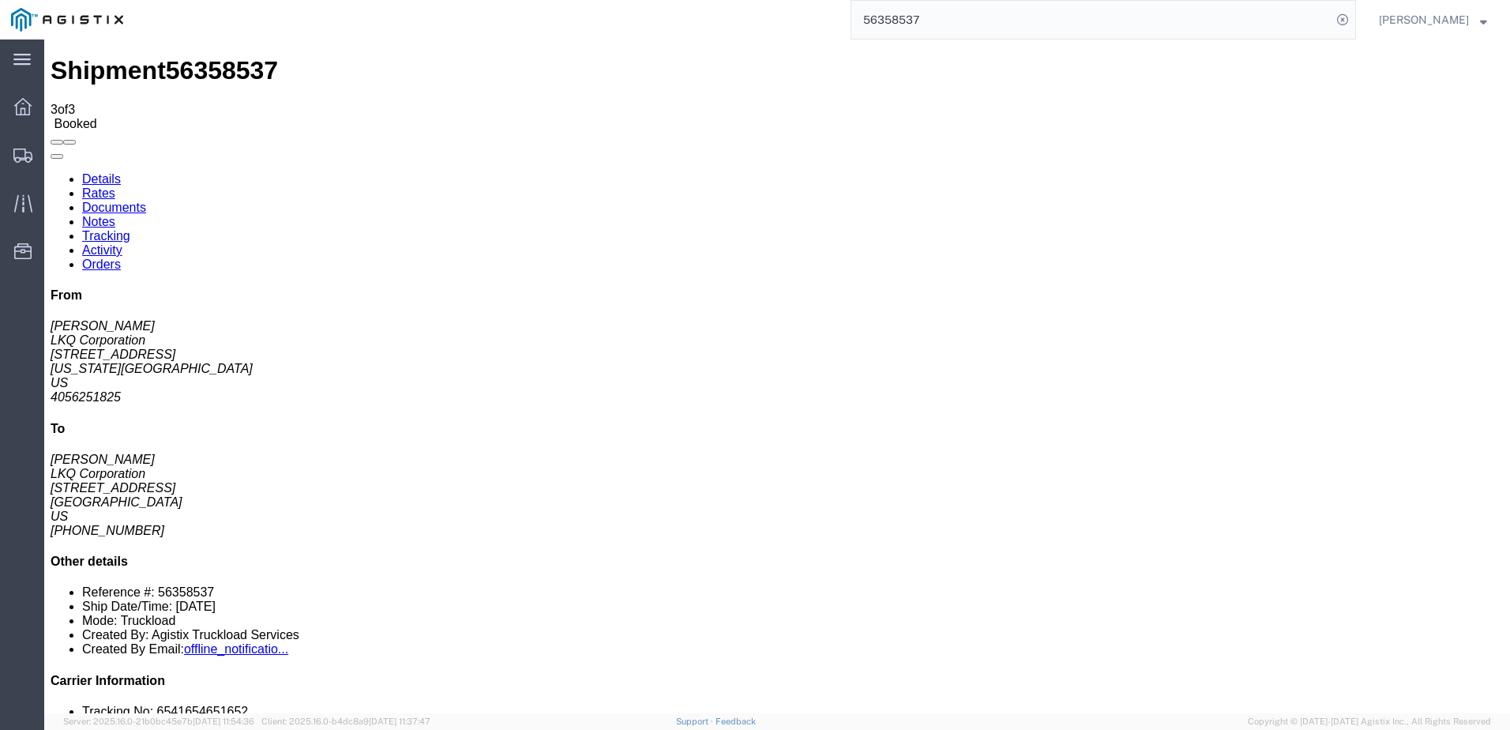
click link "Rates"
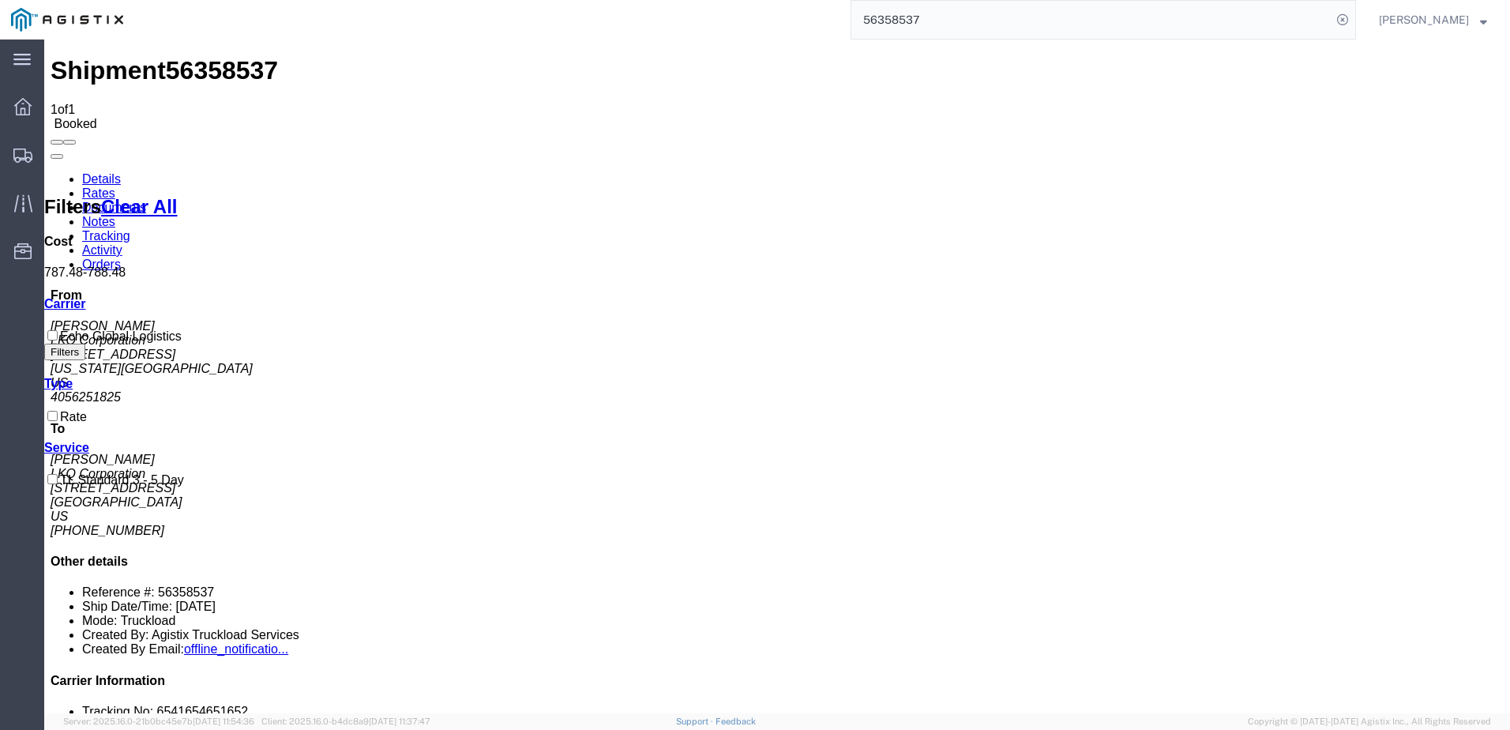
click at [1036, 8] on input "56358537" at bounding box center [1091, 20] width 480 height 38
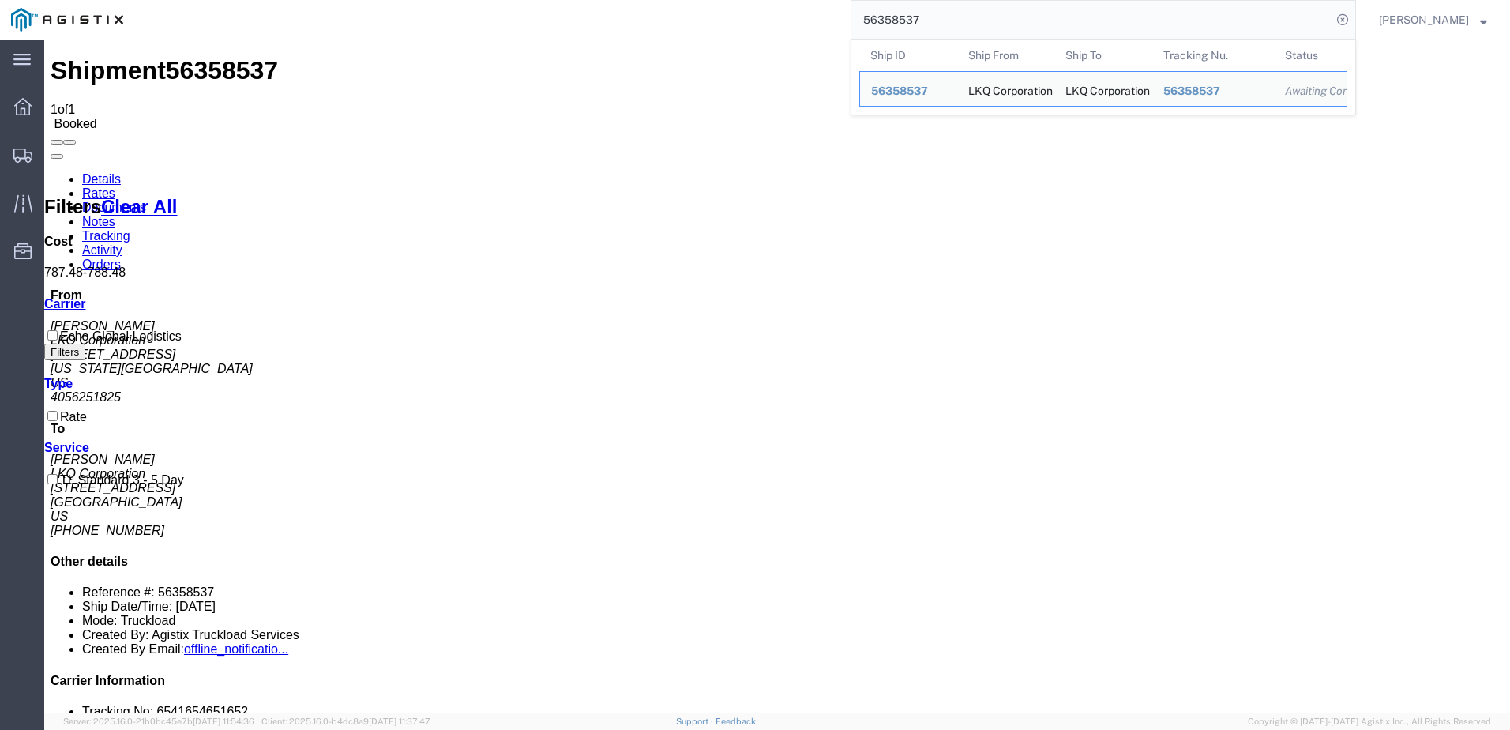
click at [1036, 8] on input "56358537" at bounding box center [1091, 20] width 480 height 38
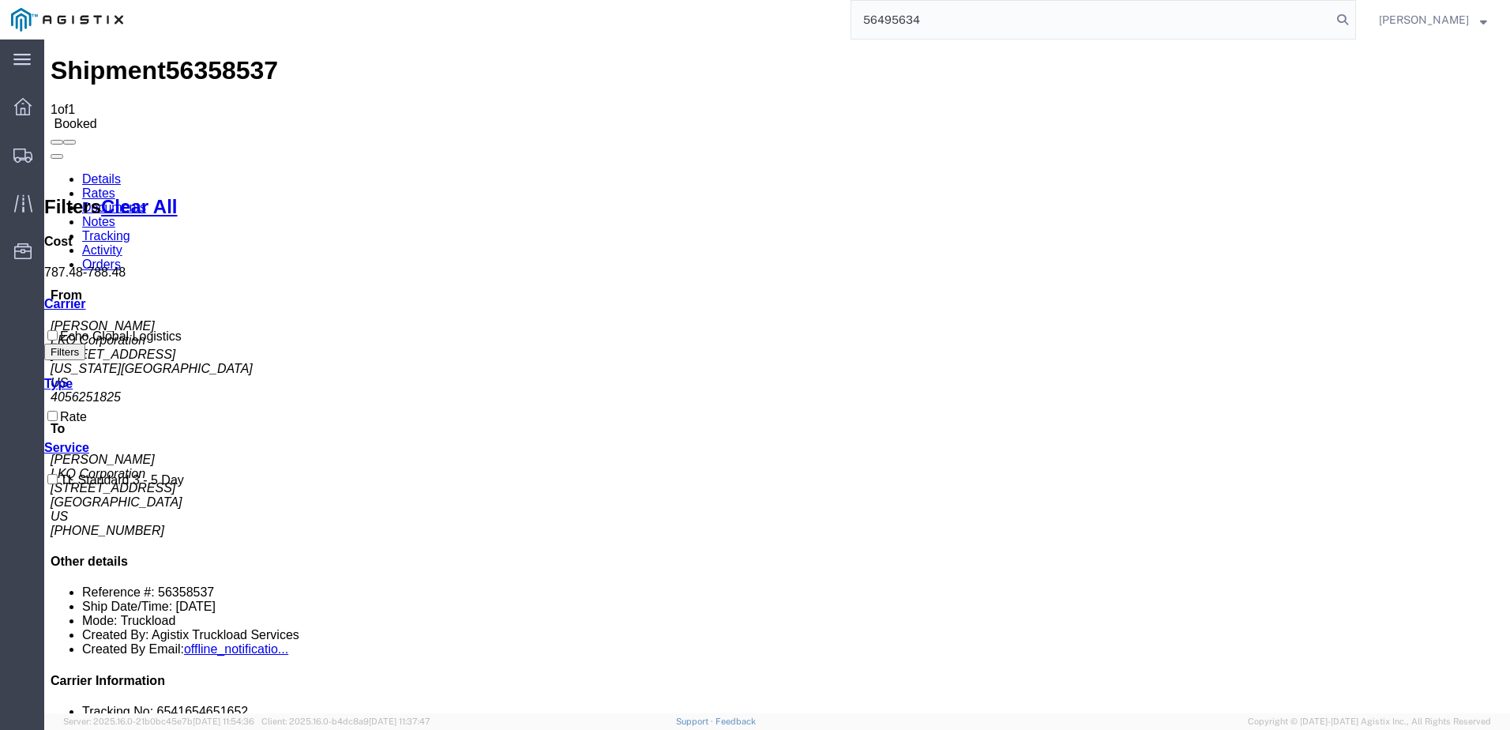
type input "56495634"
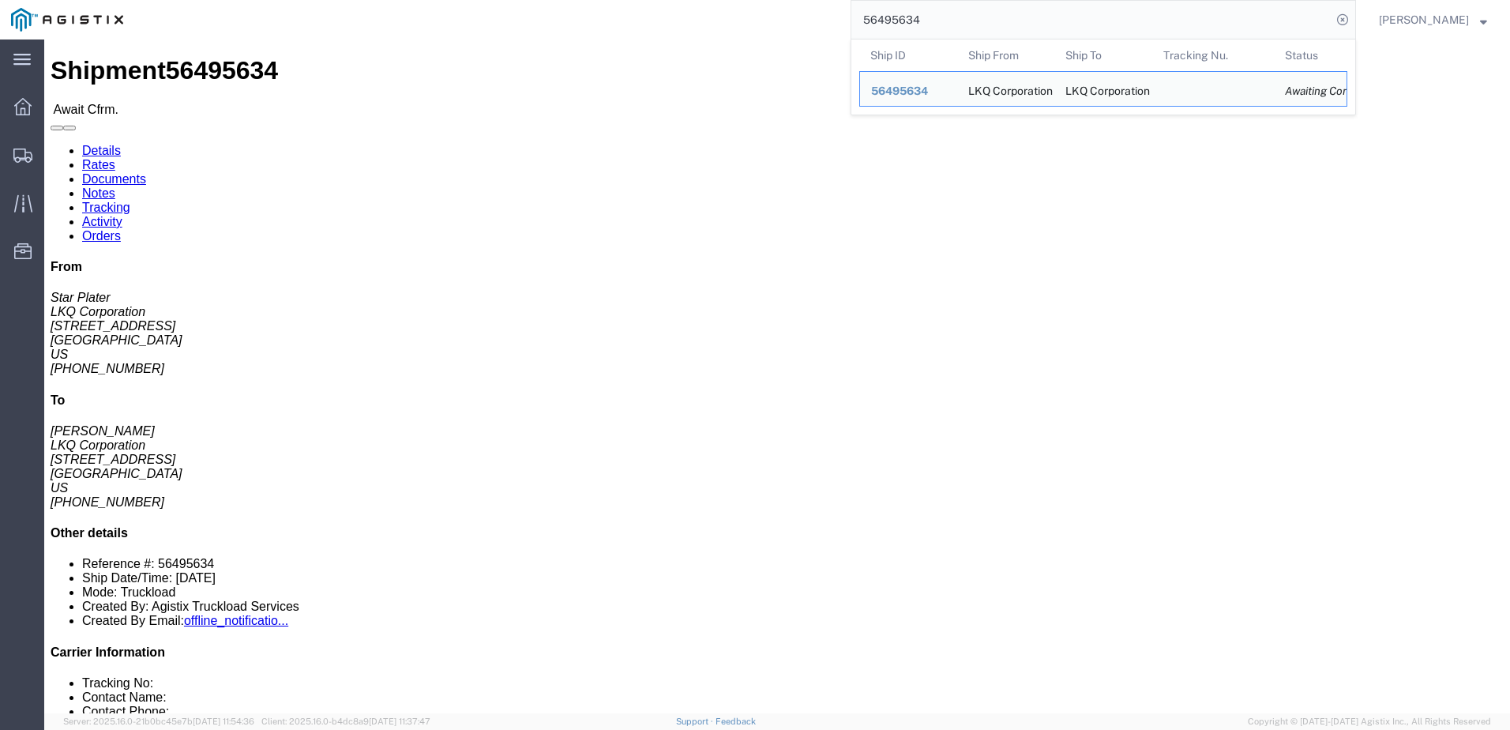
click link "Rates"
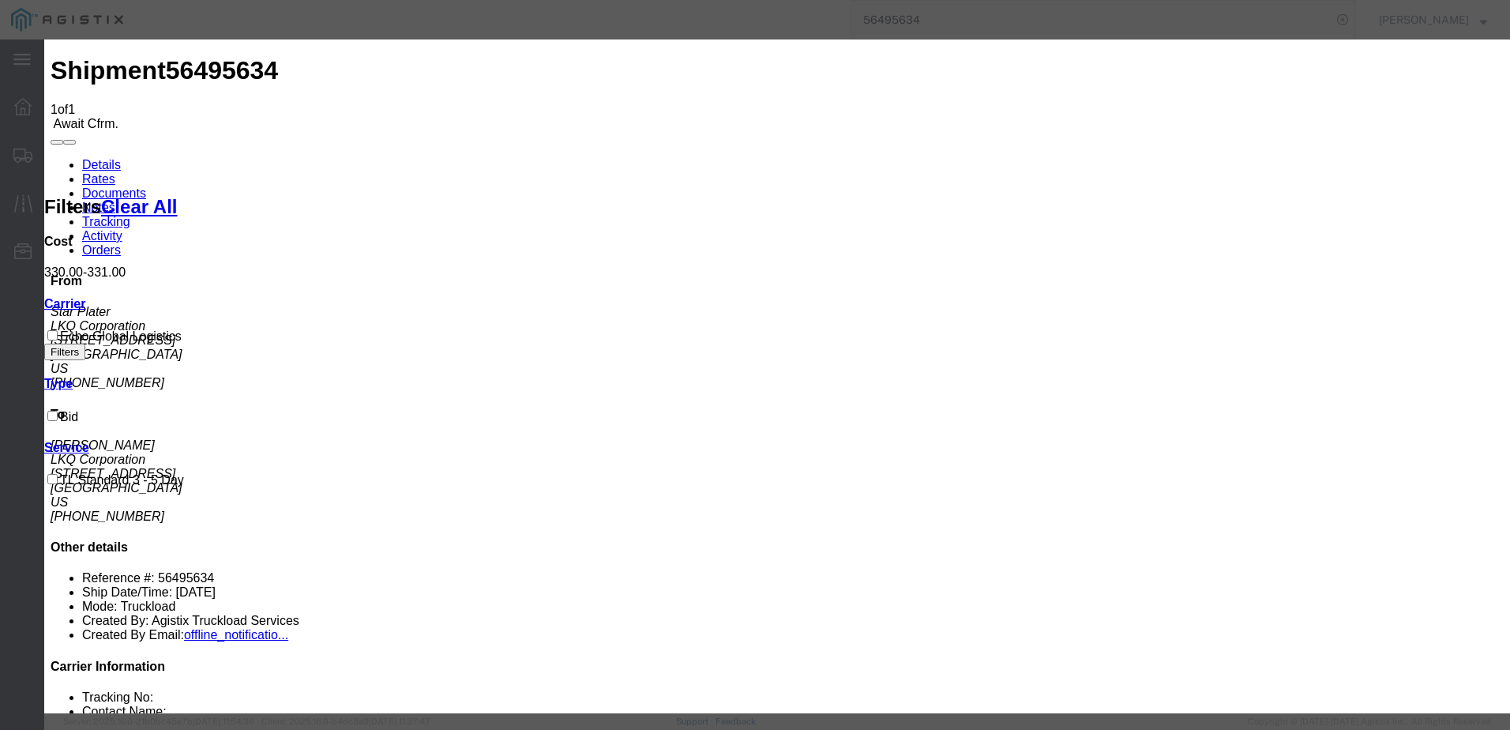
type input "639112790"
type input "[PERSON_NAME]"
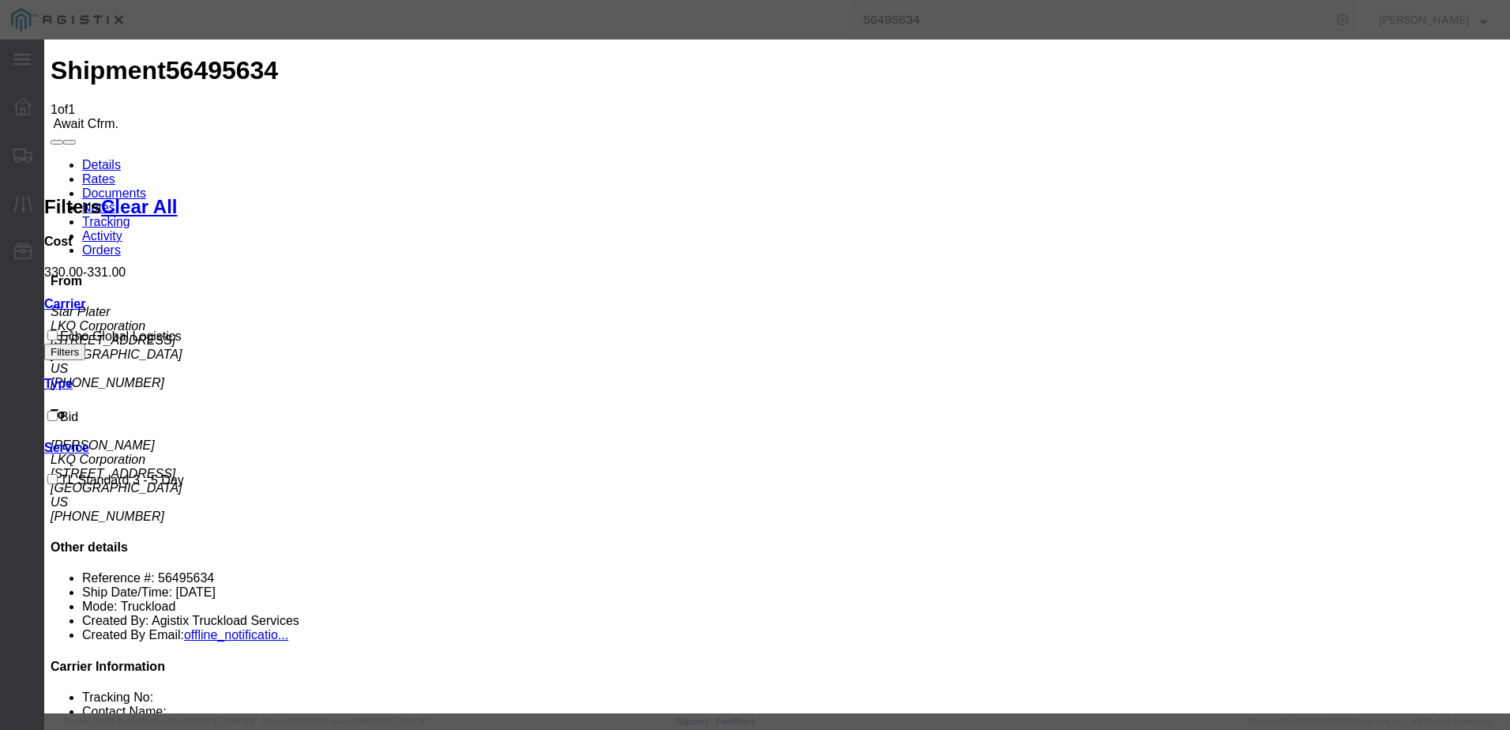
type input "3127686379"
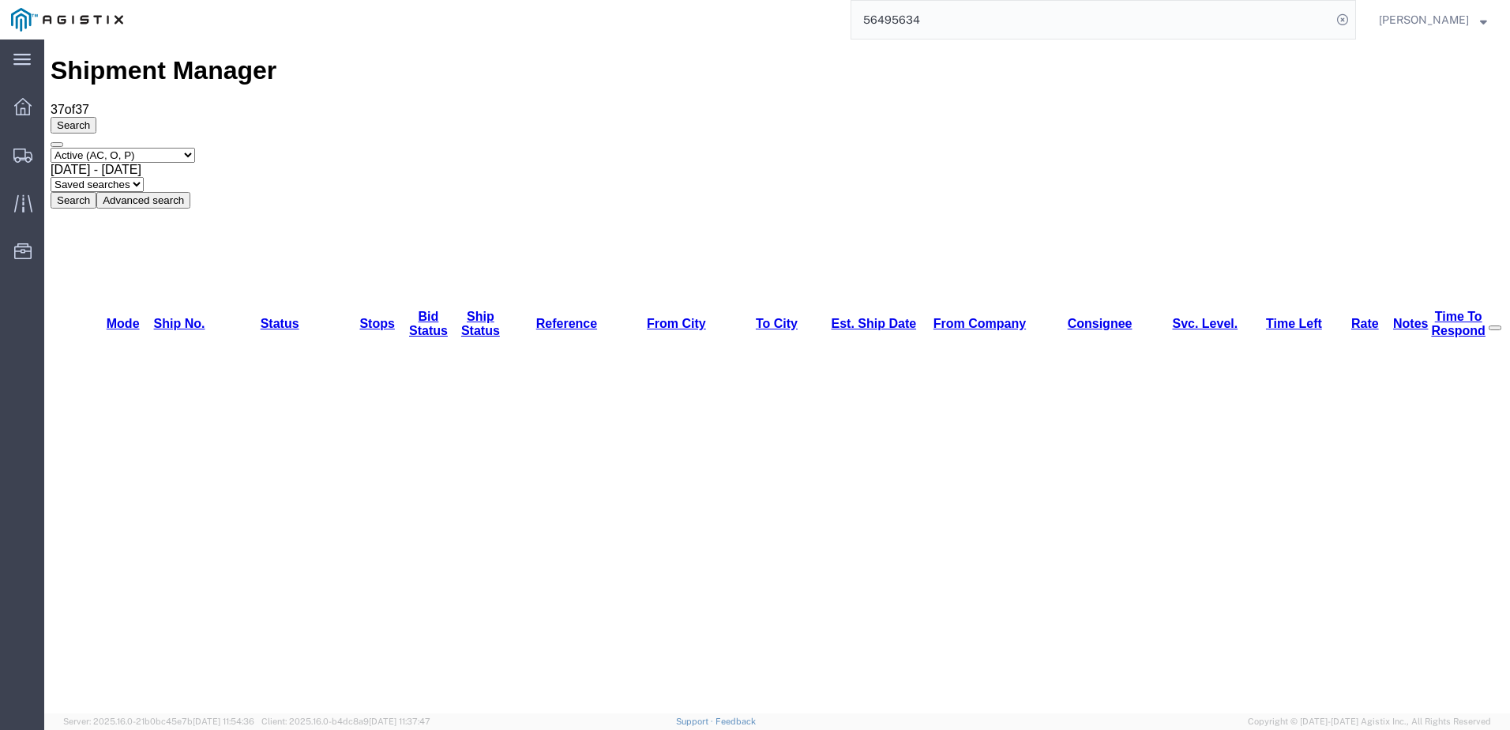
click at [977, 20] on input "56495634" at bounding box center [1091, 20] width 480 height 38
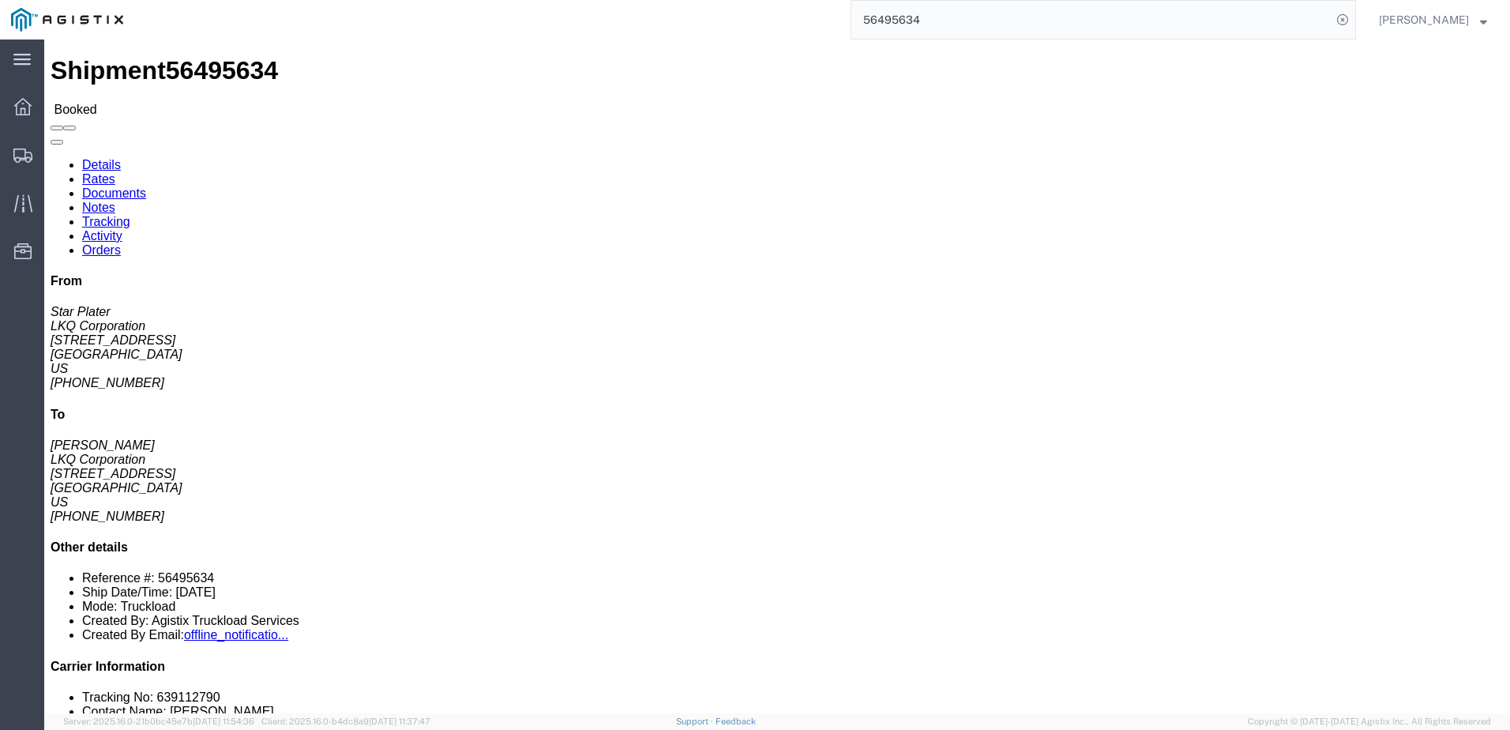
click link "Notes"
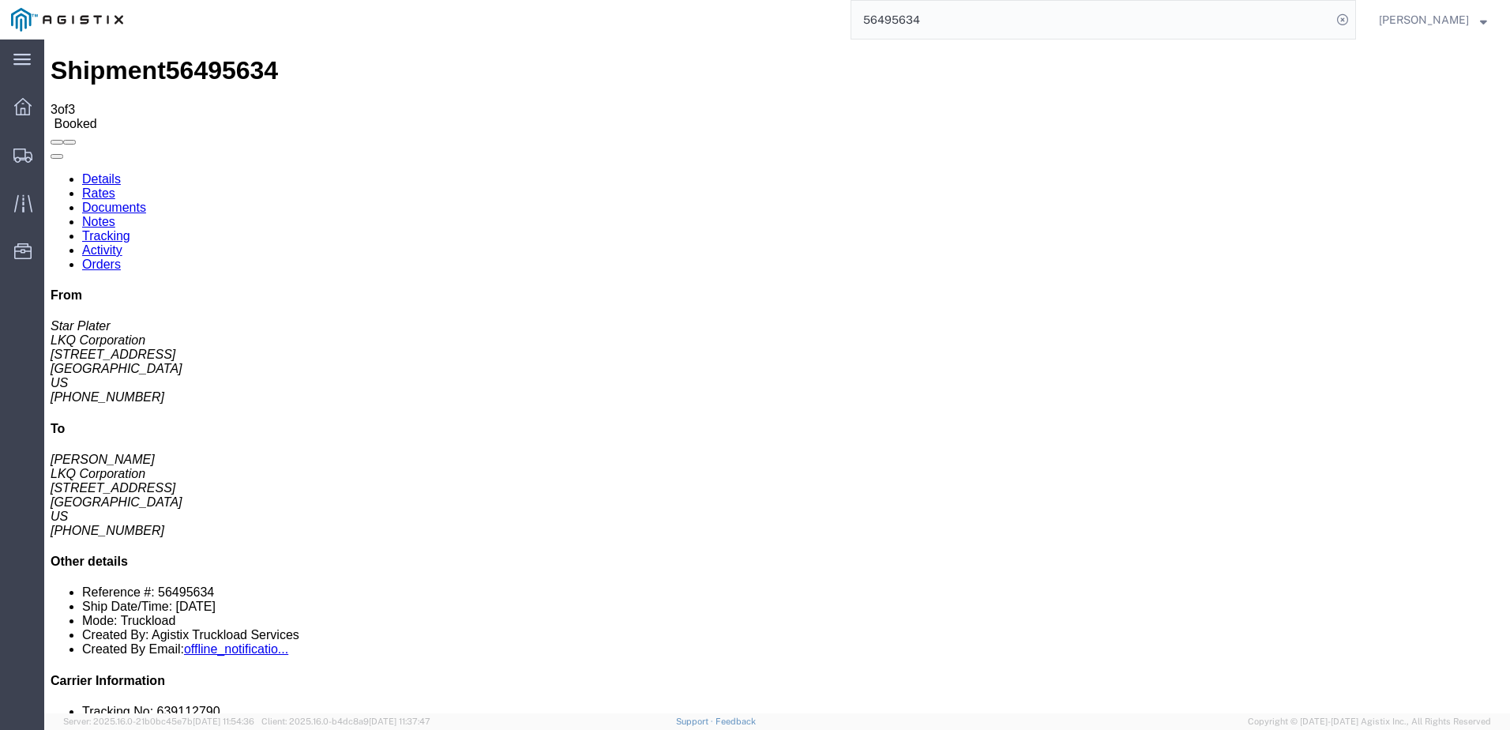
click at [108, 172] on link "Details" at bounding box center [101, 178] width 39 height 13
